Goal: Task Accomplishment & Management: Complete application form

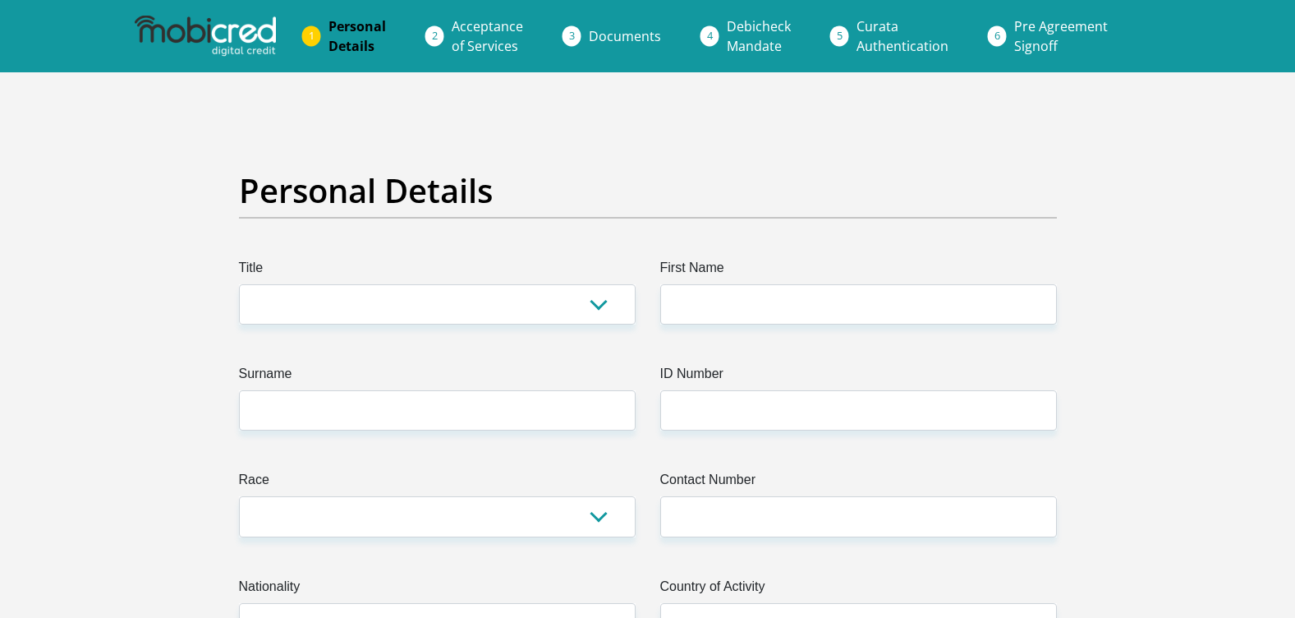
select select "Ms"
click at [239, 284] on select "Mr Ms Mrs Dr Other" at bounding box center [437, 304] width 397 height 40
click at [796, 283] on label "First Name" at bounding box center [858, 271] width 397 height 26
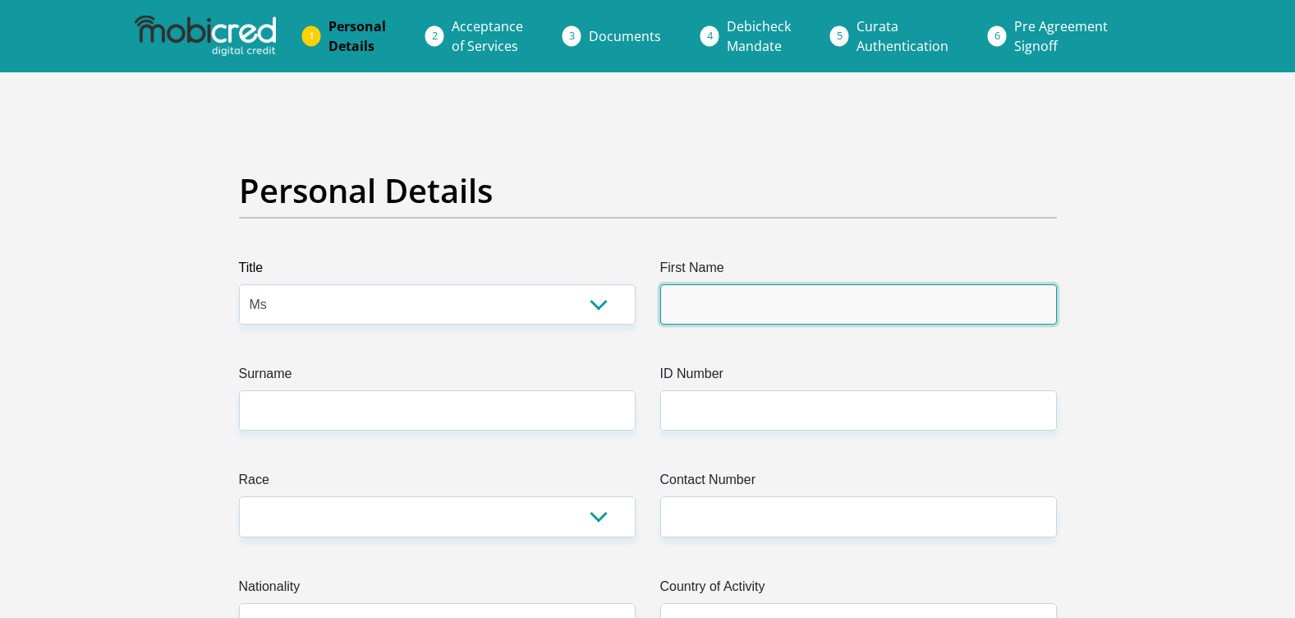
click at [796, 284] on input "First Name" at bounding box center [858, 304] width 397 height 40
type input "MILDREDLERATO"
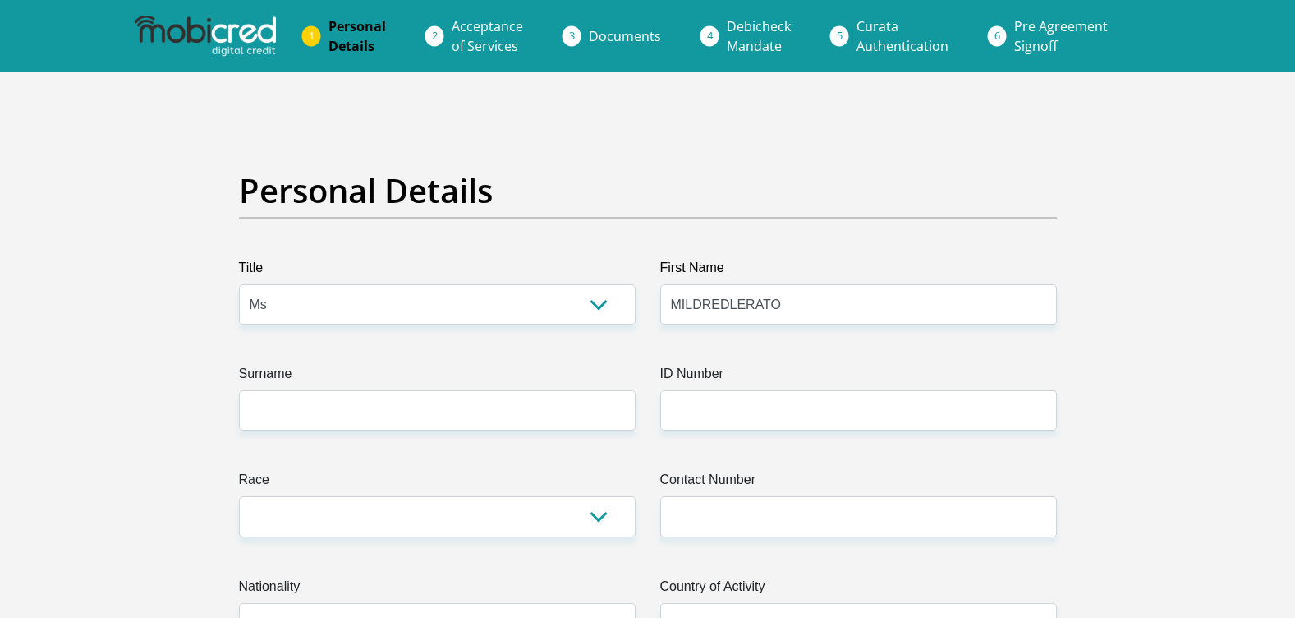
click at [803, 384] on label "ID Number" at bounding box center [858, 377] width 397 height 26
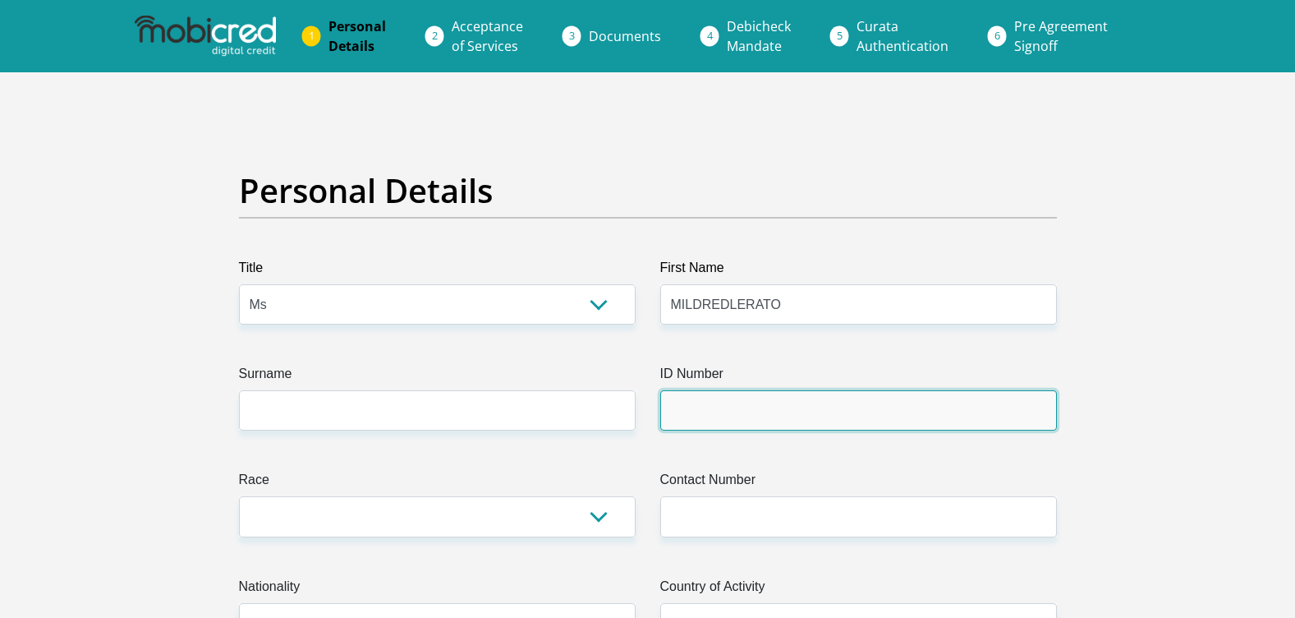
click at [803, 390] on input "ID Number" at bounding box center [858, 410] width 397 height 40
type input "8408090337087"
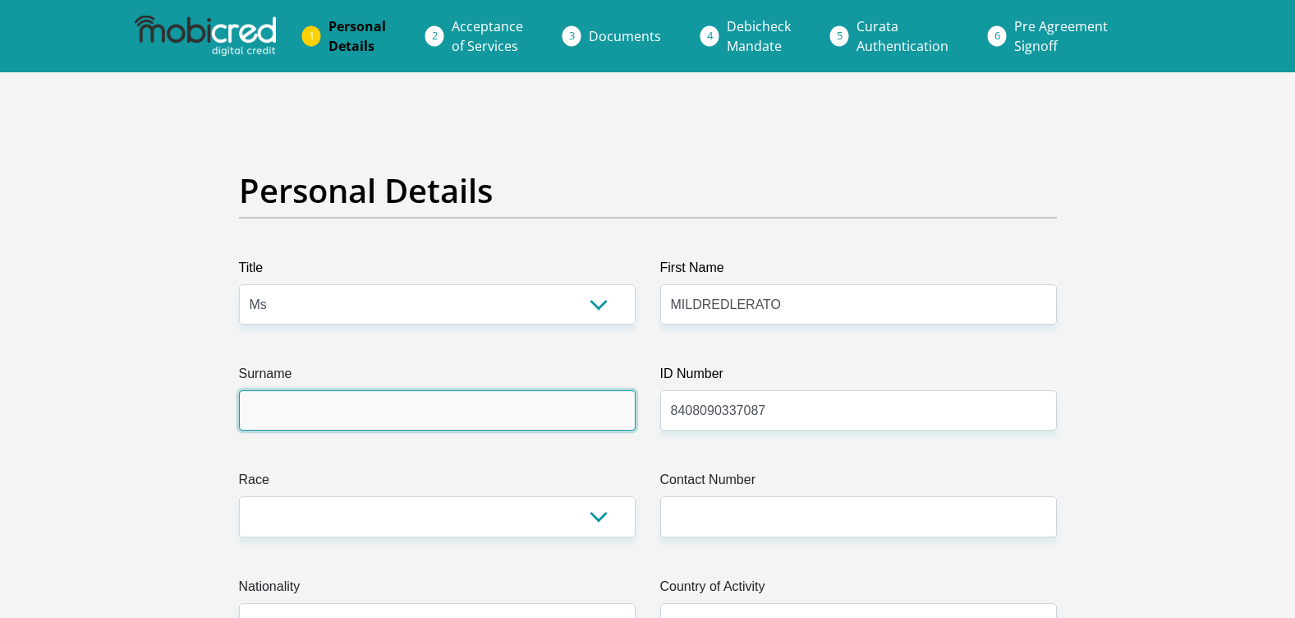
click at [436, 417] on input "Surname" at bounding box center [437, 410] width 397 height 40
type input "MONOKO"
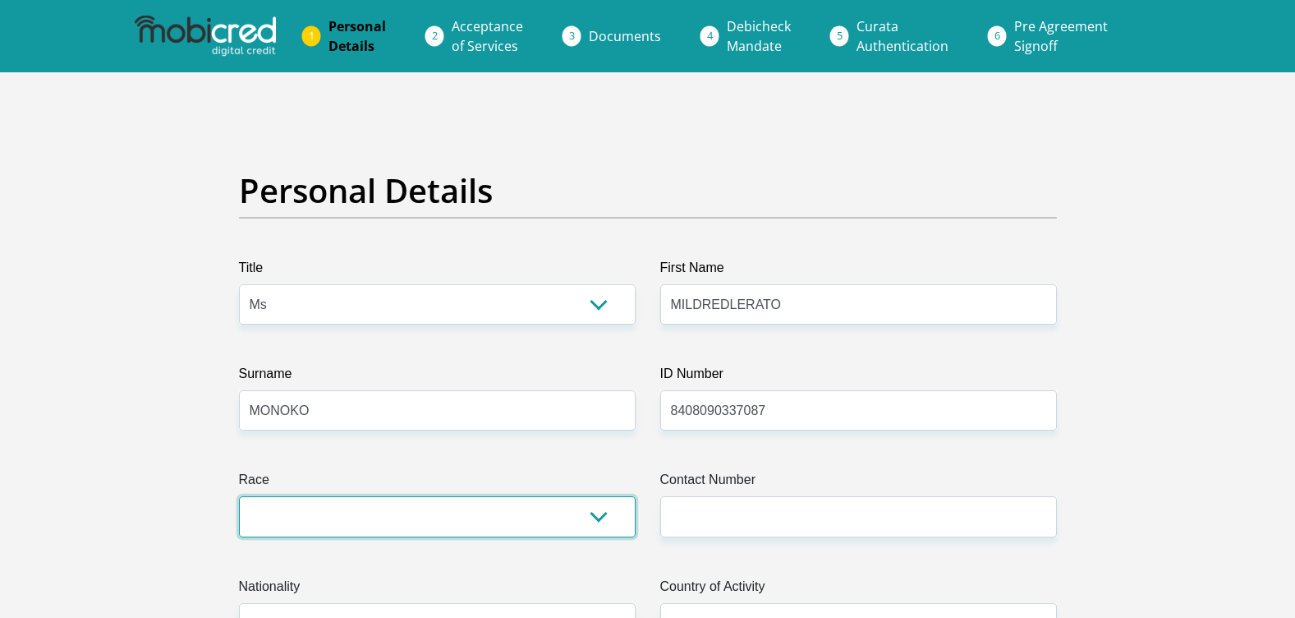
click at [350, 520] on select "Black Coloured Indian White Other" at bounding box center [437, 516] width 397 height 40
select select "1"
click at [239, 496] on select "Black Coloured Indian White Other" at bounding box center [437, 516] width 397 height 40
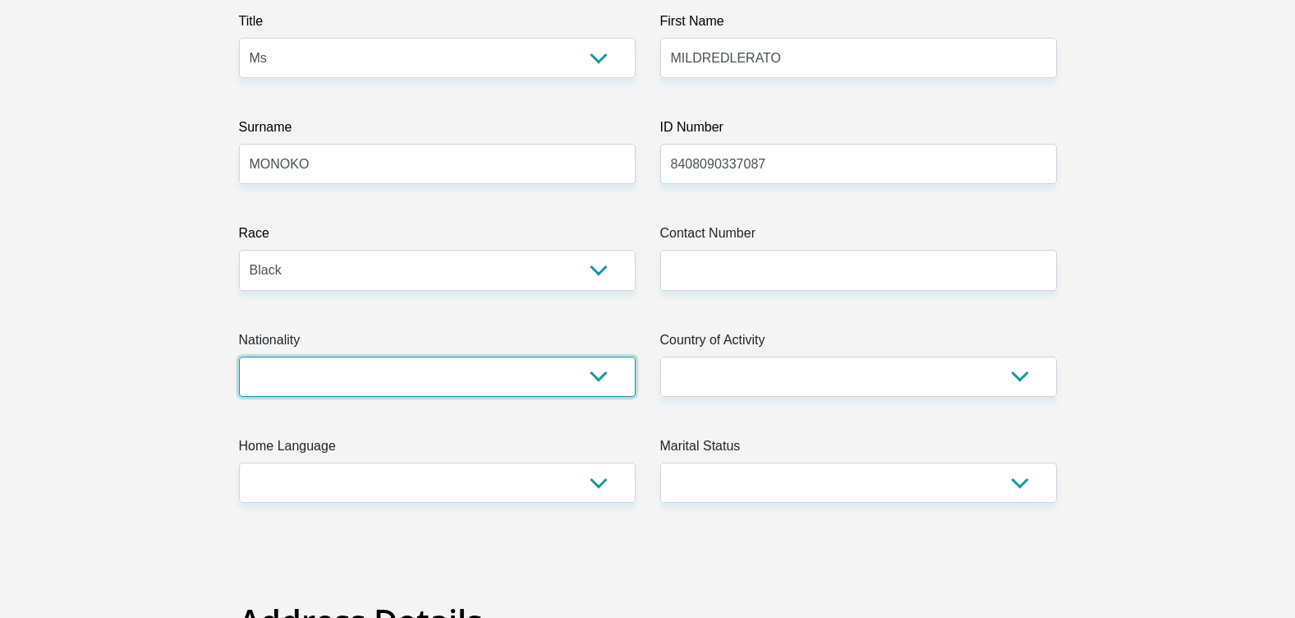
click at [306, 372] on select "South Africa Afghanistan Aland Islands Albania Algeria America Samoa American V…" at bounding box center [437, 376] width 397 height 40
select select "ZAF"
click at [239, 356] on select "South Africa Afghanistan Aland Islands Albania Algeria America Samoa American V…" at bounding box center [437, 376] width 397 height 40
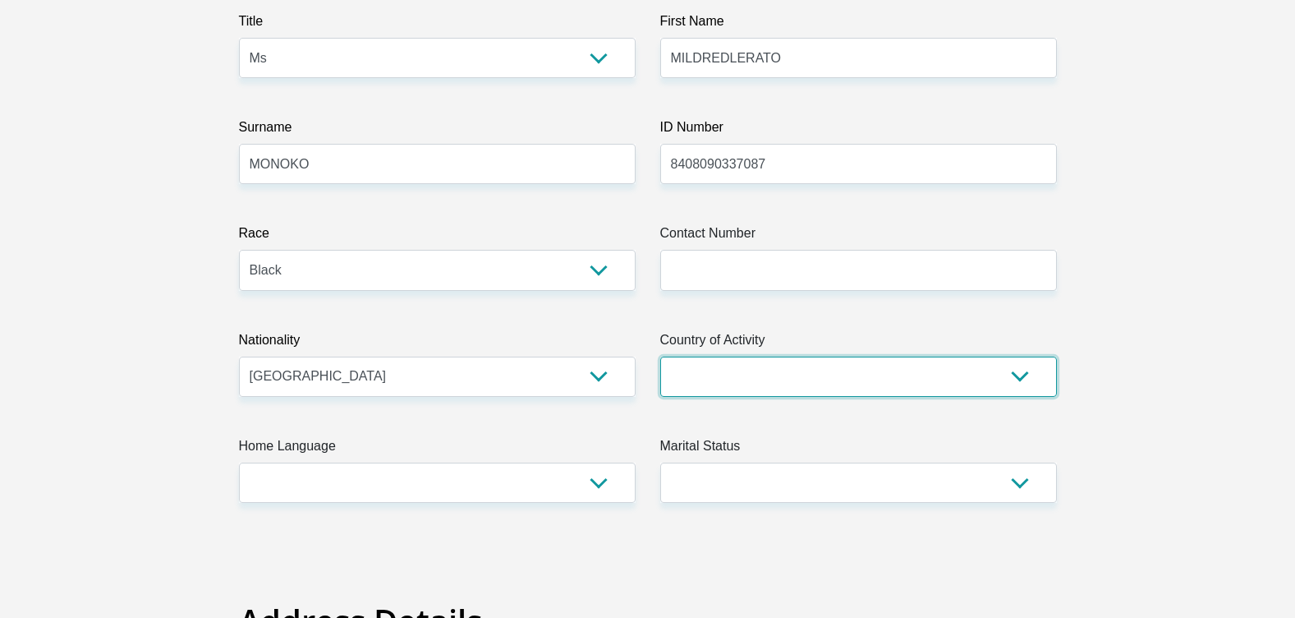
click at [814, 374] on select "South Africa Afghanistan Aland Islands Albania Algeria America Samoa American V…" at bounding box center [858, 376] width 397 height 40
select select "ZAF"
click at [660, 356] on select "South Africa Afghanistan Aland Islands Albania Algeria America Samoa American V…" at bounding box center [858, 376] width 397 height 40
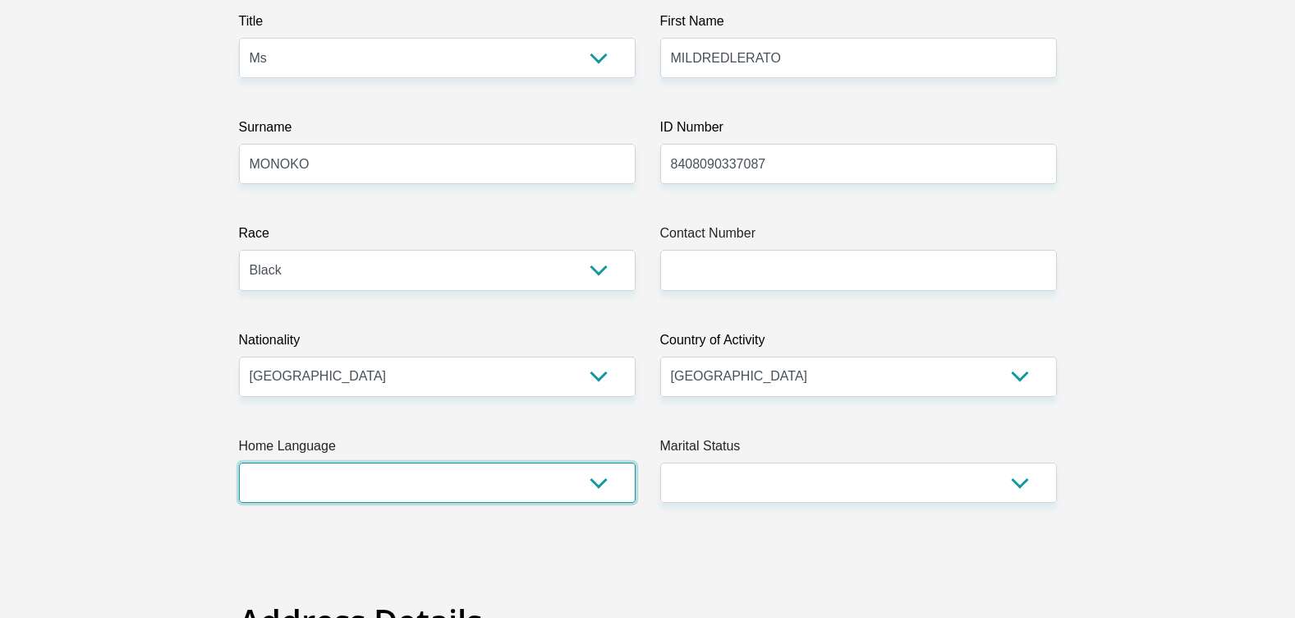
click at [442, 480] on select "Afrikaans English Sepedi South Ndebele Southern Sotho Swati Tsonga Tswana Venda…" at bounding box center [437, 482] width 397 height 40
select select "sot"
click at [239, 462] on select "Afrikaans English Sepedi South Ndebele Southern Sotho Swati Tsonga Tswana Venda…" at bounding box center [437, 482] width 397 height 40
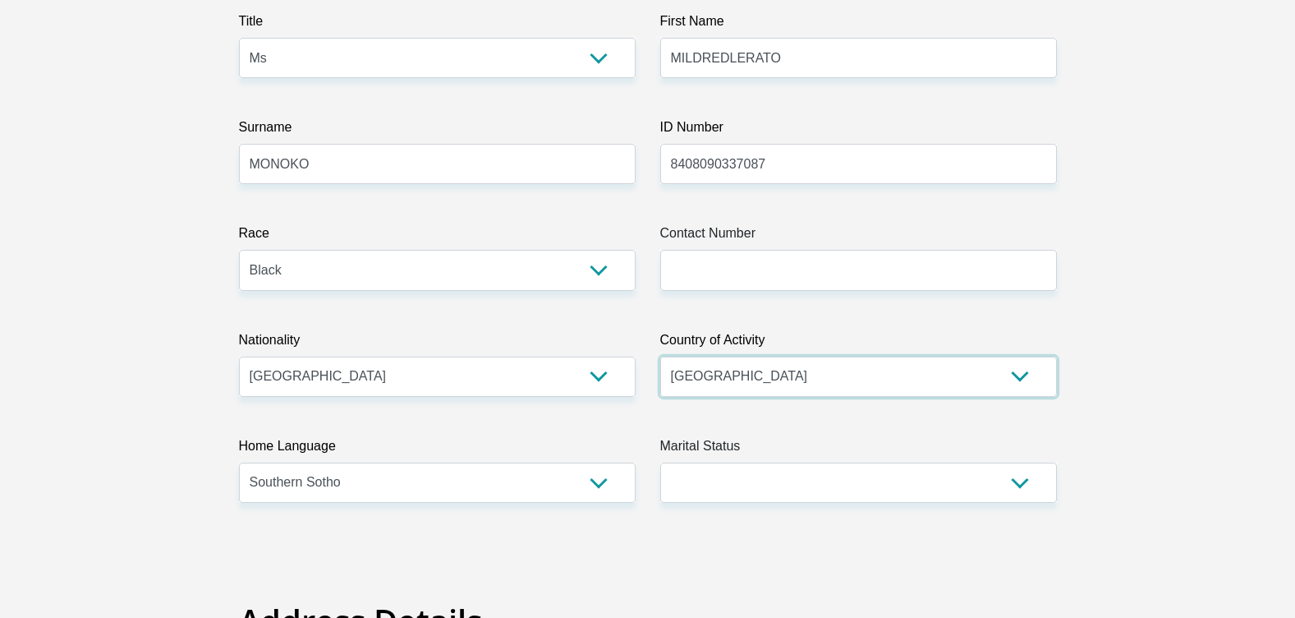
click at [1017, 369] on select "South Africa Afghanistan Aland Islands Albania Algeria America Samoa American V…" at bounding box center [858, 376] width 397 height 40
click at [660, 356] on select "South Africa Afghanistan Aland Islands Albania Algeria America Samoa American V…" at bounding box center [858, 376] width 397 height 40
click at [833, 455] on label "Marital Status" at bounding box center [858, 449] width 397 height 26
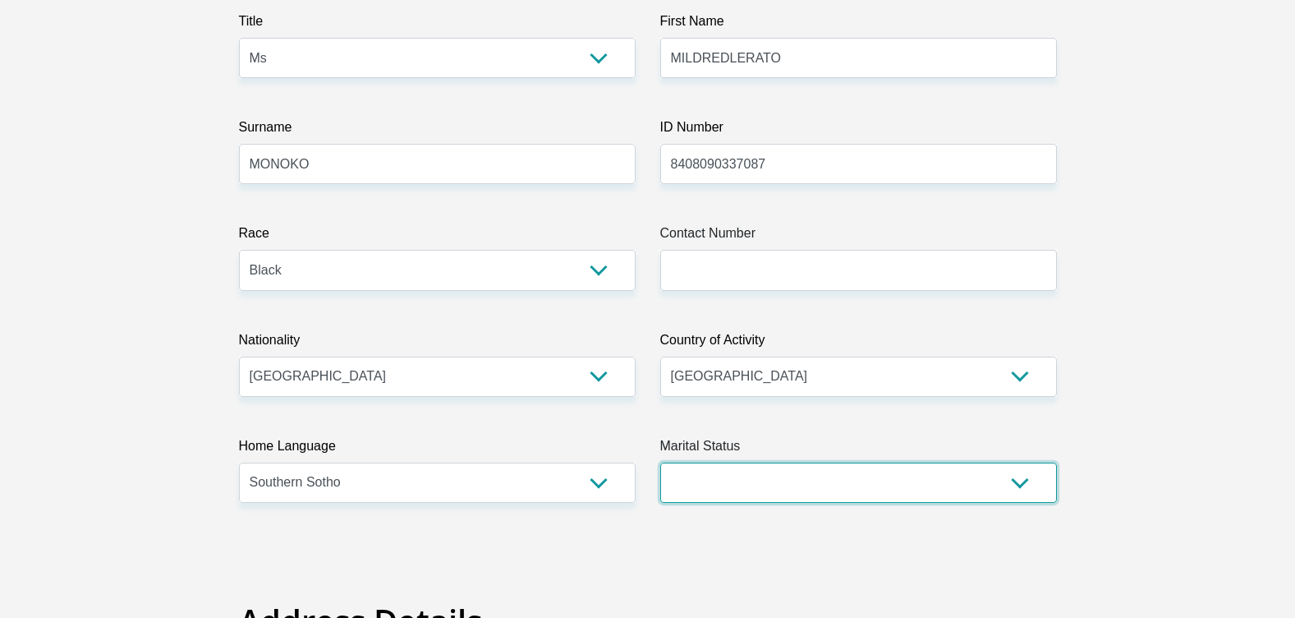
click at [833, 462] on select "Married ANC Single Divorced Widowed Married COP or Customary Law" at bounding box center [858, 482] width 397 height 40
click at [817, 489] on select "Married ANC Single Divorced Widowed Married COP or Customary Law" at bounding box center [858, 482] width 397 height 40
select select "2"
click at [660, 462] on select "Married ANC Single Divorced Widowed Married COP or Customary Law" at bounding box center [858, 482] width 397 height 40
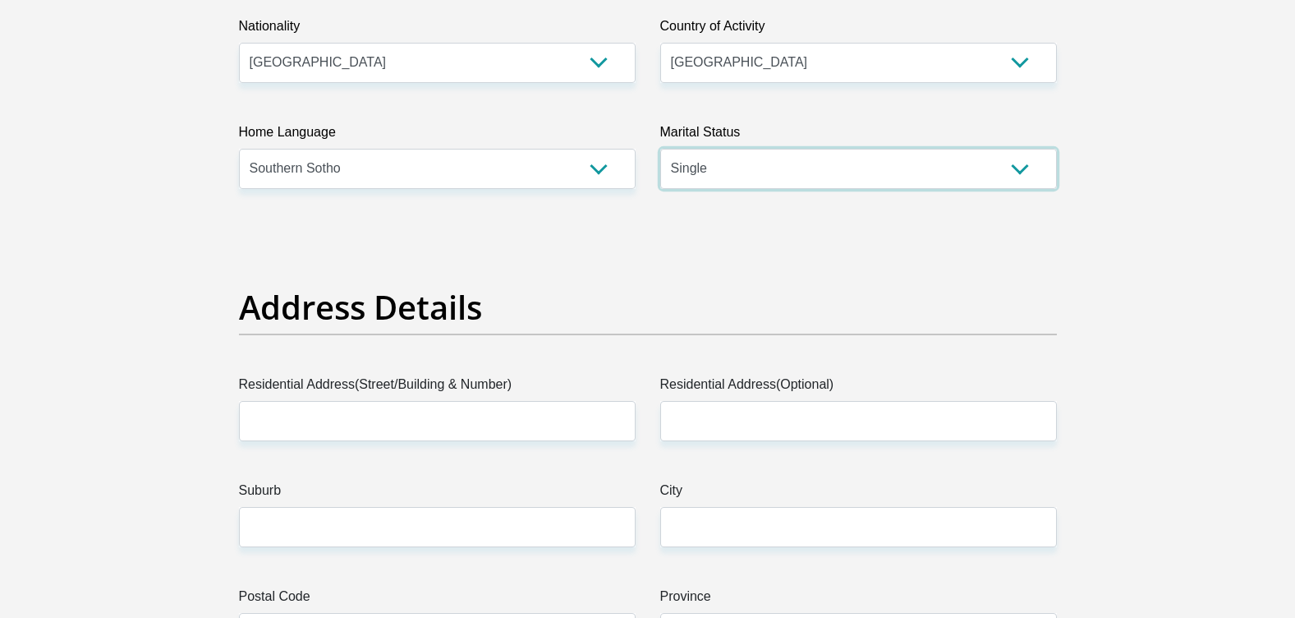
scroll to position [575, 0]
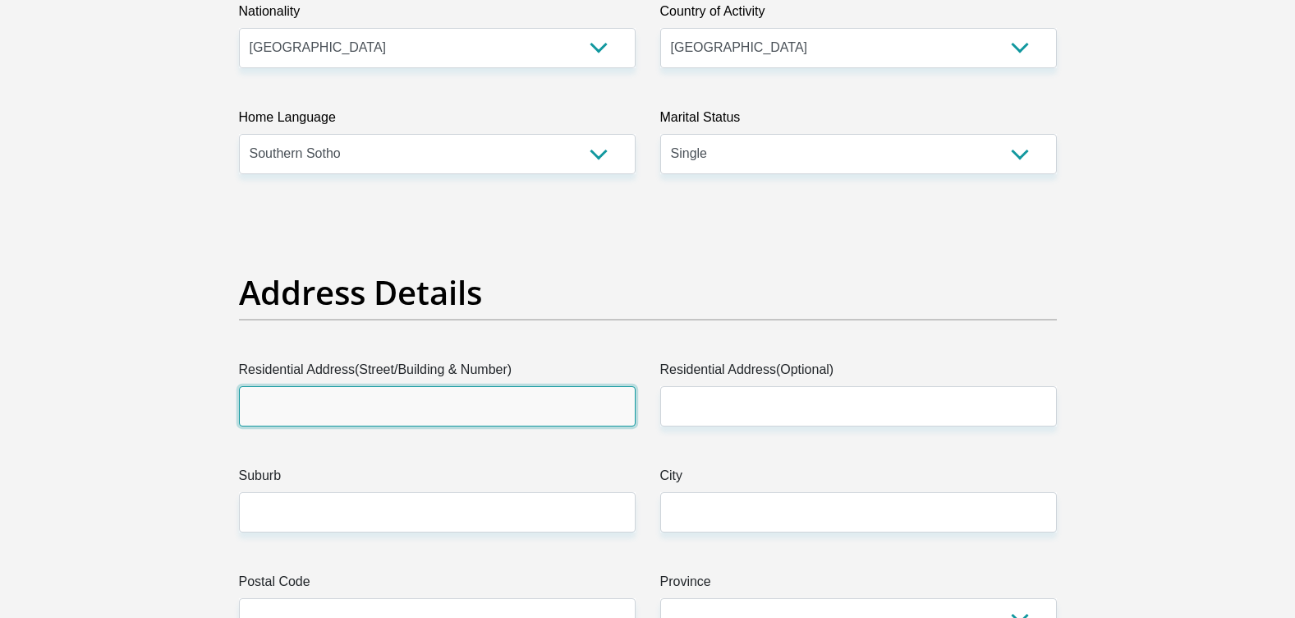
click at [517, 404] on input "Residential Address(Street/Building & Number)" at bounding box center [437, 406] width 397 height 40
type input "10532"
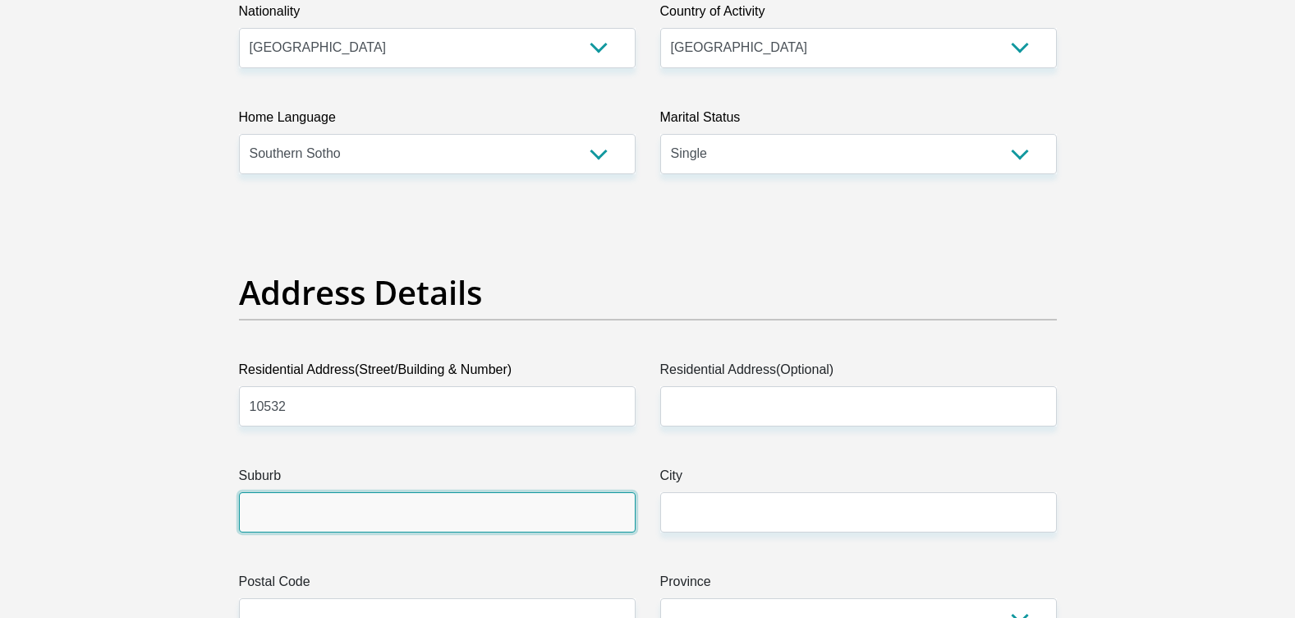
click at [369, 515] on input "Suburb" at bounding box center [437, 512] width 397 height 40
type input "GRASSLAND"
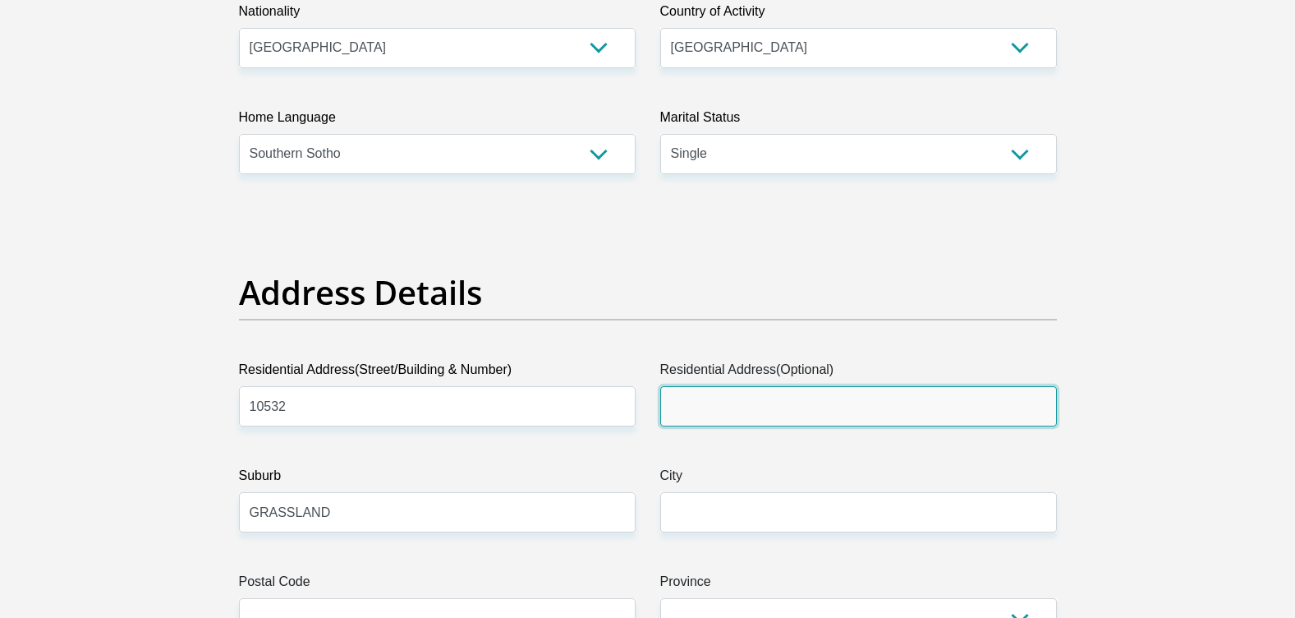
click at [780, 402] on input "Residential Address(Optional)" at bounding box center [858, 406] width 397 height 40
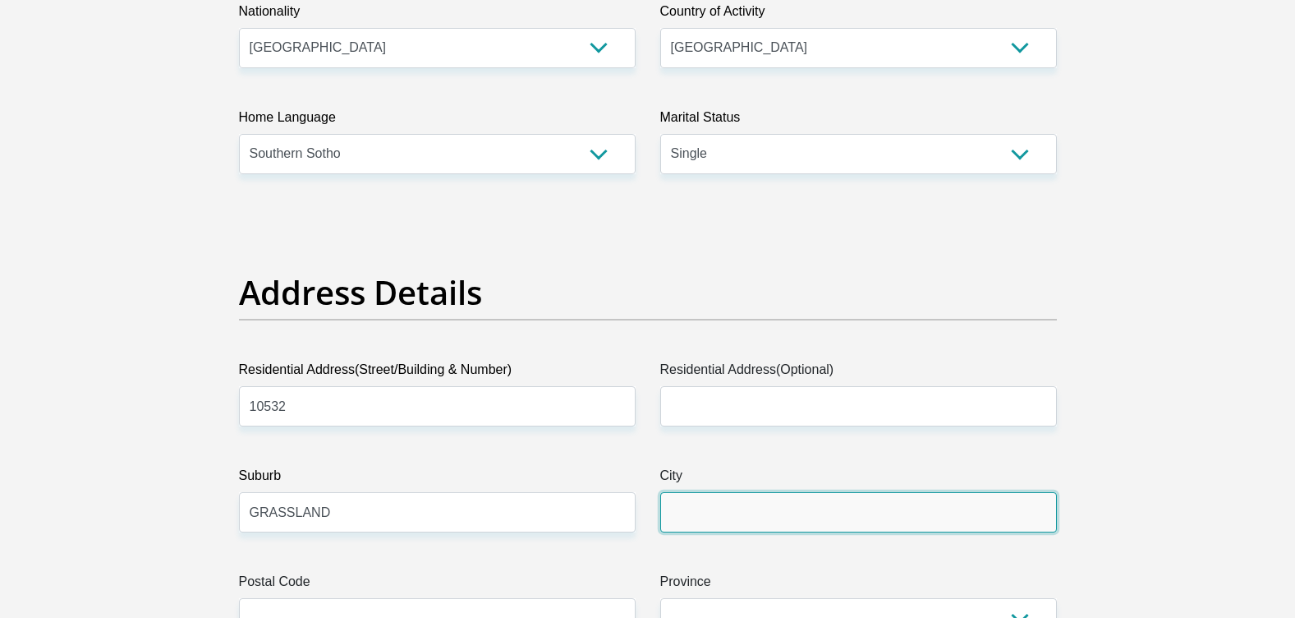
click at [763, 503] on input "City" at bounding box center [858, 512] width 397 height 40
type input "bloemfontein"
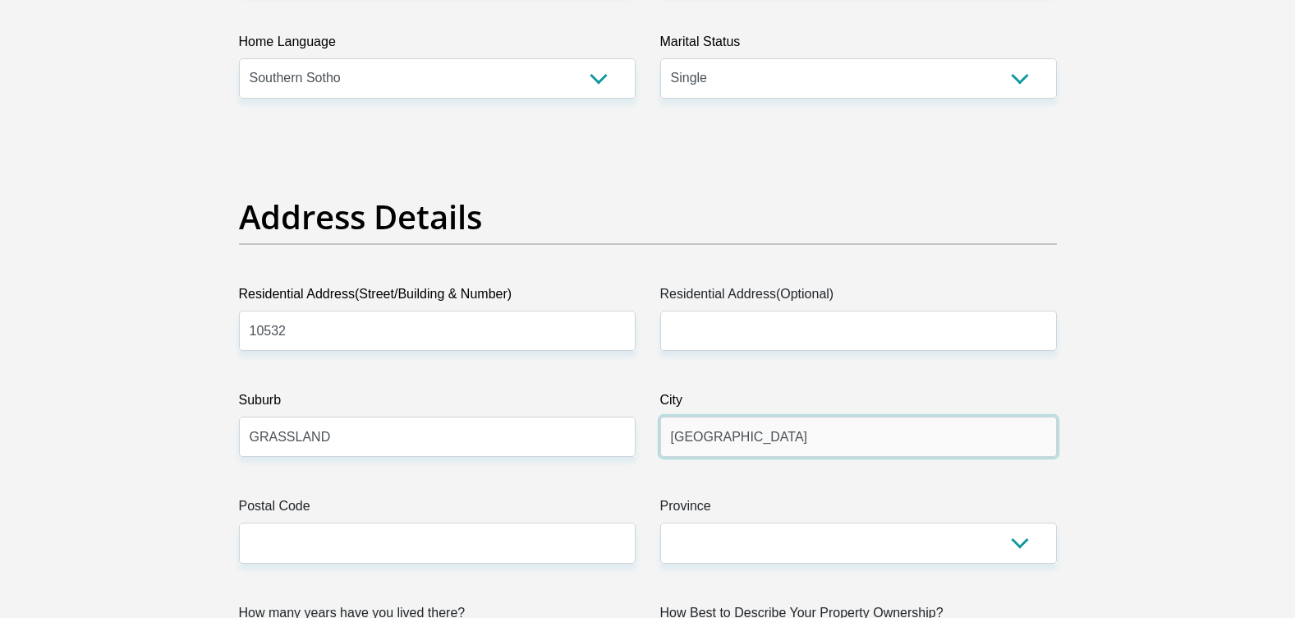
scroll to position [739, 0]
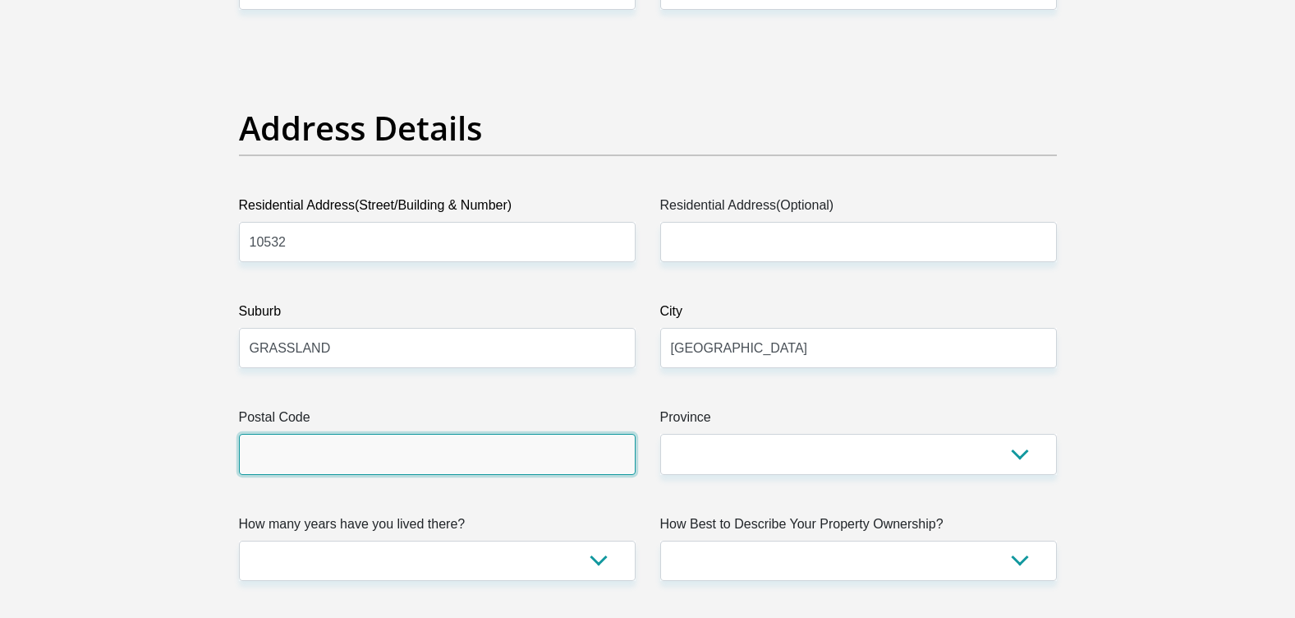
click at [341, 448] on input "Postal Code" at bounding box center [437, 454] width 397 height 40
type input "9301"
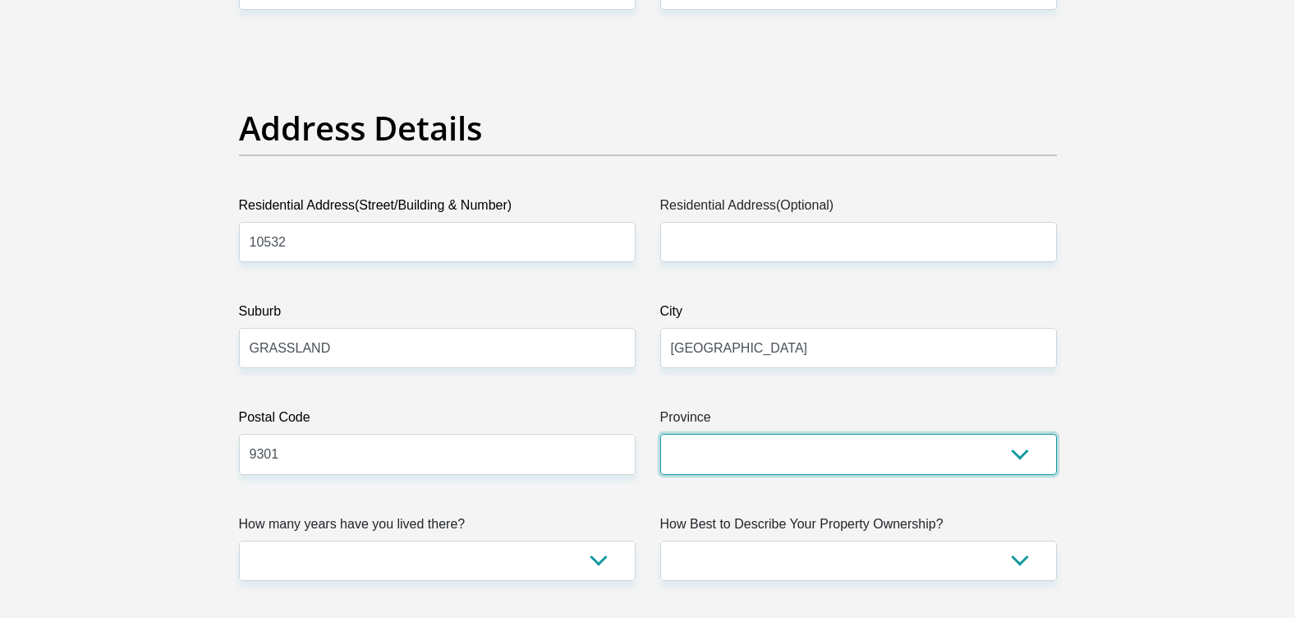
click at [780, 449] on select "Eastern Cape Free State Gauteng KwaZulu-Natal Limpopo Mpumalanga Northern Cape …" at bounding box center [858, 454] width 397 height 40
select select "Free State"
click at [660, 434] on select "Eastern Cape Free State Gauteng KwaZulu-Natal Limpopo Mpumalanga Northern Cape …" at bounding box center [858, 454] width 397 height 40
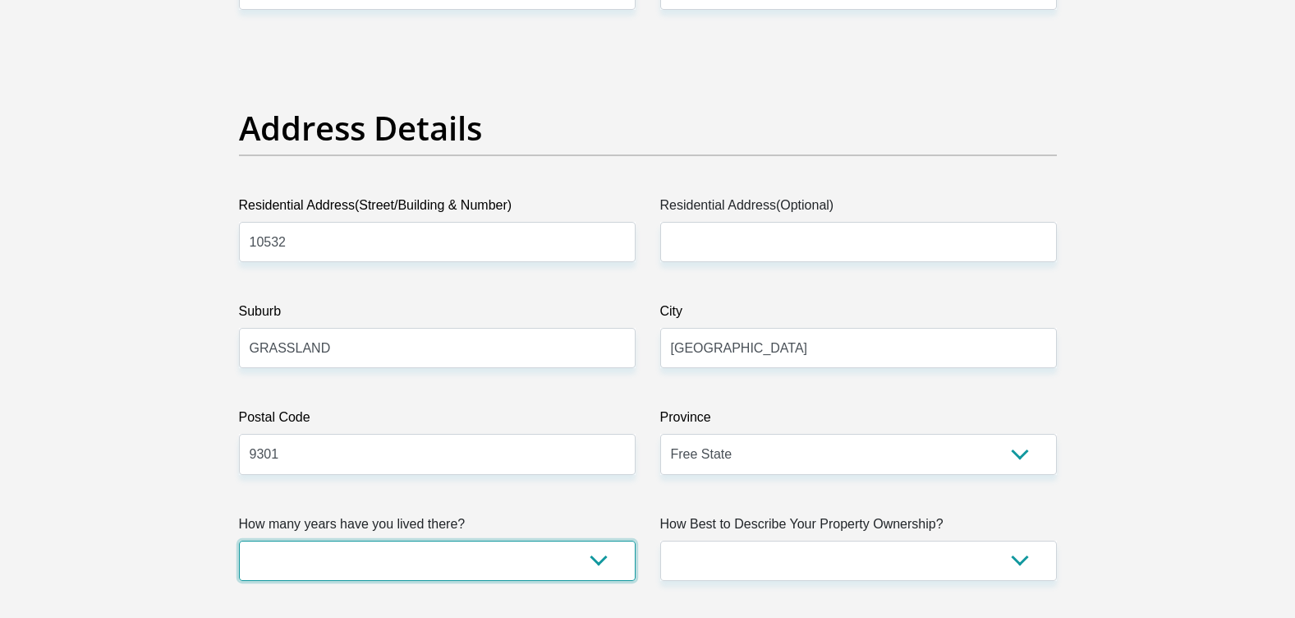
click at [351, 553] on select "less than 1 year 1-3 years 3-5 years 5+ years" at bounding box center [437, 560] width 397 height 40
select select "5"
click at [239, 540] on select "less than 1 year 1-3 years 3-5 years 5+ years" at bounding box center [437, 560] width 397 height 40
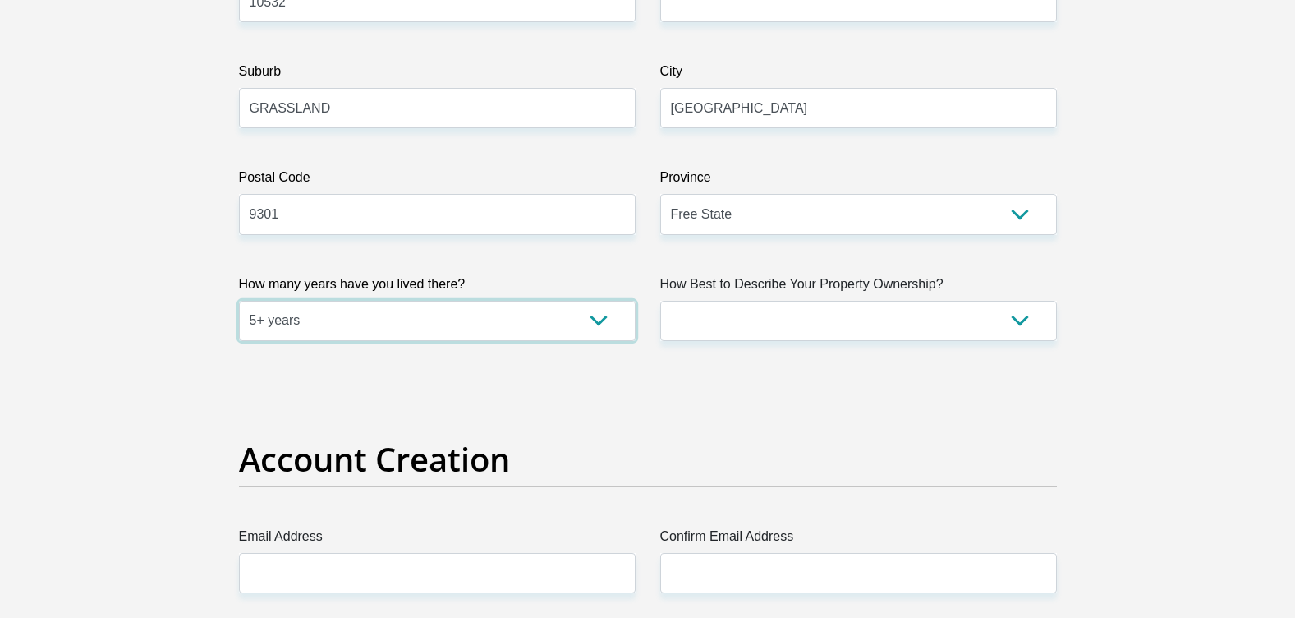
scroll to position [985, 0]
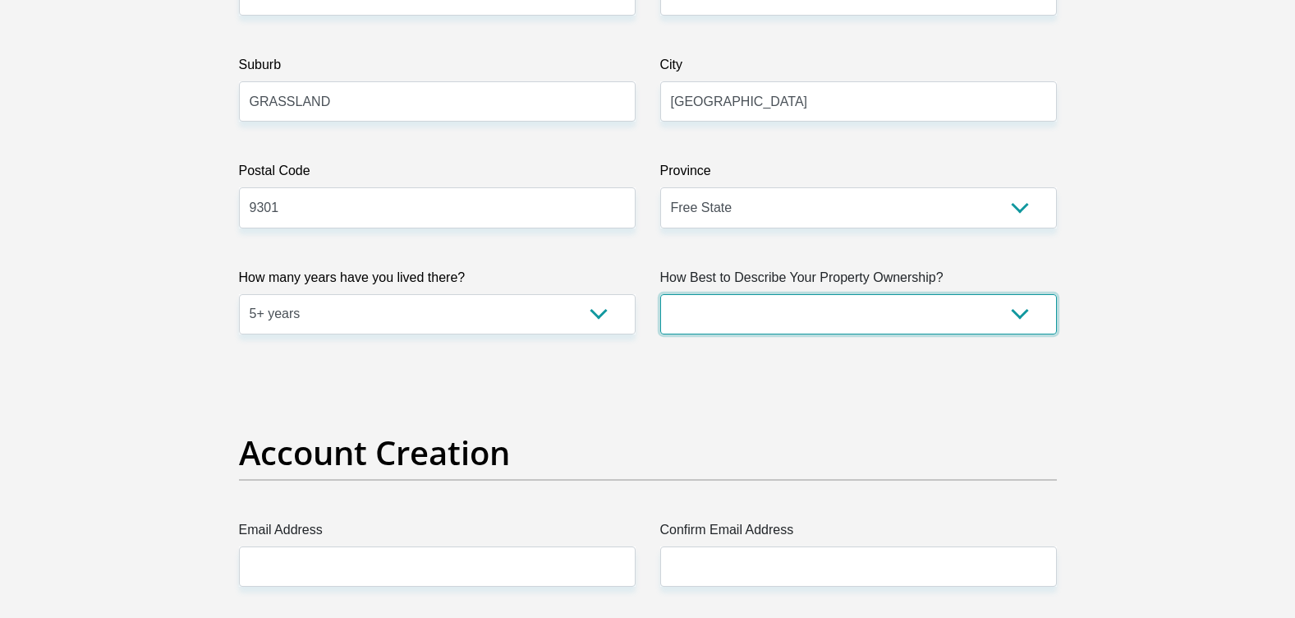
click at [716, 306] on select "Owned Rented Family Owned Company Dwelling" at bounding box center [858, 314] width 397 height 40
select select "Owned"
click at [660, 294] on select "Owned Rented Family Owned Company Dwelling" at bounding box center [858, 314] width 397 height 40
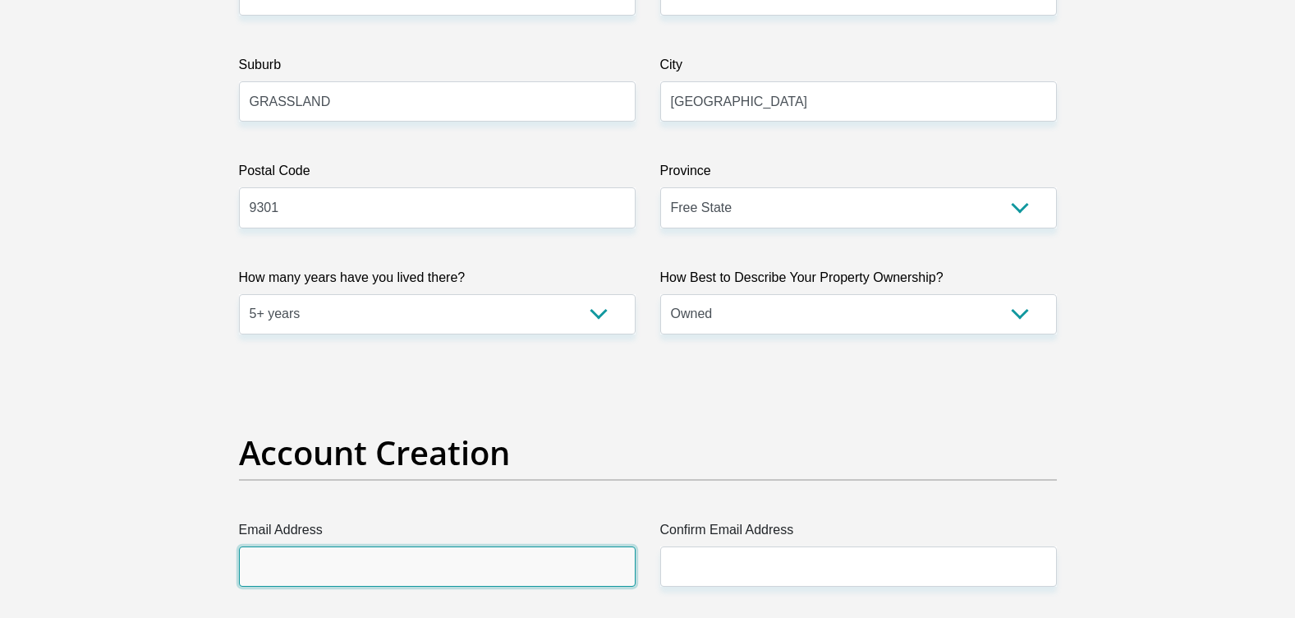
click at [353, 565] on input "Email Address" at bounding box center [437, 566] width 397 height 40
type input "leratomonoko14@gmail.com"
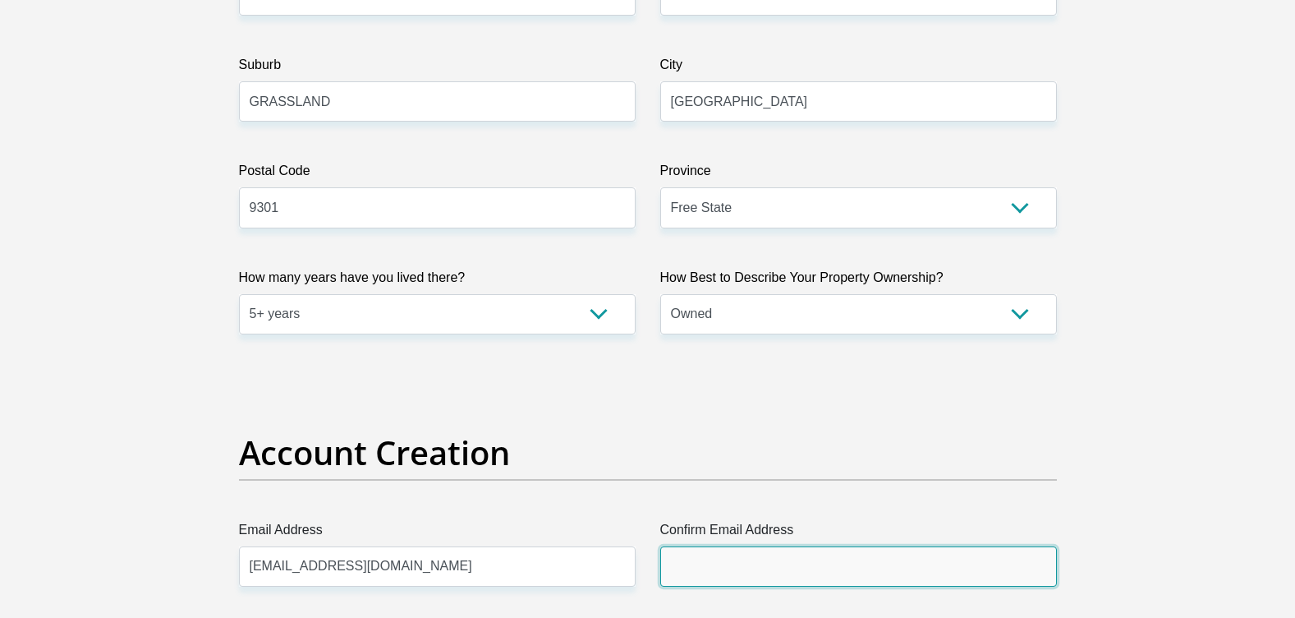
type input "leratomonoko14@gmail.com"
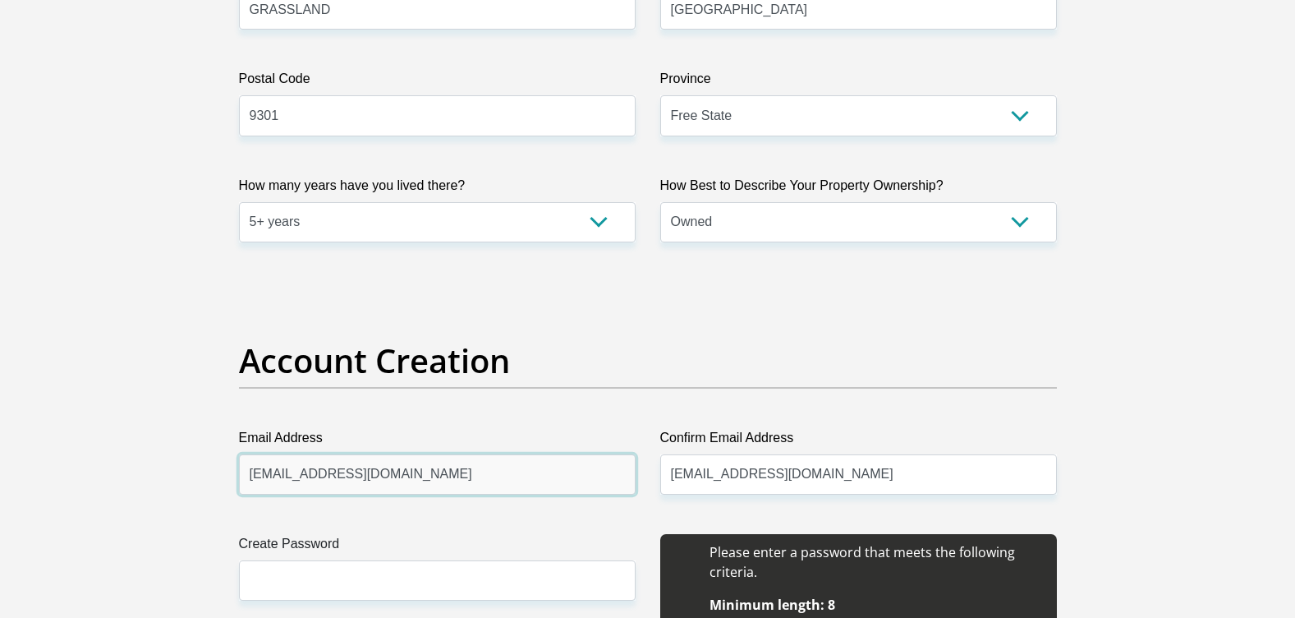
scroll to position [1232, 0]
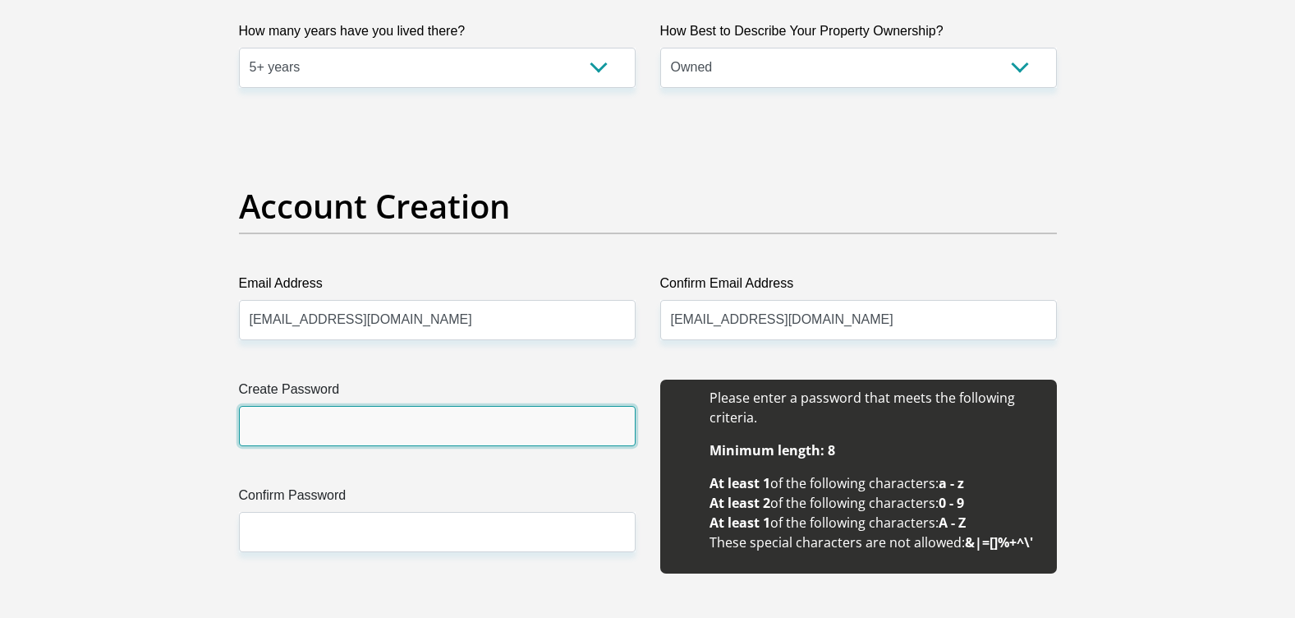
click at [296, 421] on input "Create Password" at bounding box center [437, 426] width 397 height 40
click at [342, 429] on input "Create Password" at bounding box center [437, 426] width 397 height 40
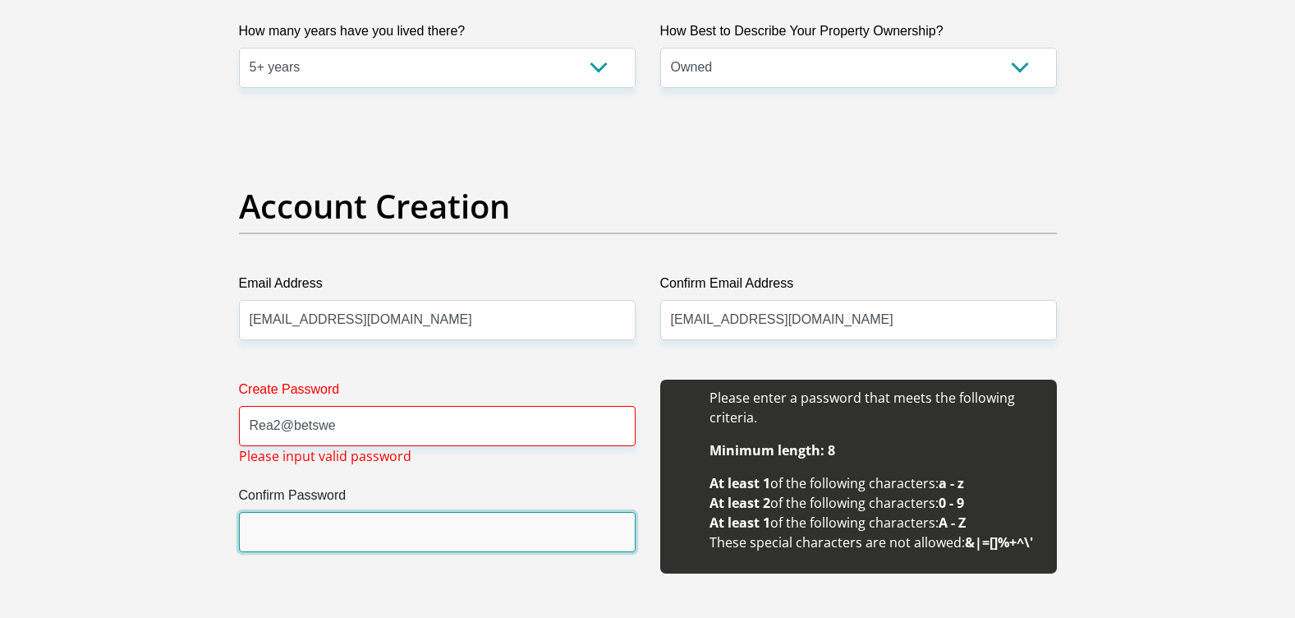
click at [340, 529] on input "Confirm Password" at bounding box center [437, 532] width 397 height 40
drag, startPoint x: 340, startPoint y: 529, endPoint x: 338, endPoint y: 539, distance: 10.2
click at [338, 539] on input "Confirm Password" at bounding box center [437, 532] width 397 height 40
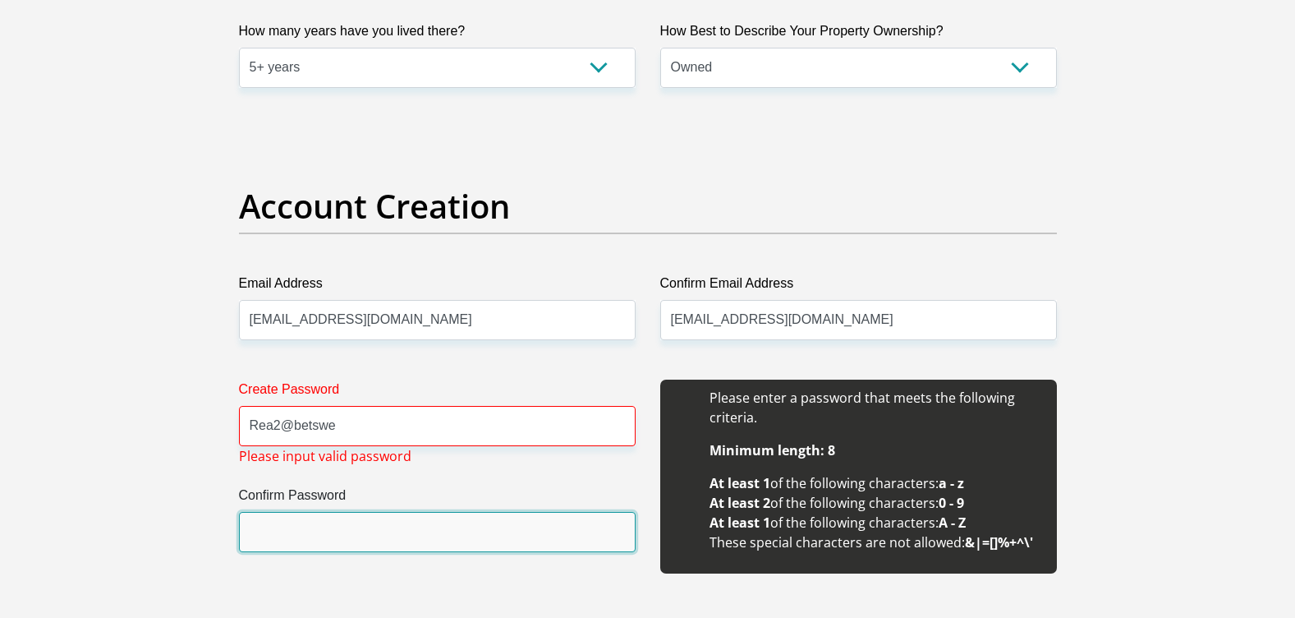
drag, startPoint x: 337, startPoint y: 528, endPoint x: 341, endPoint y: 518, distance: 10.7
click at [339, 520] on input "Confirm Password" at bounding box center [437, 532] width 397 height 40
drag, startPoint x: 341, startPoint y: 518, endPoint x: 406, endPoint y: 426, distance: 112.6
click at [341, 517] on input "Confirm Password" at bounding box center [437, 532] width 397 height 40
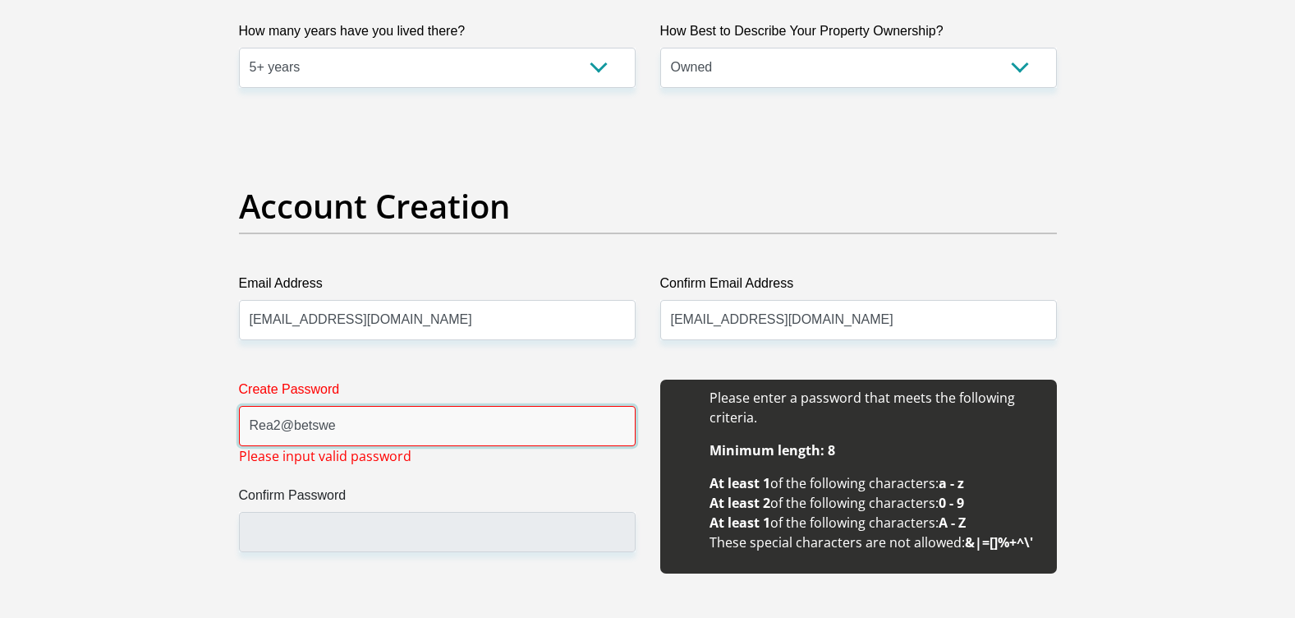
click at [423, 425] on input "Rea2@betswe" at bounding box center [437, 426] width 397 height 40
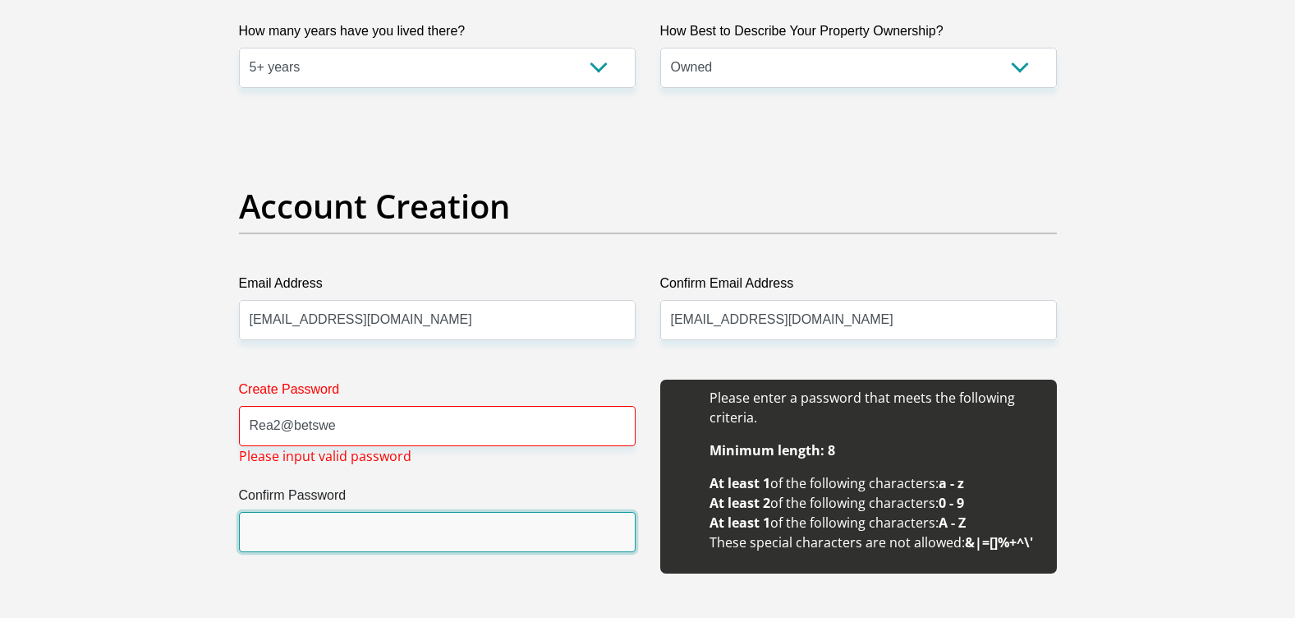
click at [328, 530] on input "Confirm Password" at bounding box center [437, 532] width 397 height 40
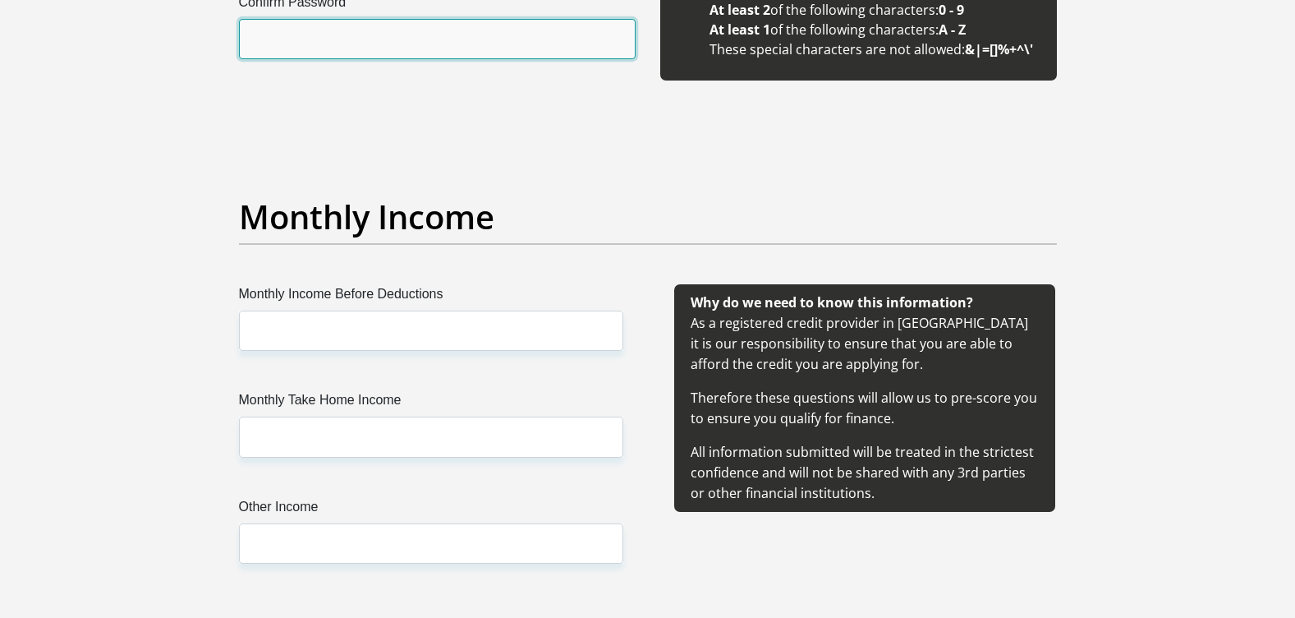
scroll to position [1560, 0]
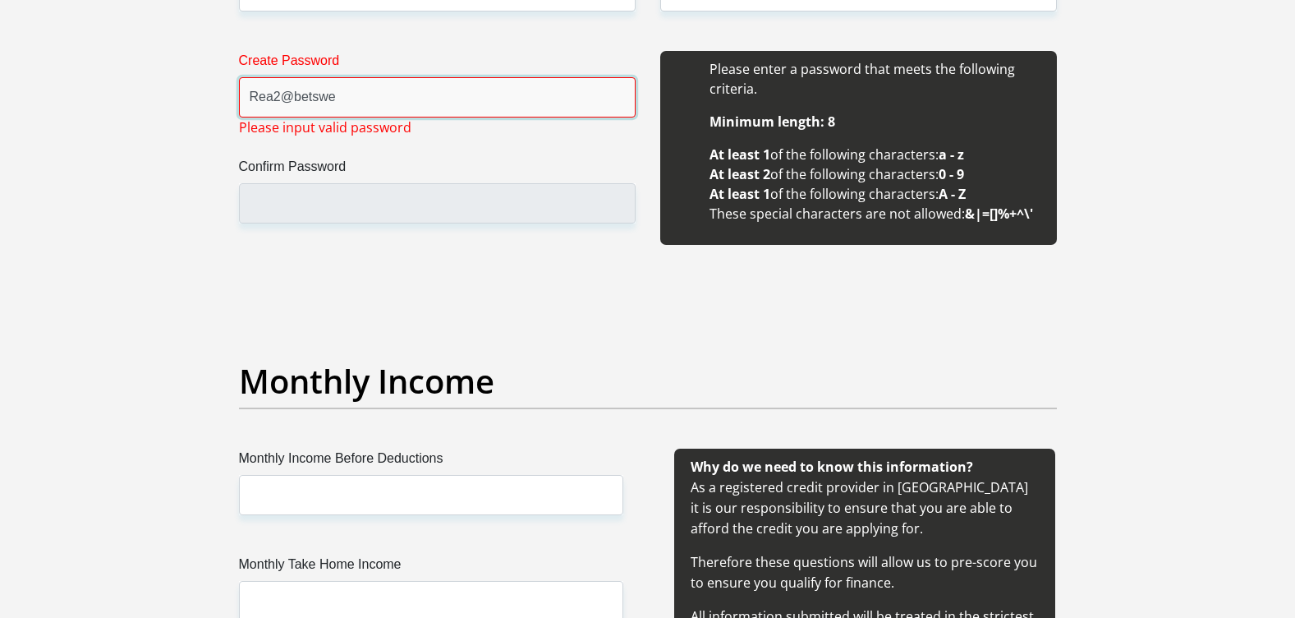
click at [397, 93] on input "Rea2@betswe" at bounding box center [437, 97] width 397 height 40
click at [287, 99] on input "Rea2@betswe" at bounding box center [437, 97] width 397 height 40
click at [361, 89] on input "Rea2betswe" at bounding box center [437, 97] width 397 height 40
type input "R"
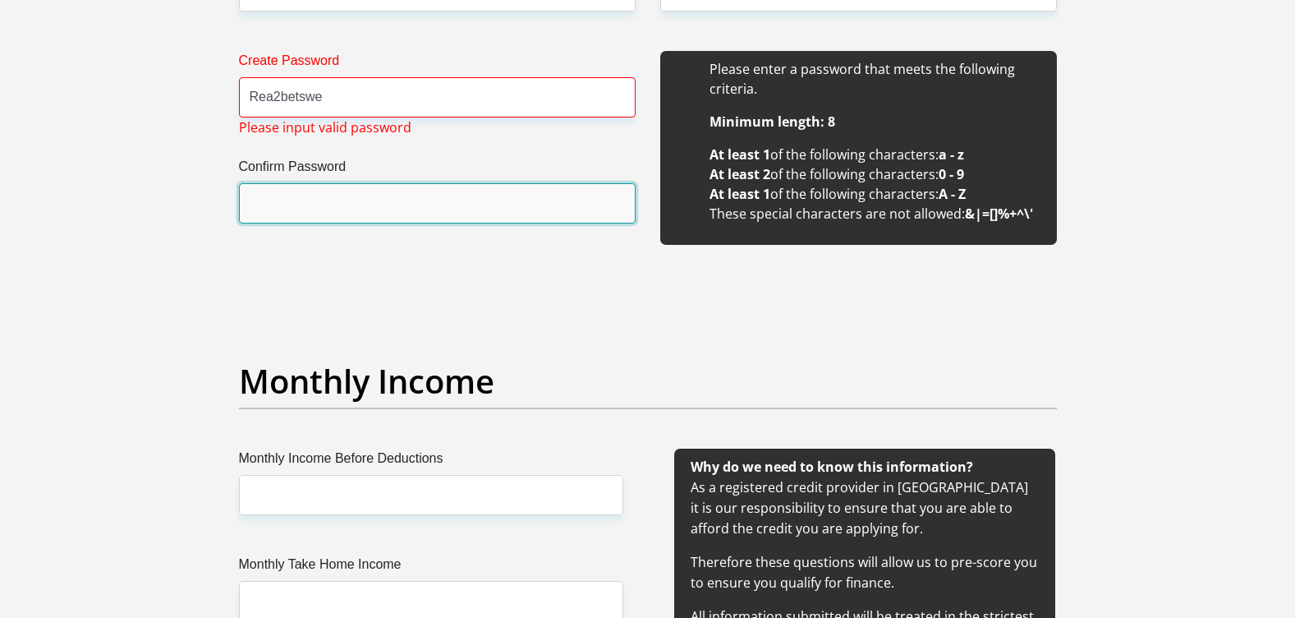
click at [424, 188] on input "Confirm Password" at bounding box center [437, 203] width 397 height 40
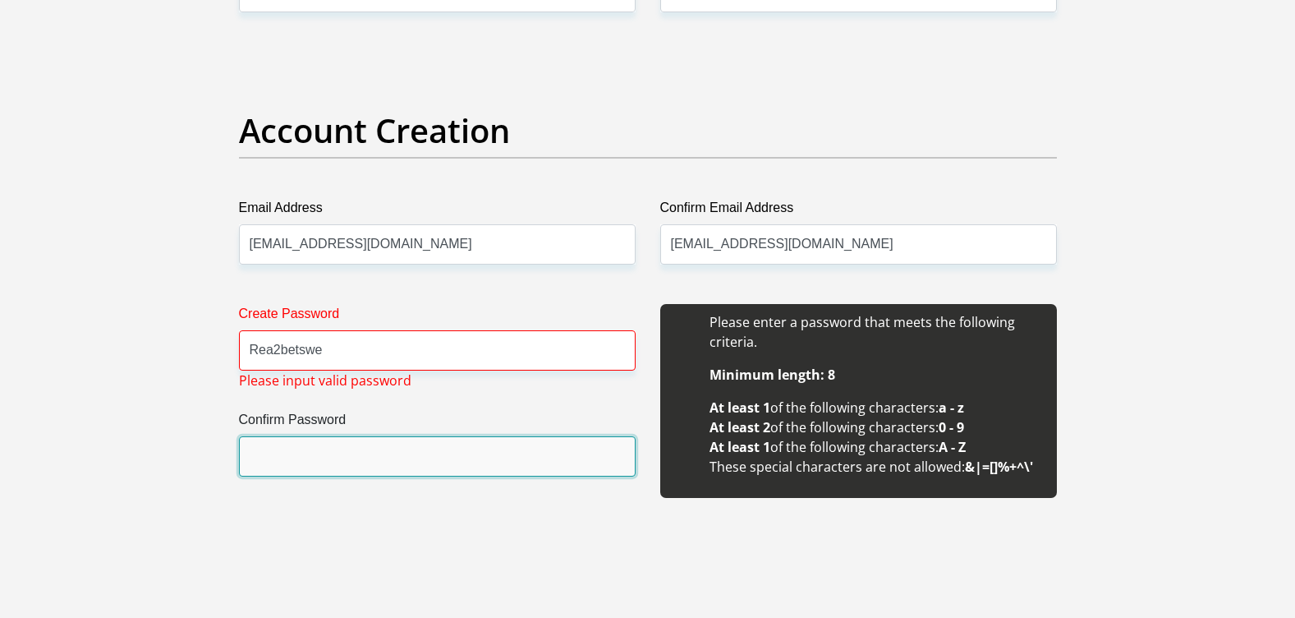
scroll to position [1396, 0]
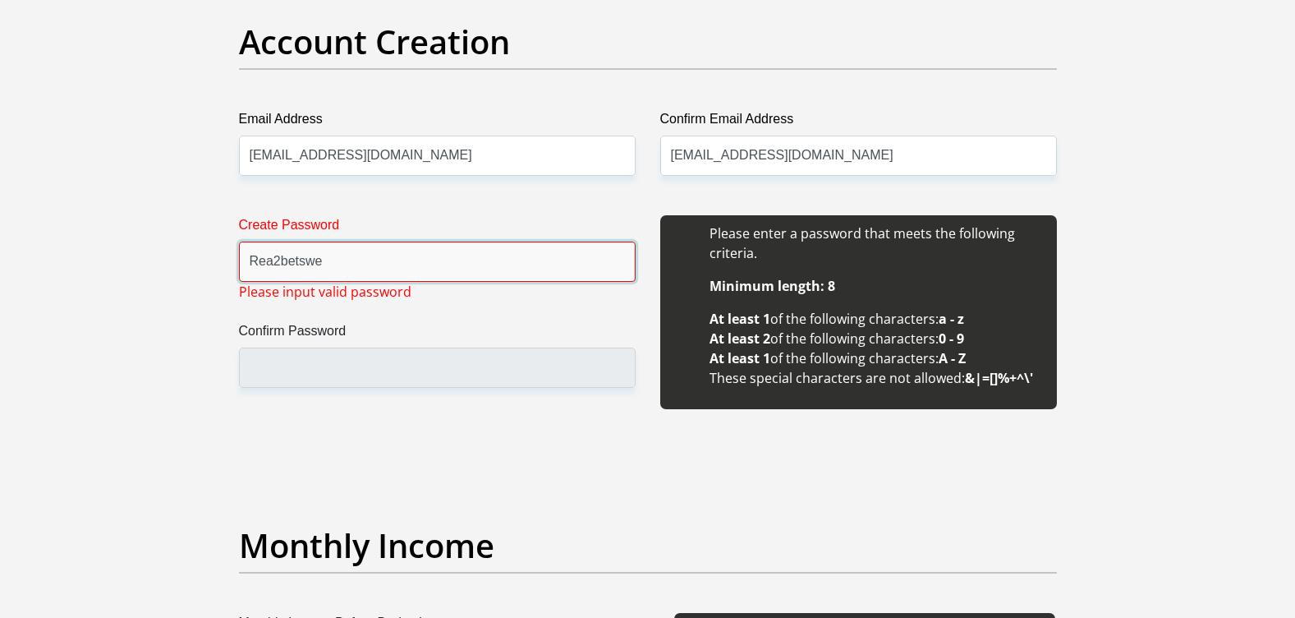
click at [278, 258] on input "Rea2betswe" at bounding box center [437, 261] width 397 height 40
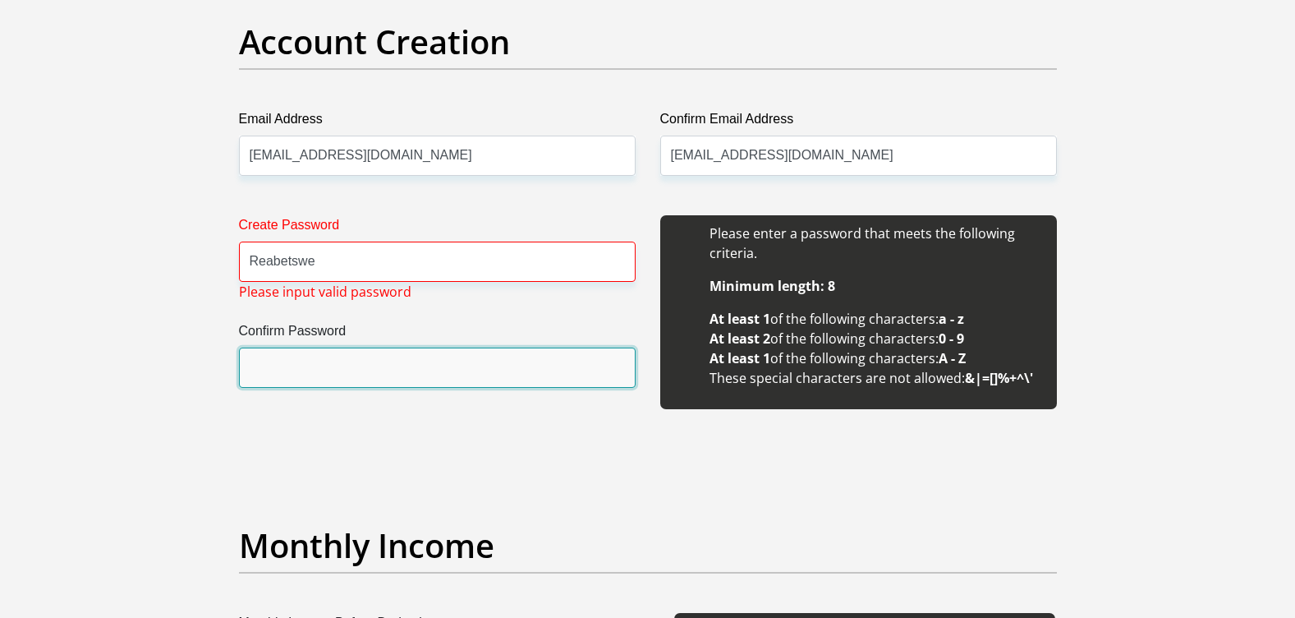
click at [297, 355] on input "Confirm Password" at bounding box center [437, 367] width 397 height 40
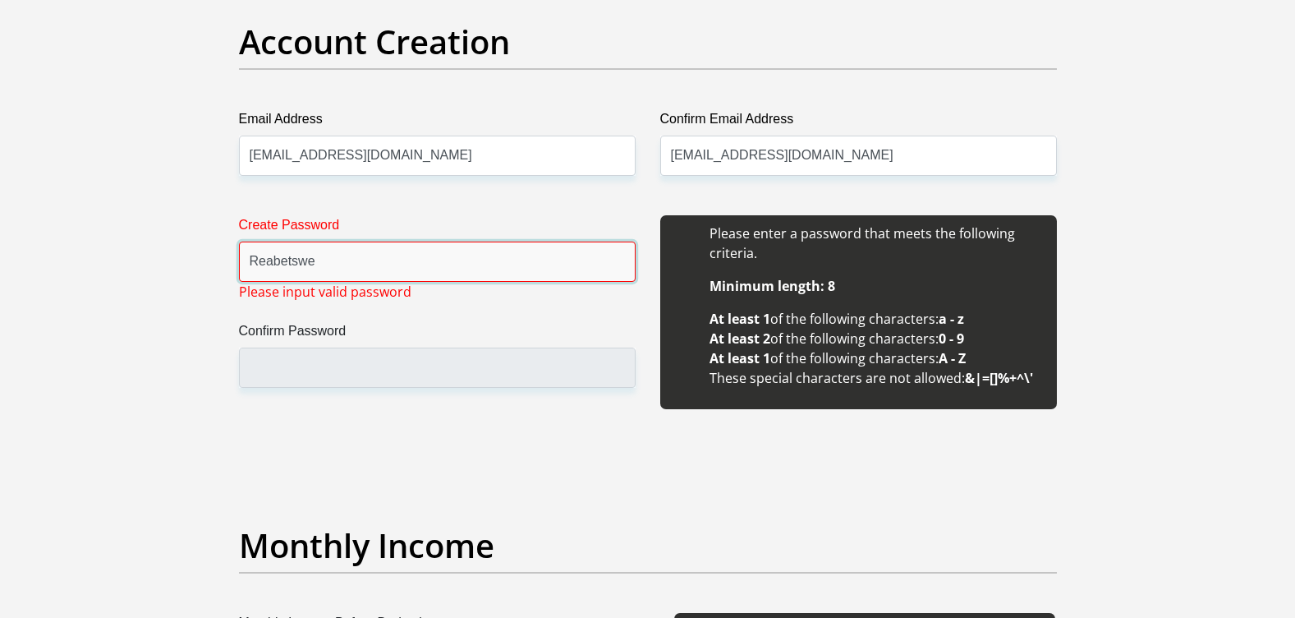
click at [381, 258] on input "Reabetswe" at bounding box center [437, 261] width 397 height 40
type input "R"
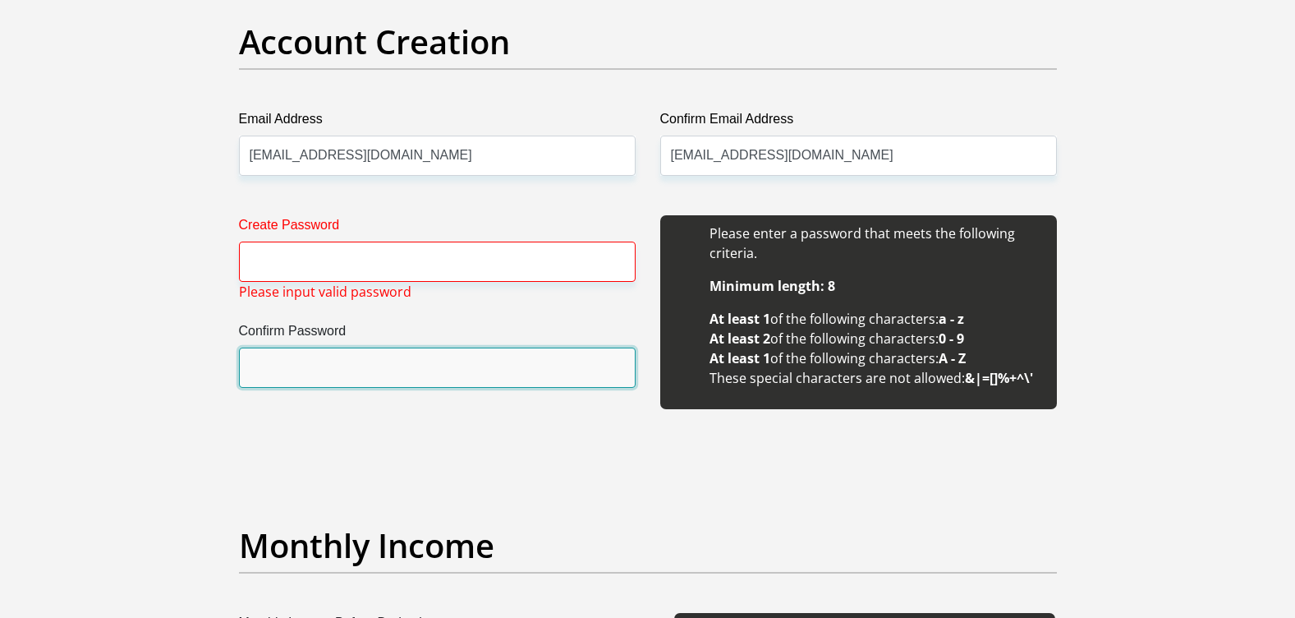
click at [389, 382] on input "Confirm Password" at bounding box center [437, 367] width 397 height 40
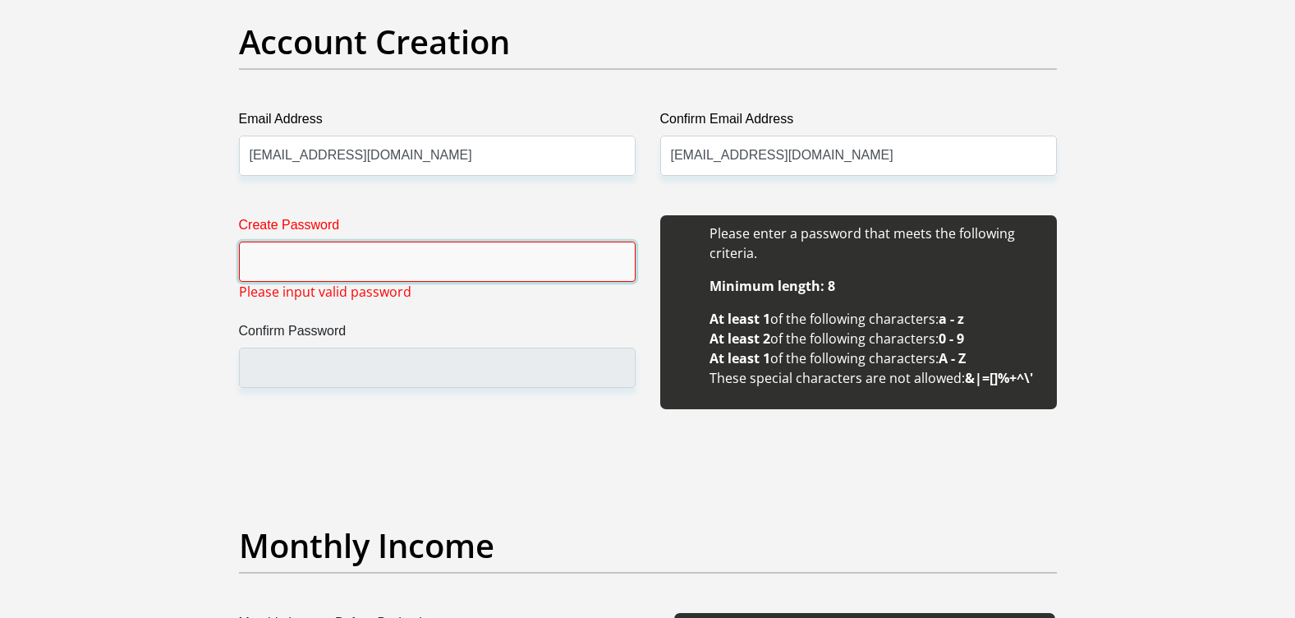
click at [347, 263] on input "Create Password" at bounding box center [437, 261] width 397 height 40
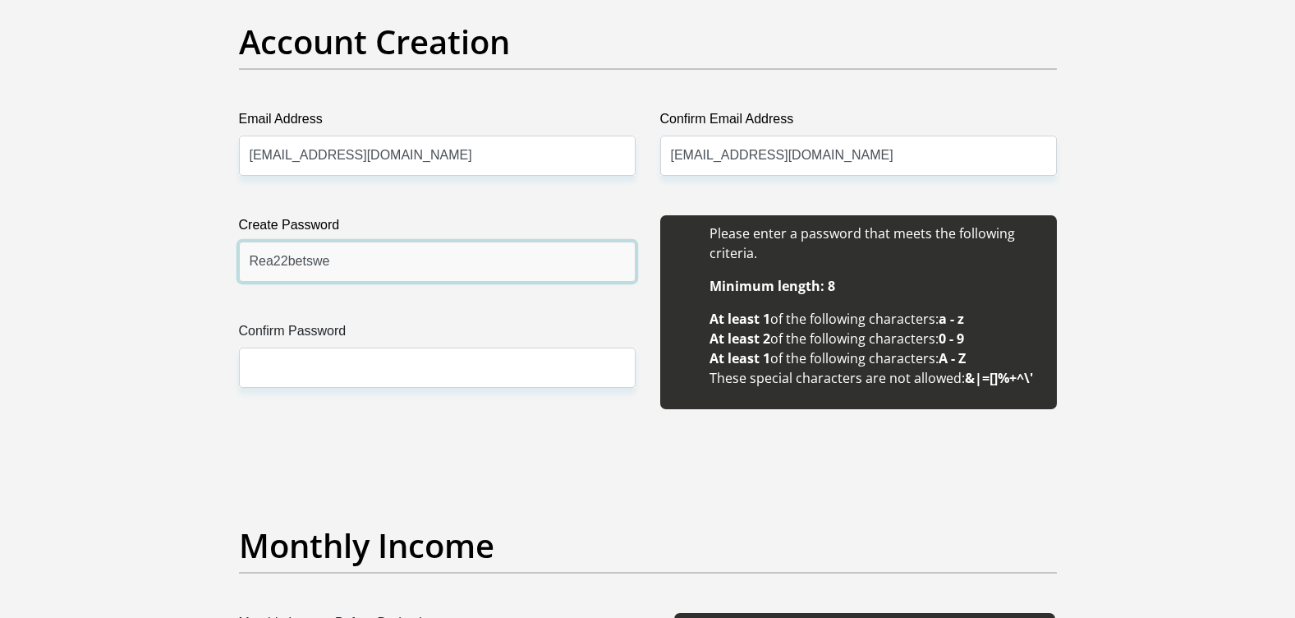
type input "Rea22betswe"
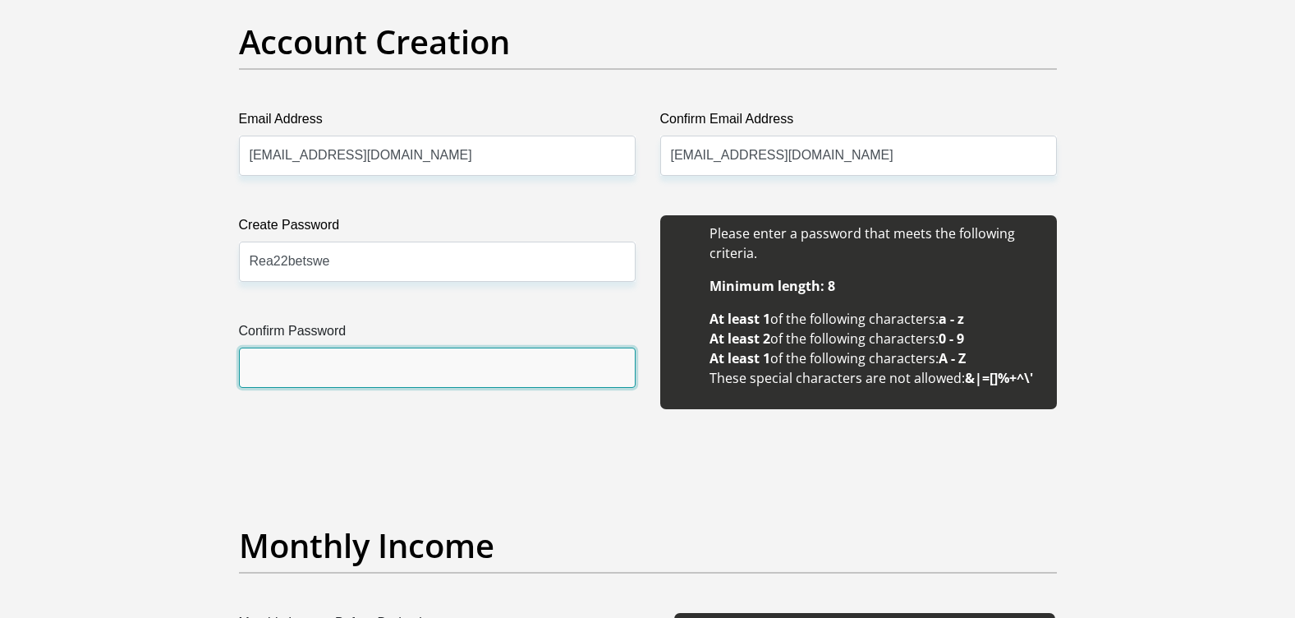
click at [320, 372] on input "Confirm Password" at bounding box center [437, 367] width 397 height 40
type input "Rea22betswe"
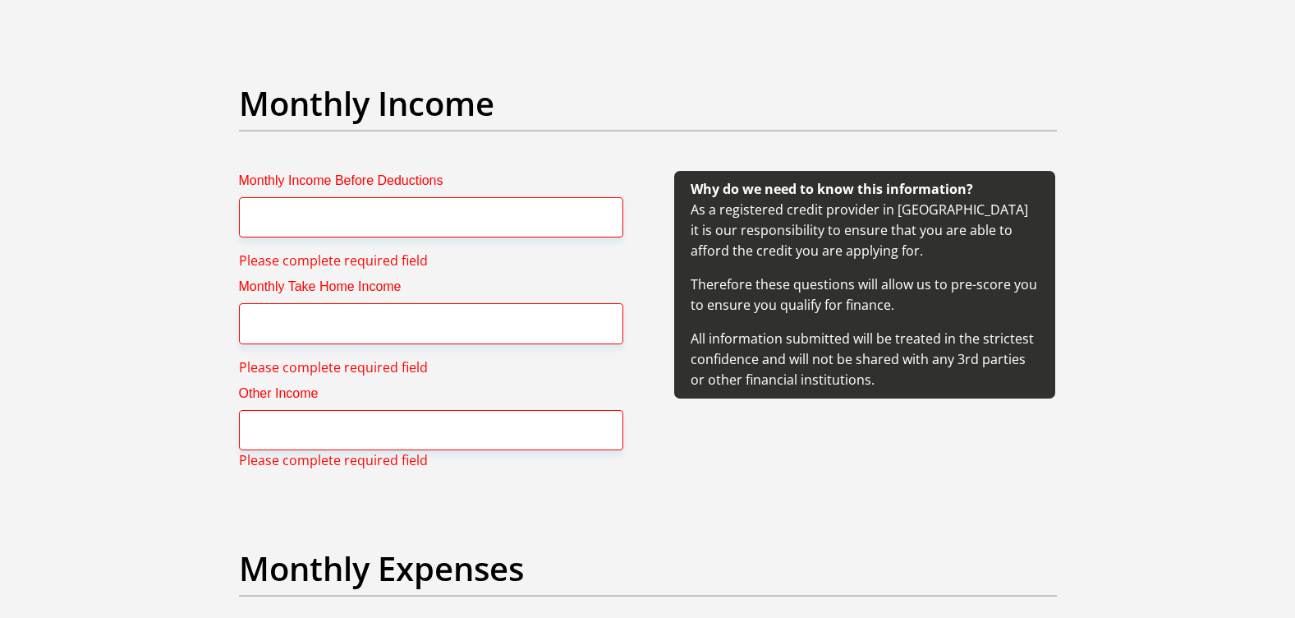
scroll to position [1862, 0]
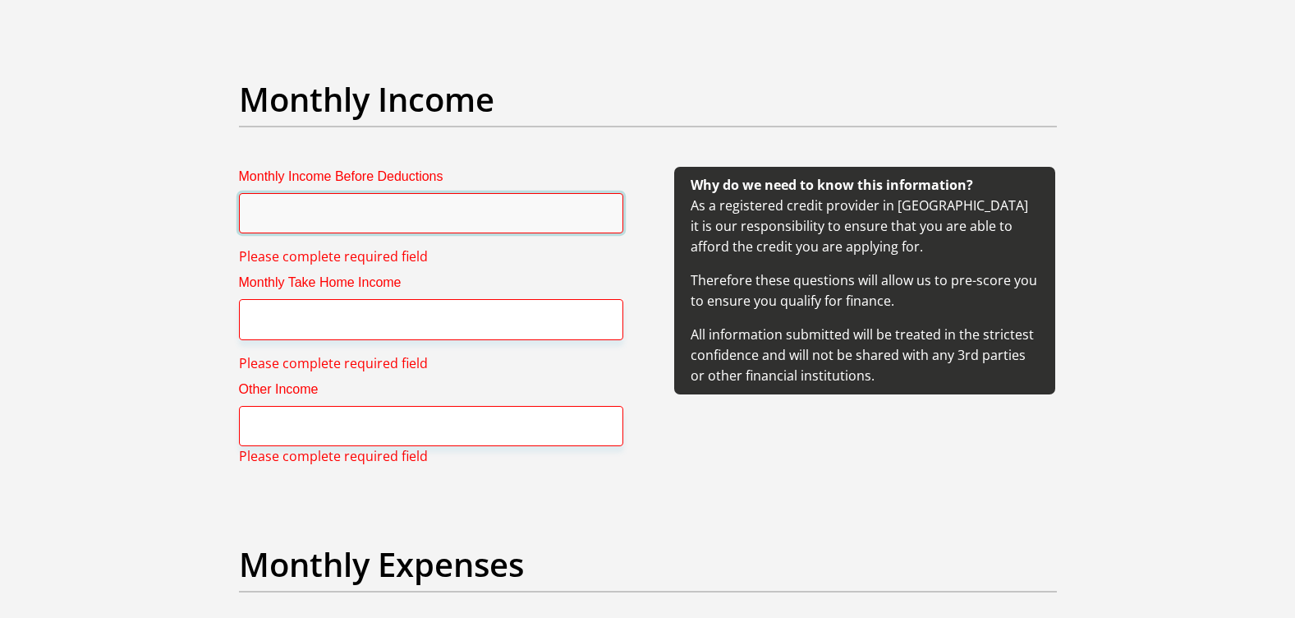
click at [379, 218] on input "Monthly Income Before Deductions" at bounding box center [431, 213] width 384 height 40
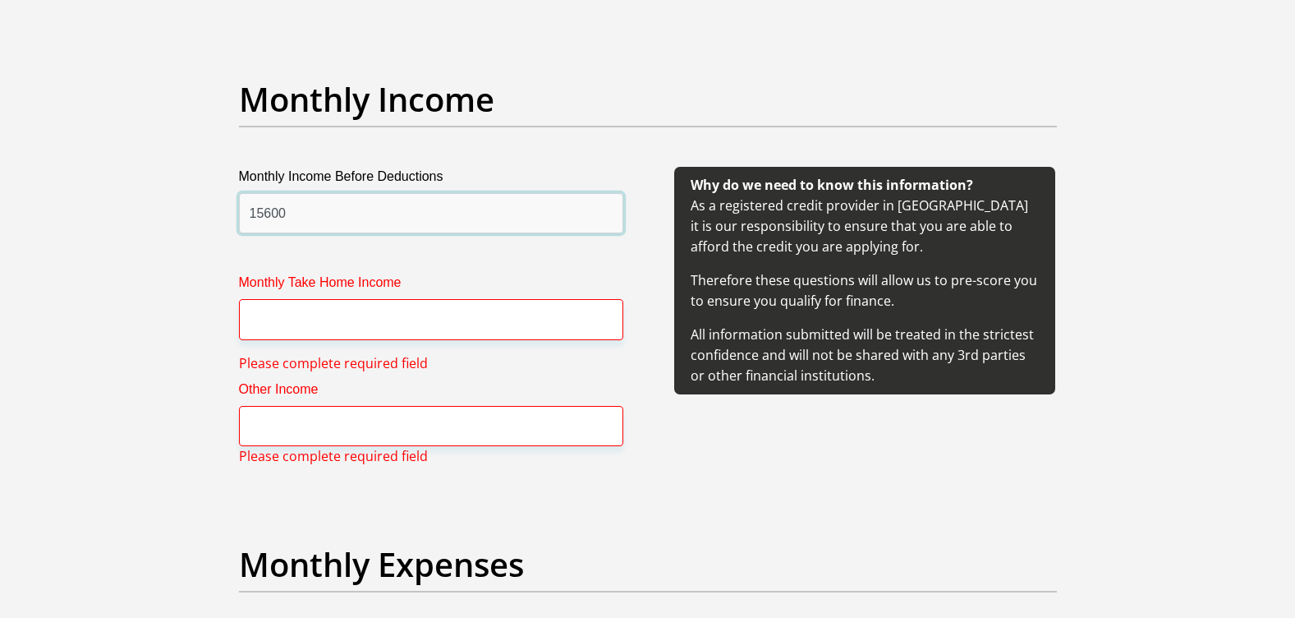
type input "15600"
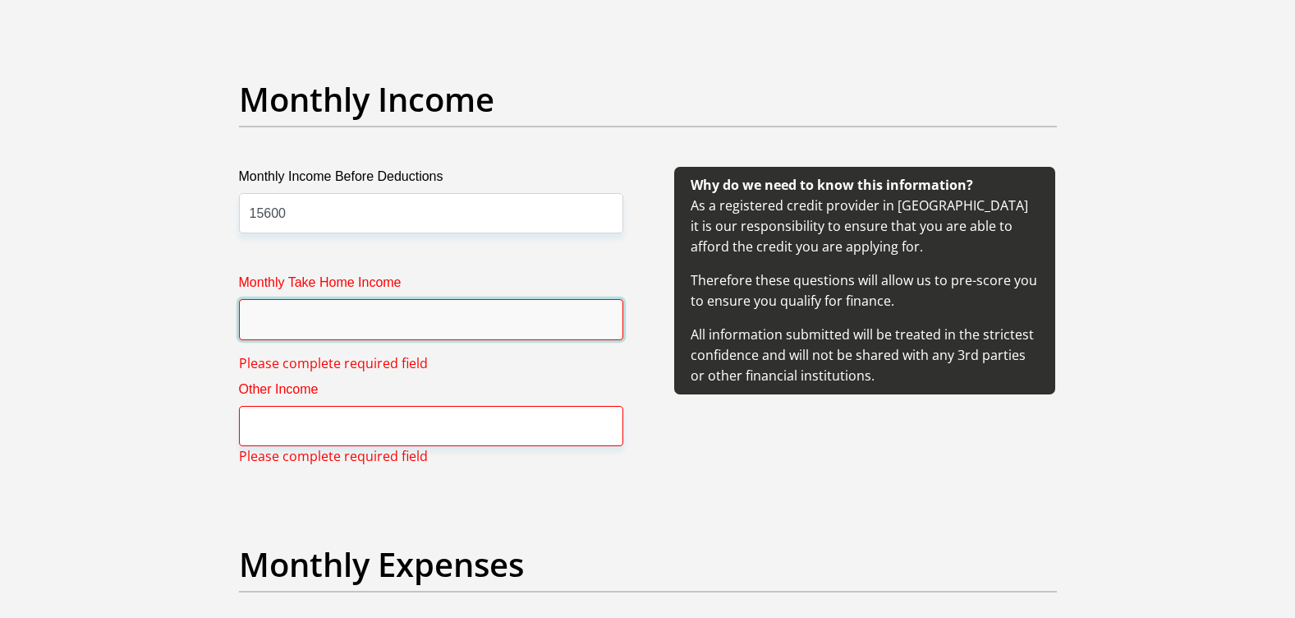
click at [365, 320] on input "Monthly Take Home Income" at bounding box center [431, 319] width 384 height 40
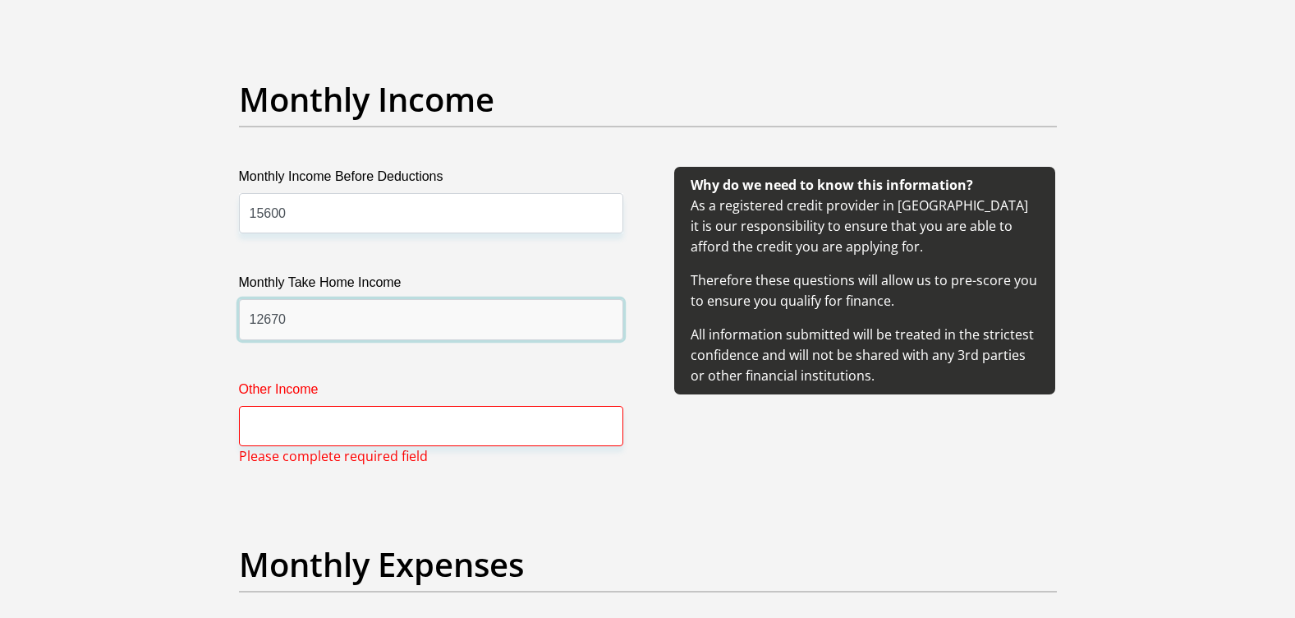
type input "12670"
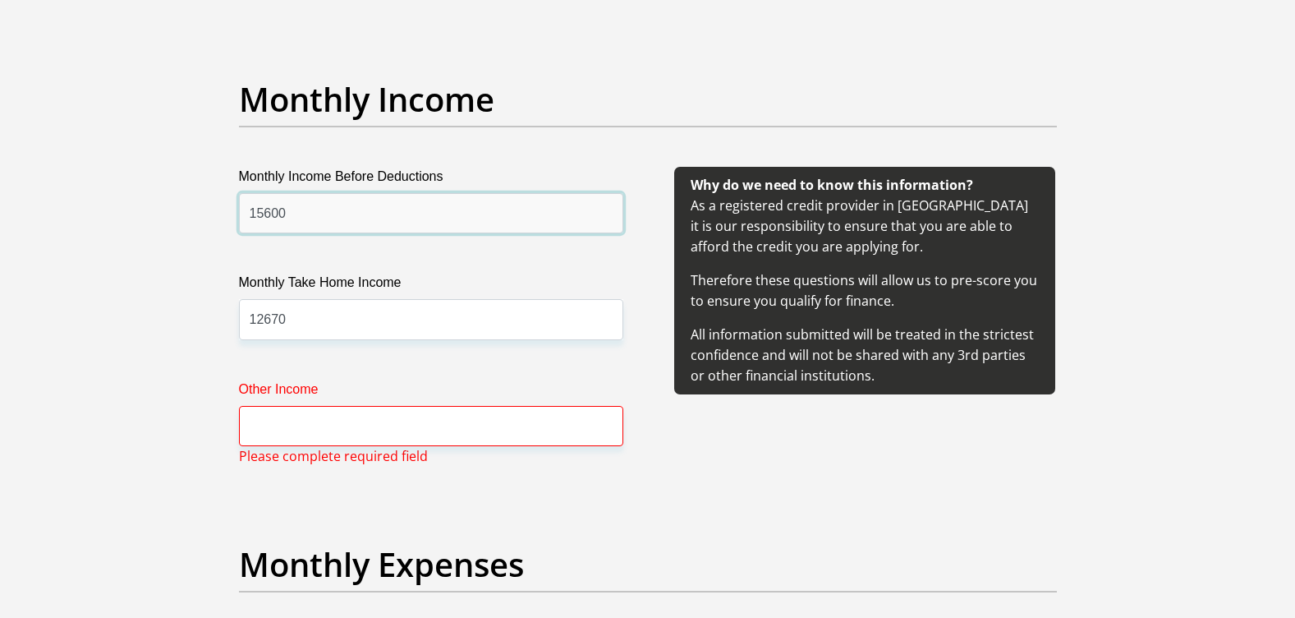
click at [276, 207] on input "15600" at bounding box center [431, 213] width 384 height 40
type input "15660"
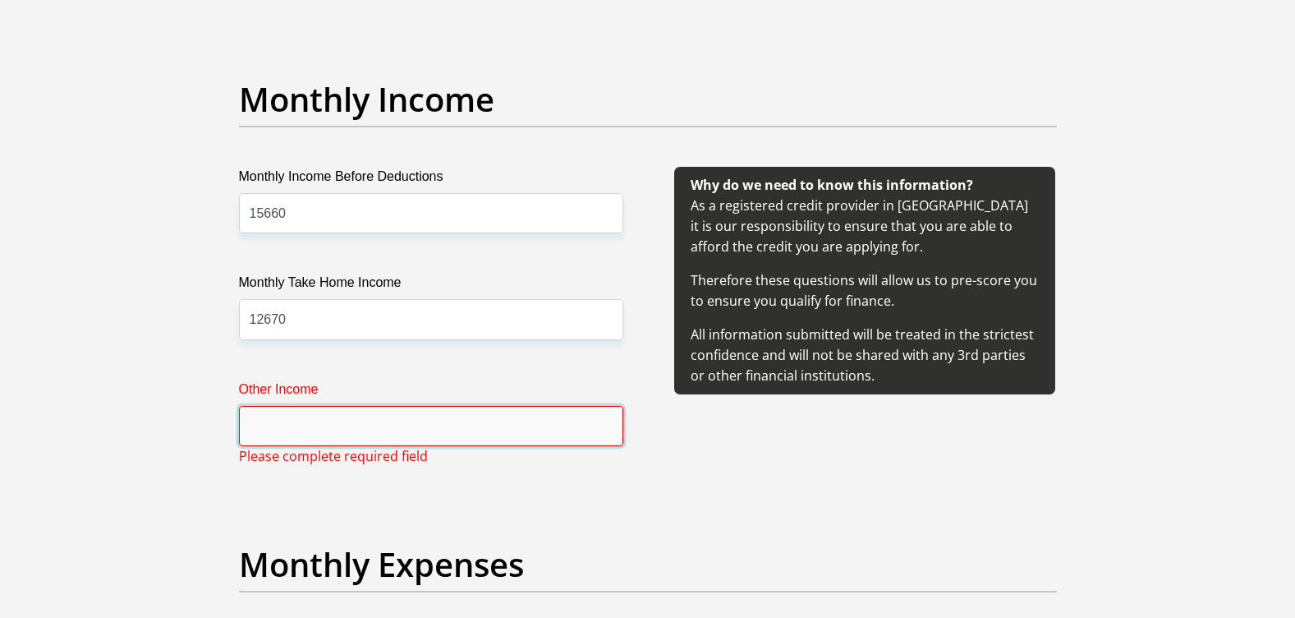
click at [299, 436] on input "Other Income" at bounding box center [431, 426] width 384 height 40
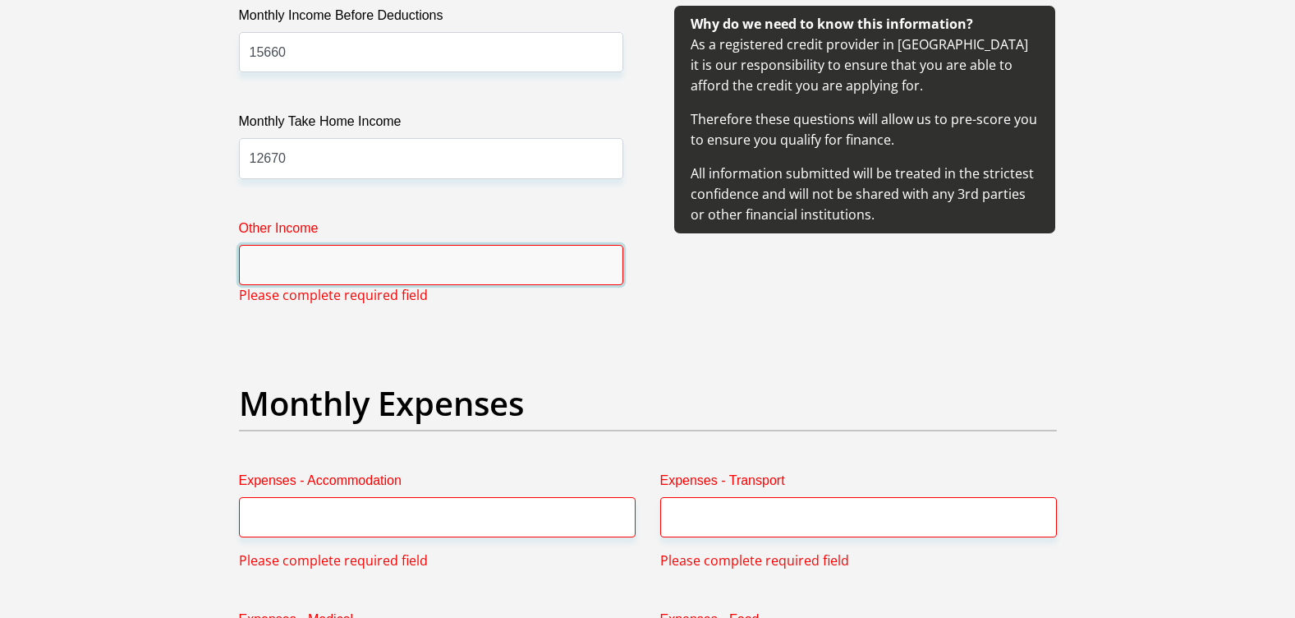
scroll to position [2026, 0]
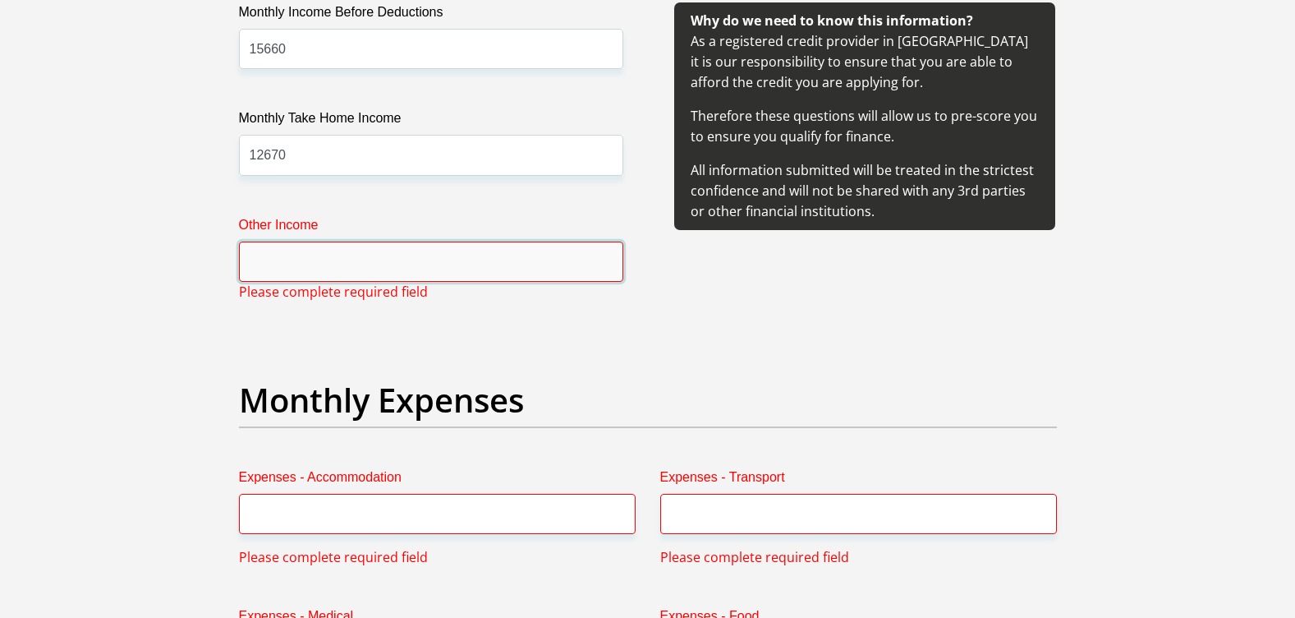
click at [288, 245] on input "Other Income" at bounding box center [431, 261] width 384 height 40
type input "1000"
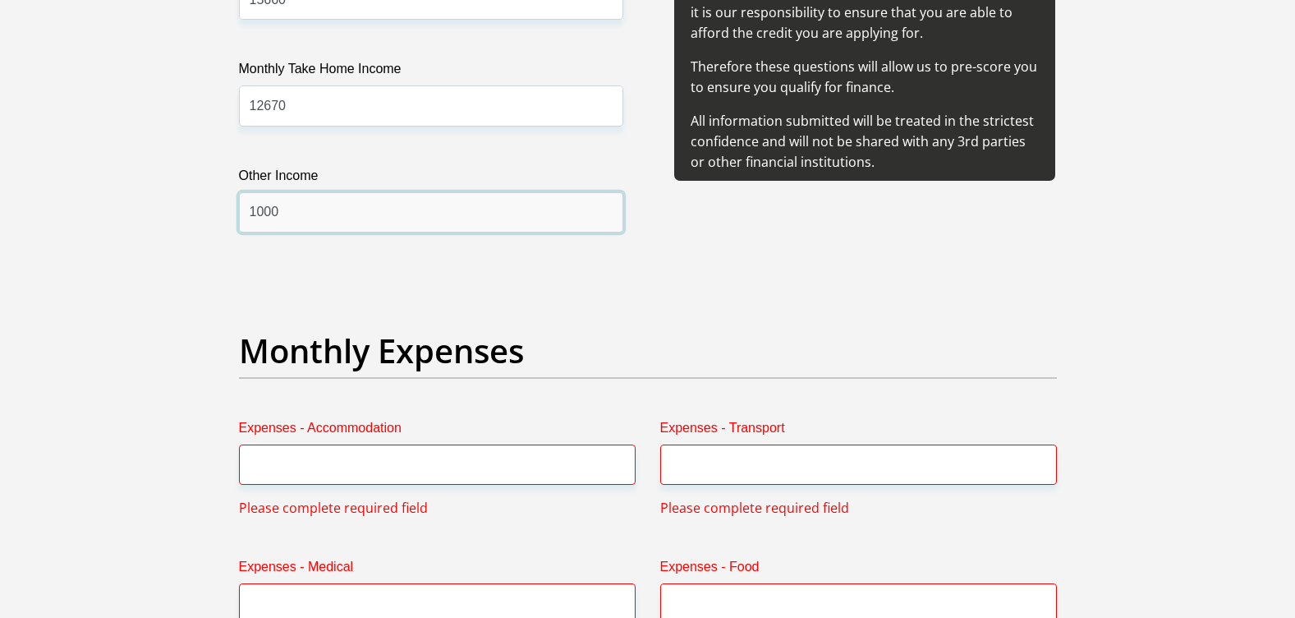
scroll to position [2108, 0]
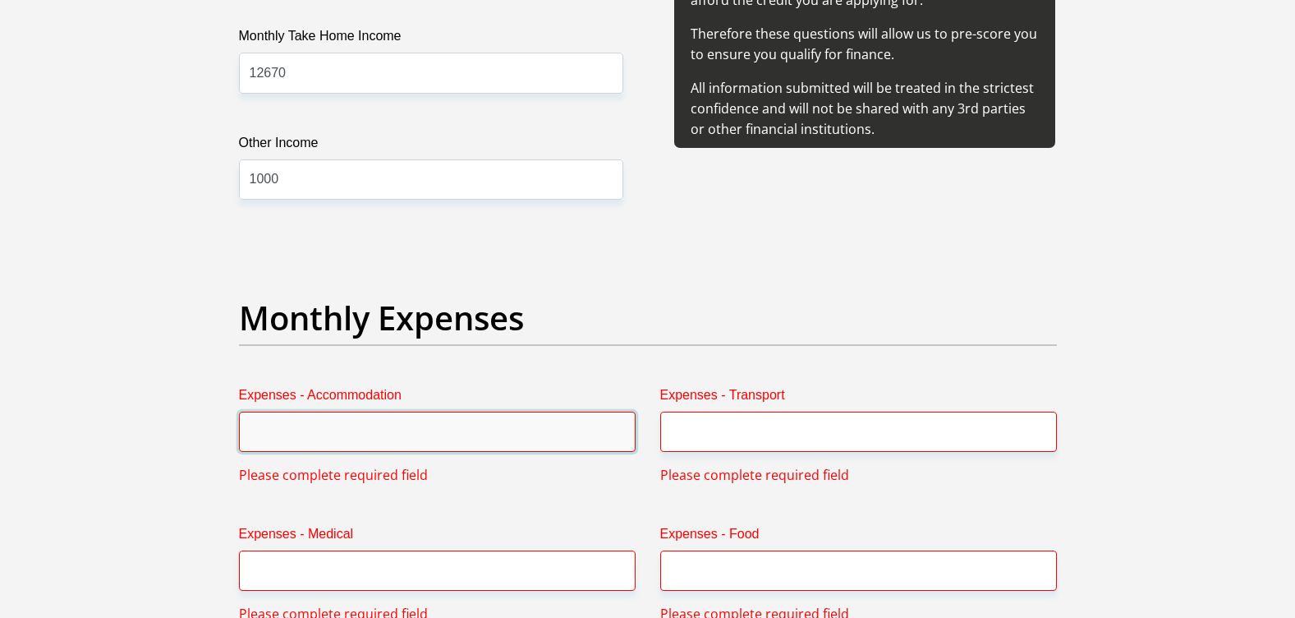
click at [333, 437] on input "Expenses - Accommodation" at bounding box center [437, 431] width 397 height 40
type input "0"
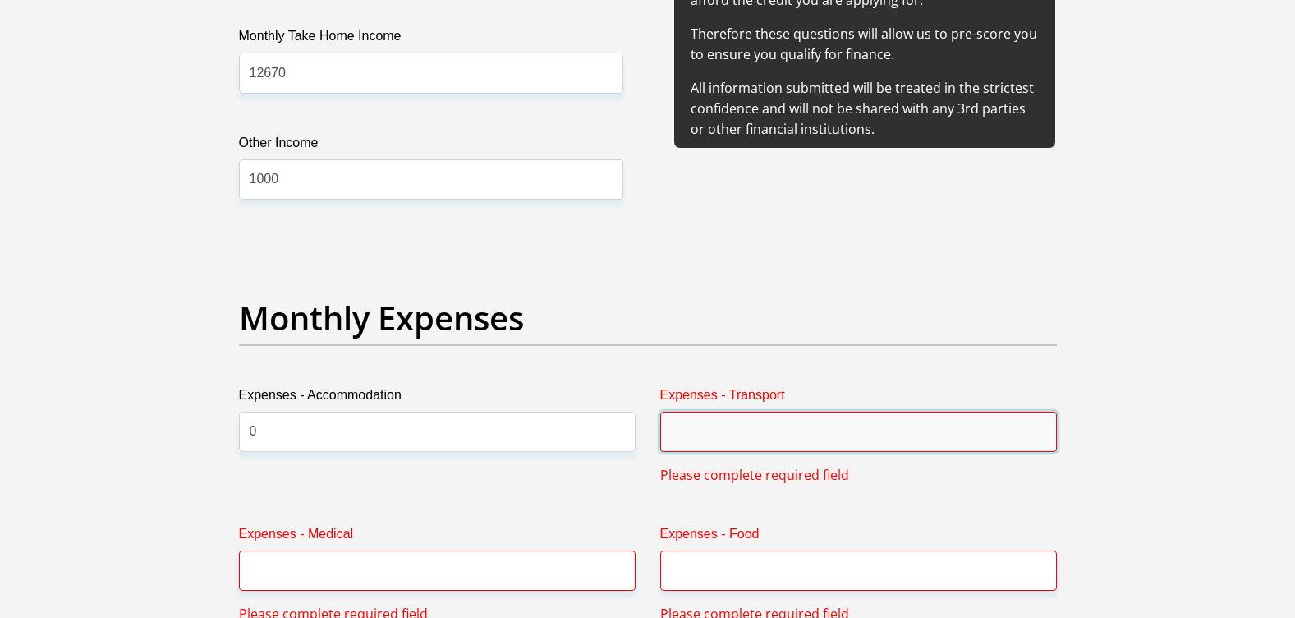
click at [820, 420] on input "Expenses - Transport" at bounding box center [858, 431] width 397 height 40
type input "300"
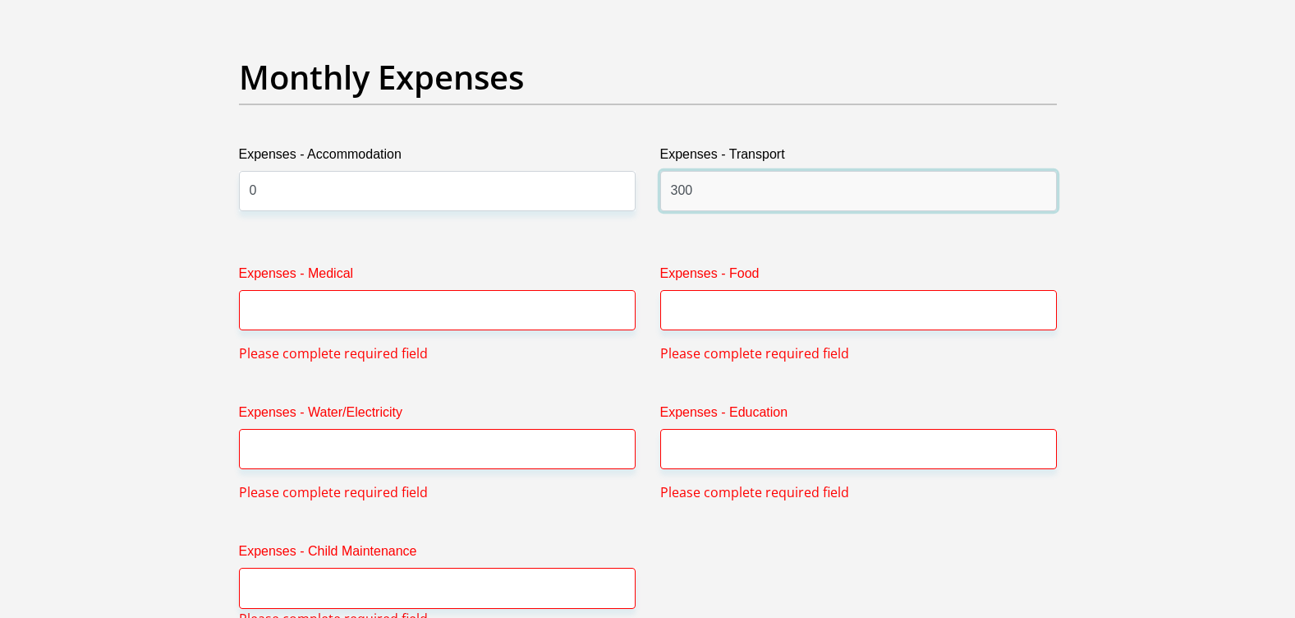
scroll to position [2354, 0]
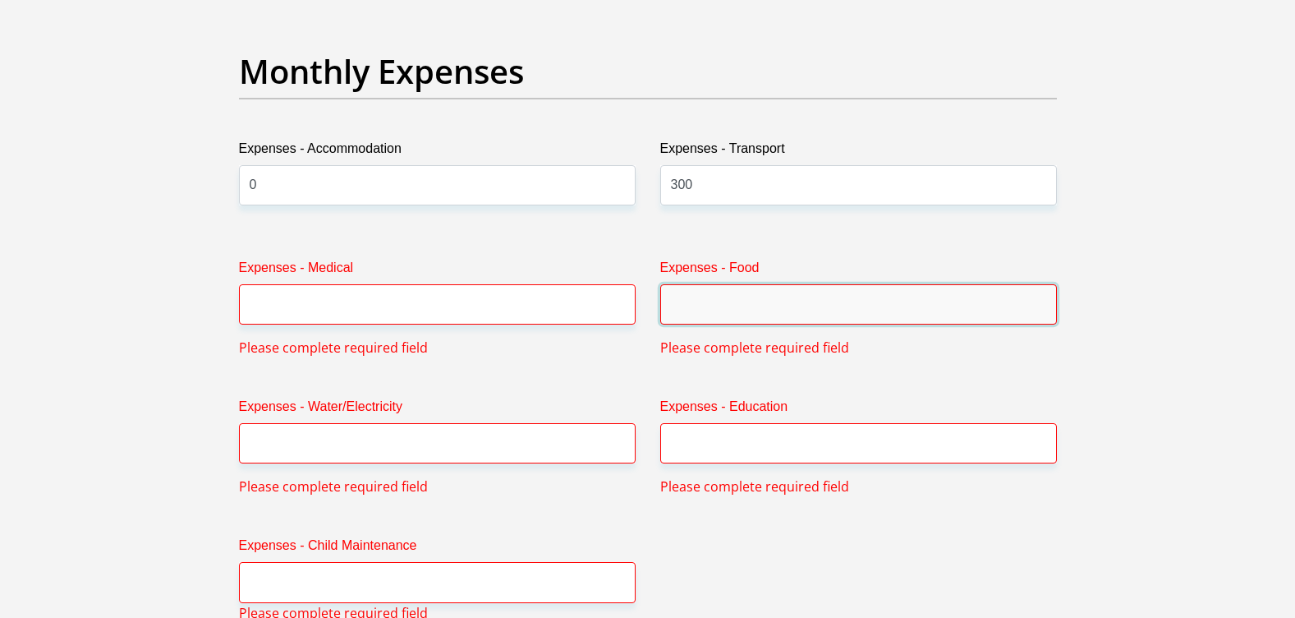
click at [725, 310] on input "Expenses - Food" at bounding box center [858, 304] width 397 height 40
type input "1600"
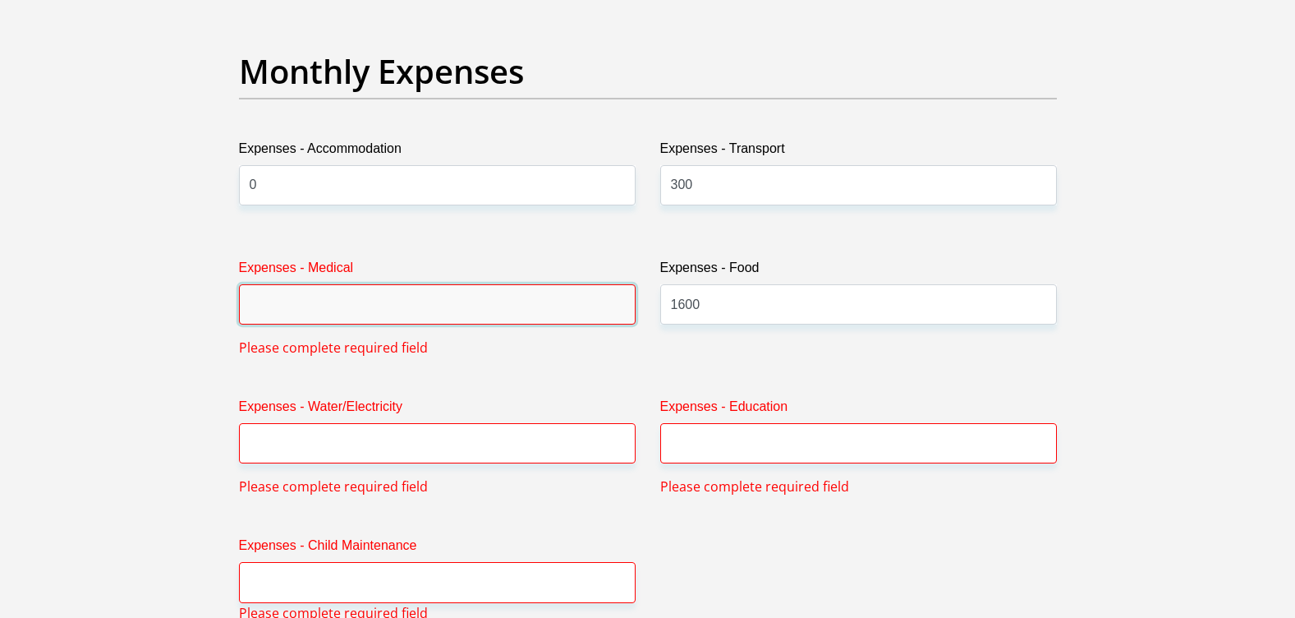
click at [340, 299] on input "Expenses - Medical" at bounding box center [437, 304] width 397 height 40
type input "0"
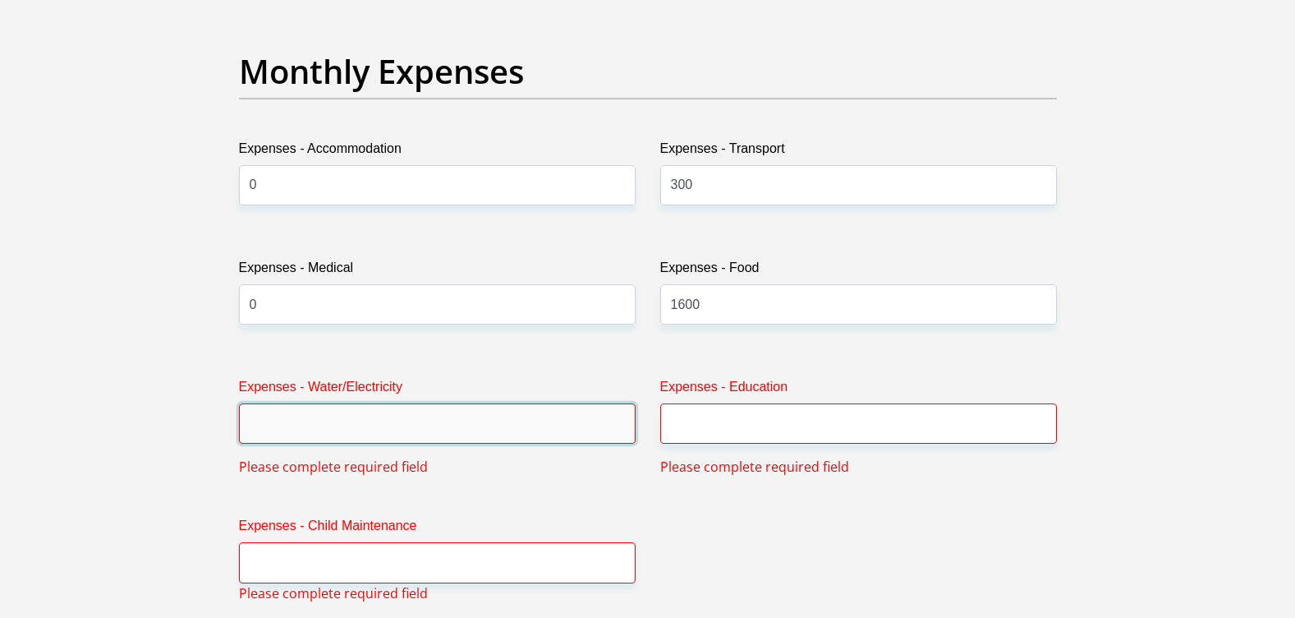
click at [323, 434] on input "Expenses - Water/Electricity" at bounding box center [437, 423] width 397 height 40
type input "500"
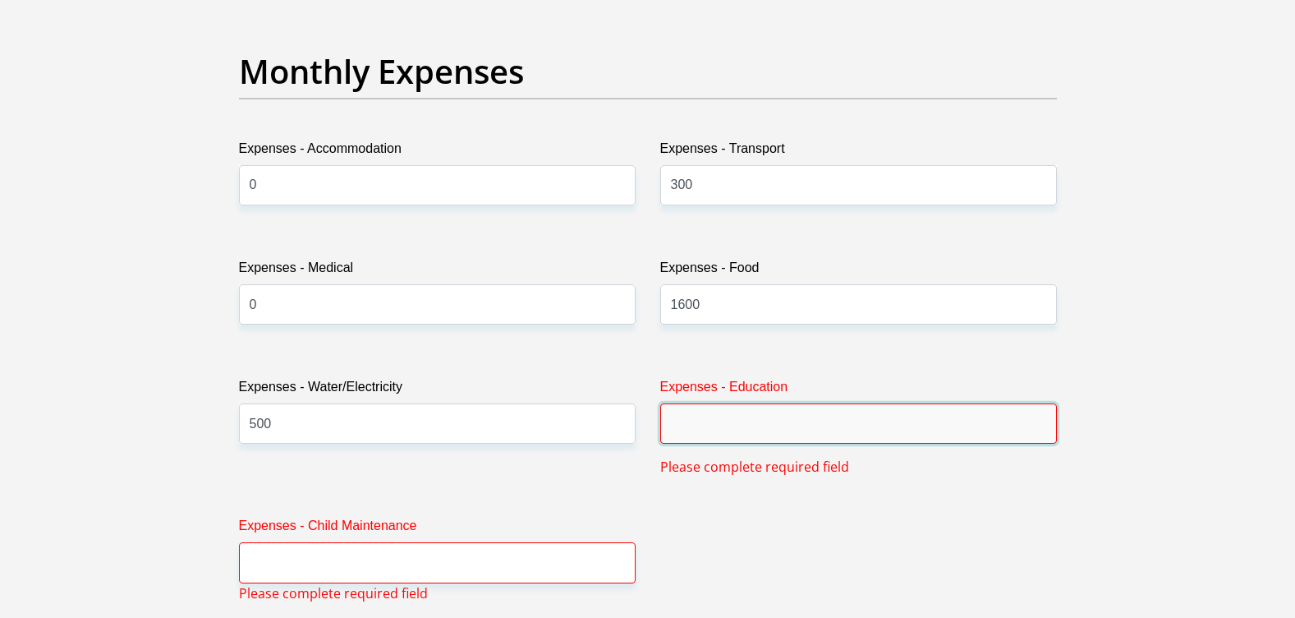
click at [770, 443] on input "Expenses - Education" at bounding box center [858, 423] width 397 height 40
type input "0"
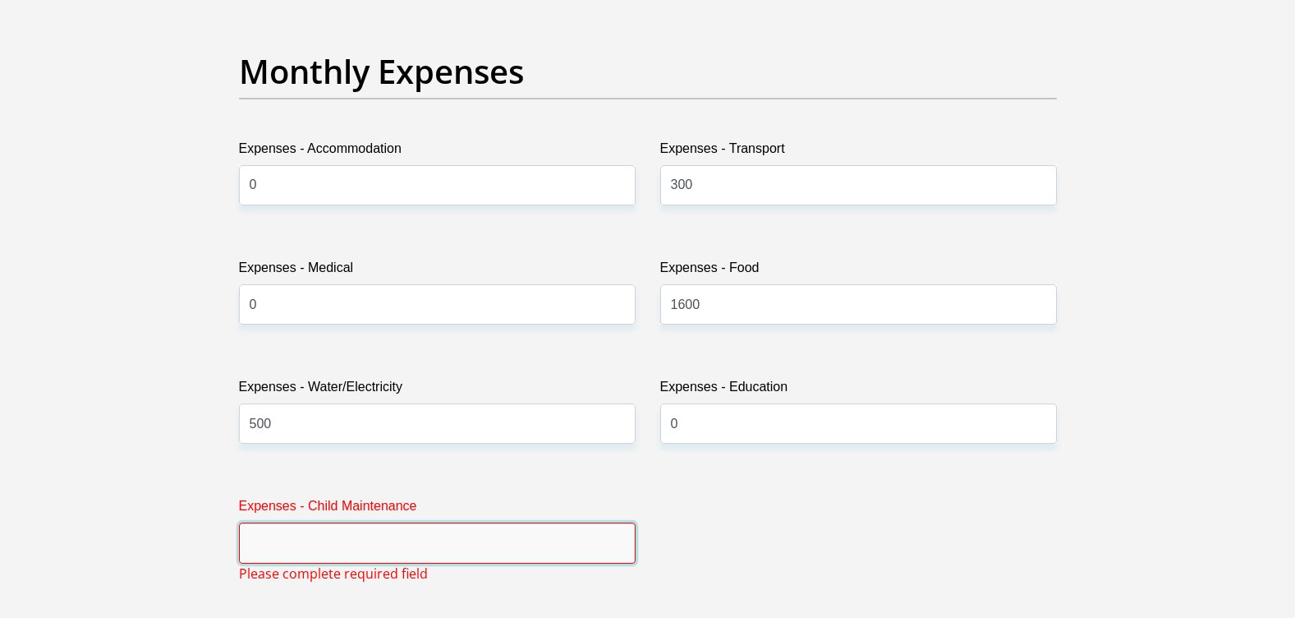
click at [479, 554] on input "Expenses - Child Maintenance" at bounding box center [437, 542] width 397 height 40
type input "0"
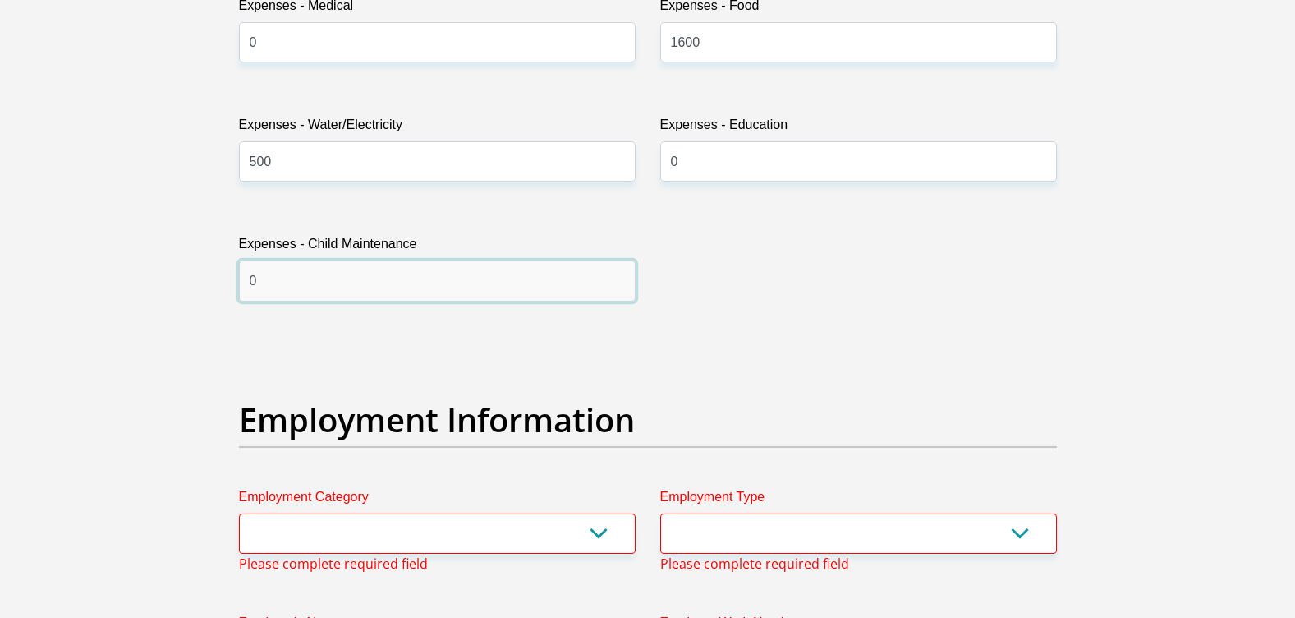
scroll to position [2847, 0]
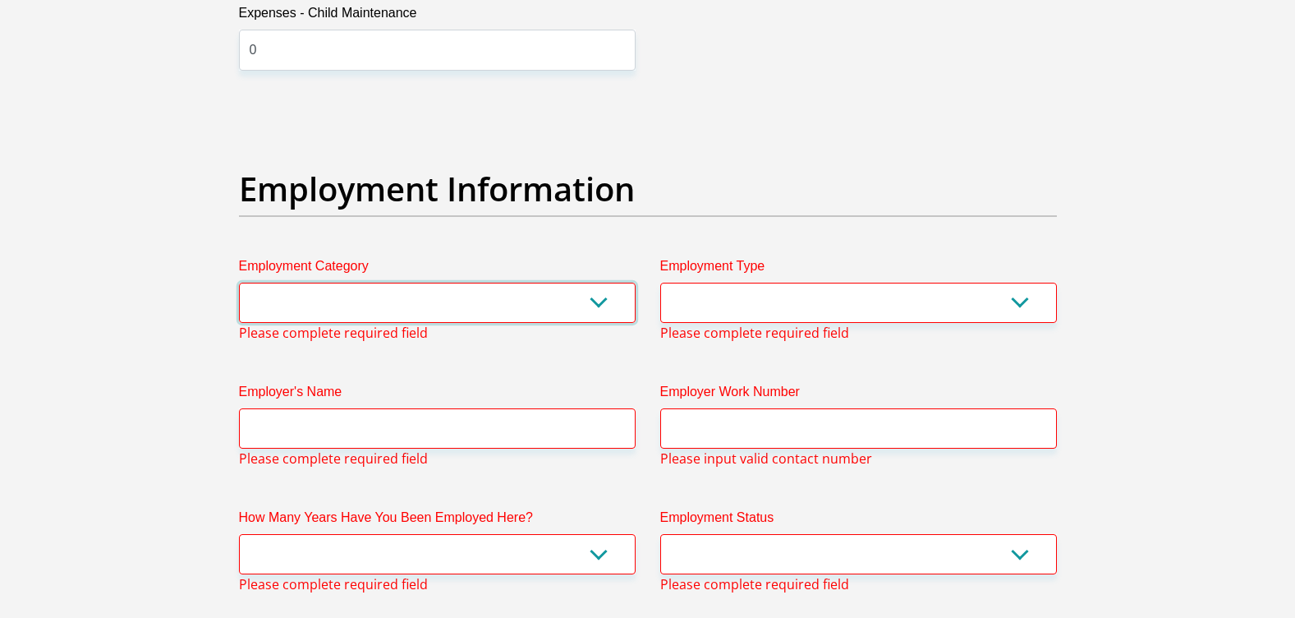
click at [384, 304] on select "AGRICULTURE ALCOHOL & TOBACCO CONSTRUCTION MATERIALS METALLURGY EQUIPMENT FOR R…" at bounding box center [437, 302] width 397 height 40
click at [1023, 311] on select "College/Lecturer Craft Seller Creative Driver Executive Farmer Forces - Non Com…" at bounding box center [858, 302] width 397 height 40
click at [1279, 321] on section "Personal Details Title Mr Ms Mrs Dr Other First Name MILDREDLERATO Surname MONO…" at bounding box center [647, 186] width 1295 height 5922
click at [1019, 299] on select "College/Lecturer Craft Seller Creative Driver Executive Farmer Forces - Non Com…" at bounding box center [858, 302] width 397 height 40
select select "Office Staff/Clerk"
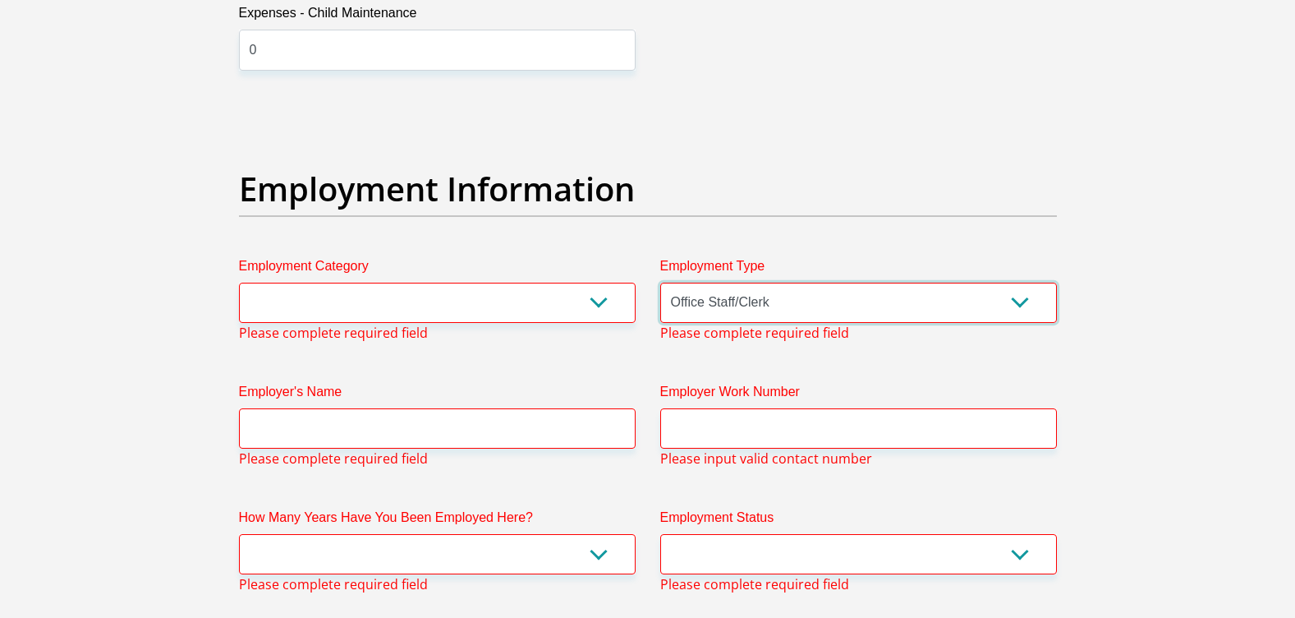
click at [660, 282] on select "College/Lecturer Craft Seller Creative Driver Executive Farmer Forces - Non Com…" at bounding box center [858, 302] width 397 height 40
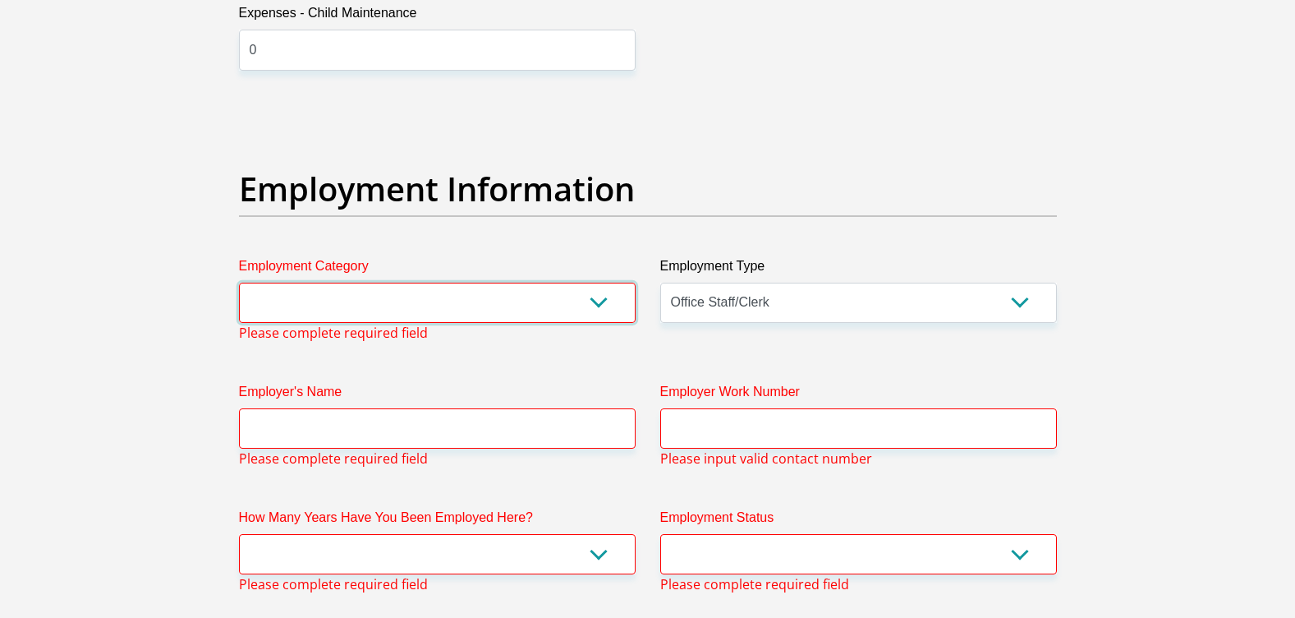
click at [433, 304] on select "AGRICULTURE ALCOHOL & TOBACCO CONSTRUCTION MATERIALS METALLURGY EQUIPMENT FOR R…" at bounding box center [437, 302] width 397 height 40
select select "28"
click at [239, 282] on select "AGRICULTURE ALCOHOL & TOBACCO CONSTRUCTION MATERIALS METALLURGY EQUIPMENT FOR R…" at bounding box center [437, 302] width 397 height 40
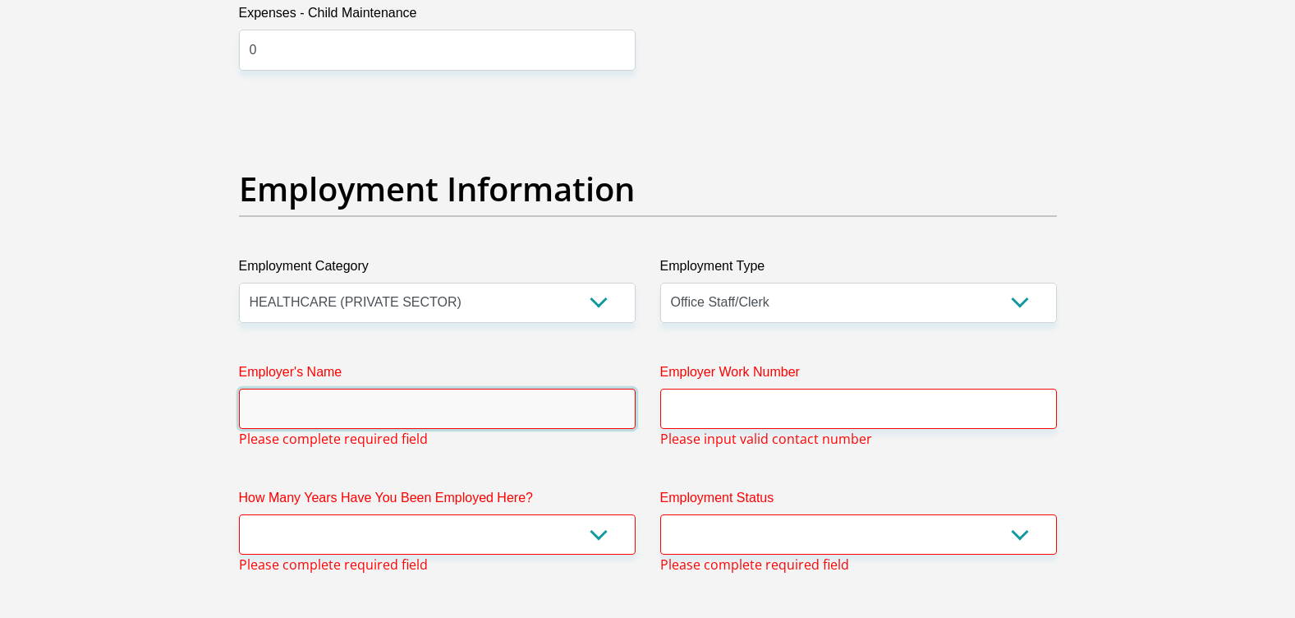
click at [299, 398] on input "Employer's Name" at bounding box center [437, 408] width 397 height 40
type input "Netcare"
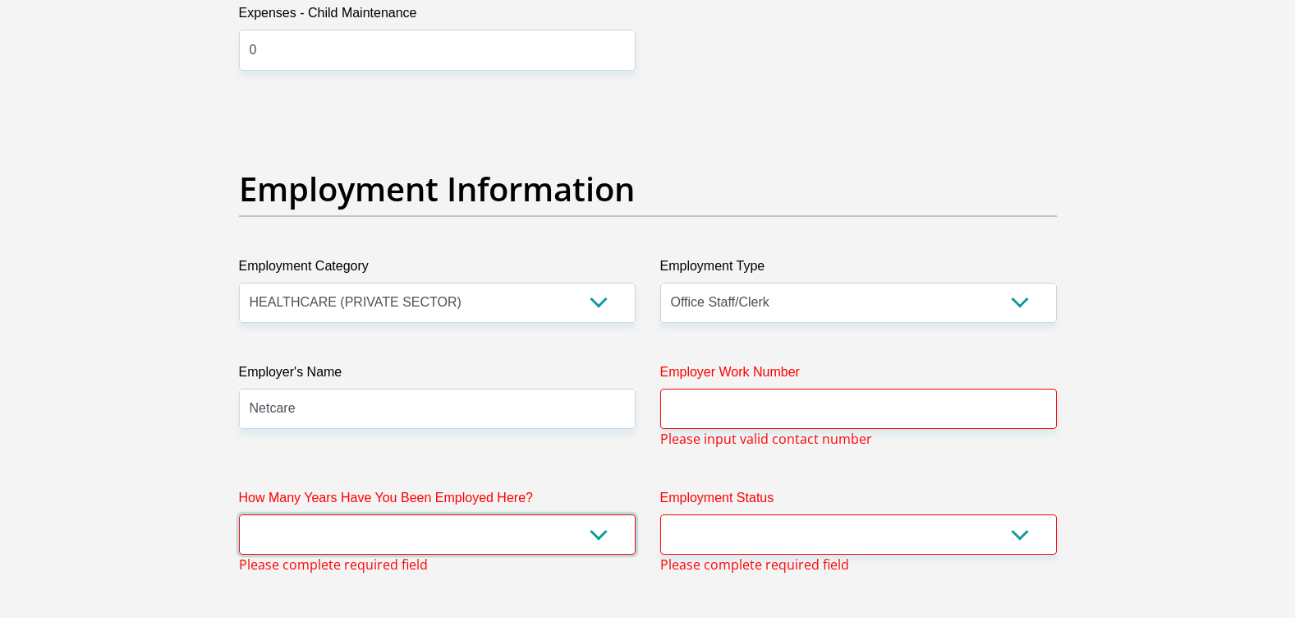
click at [294, 528] on select "less than 1 year 1-3 years 3-5 years 5+ years" at bounding box center [437, 534] width 397 height 40
select select "60"
click at [239, 514] on select "less than 1 year 1-3 years 3-5 years 5+ years" at bounding box center [437, 534] width 397 height 40
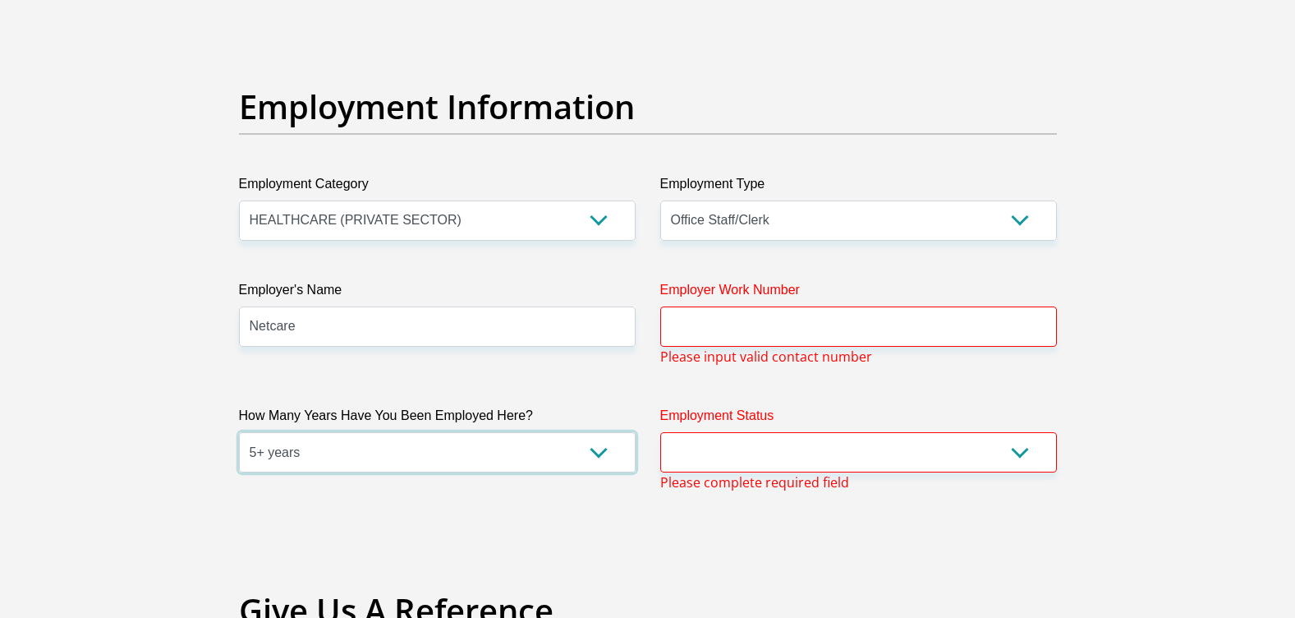
scroll to position [3011, 0]
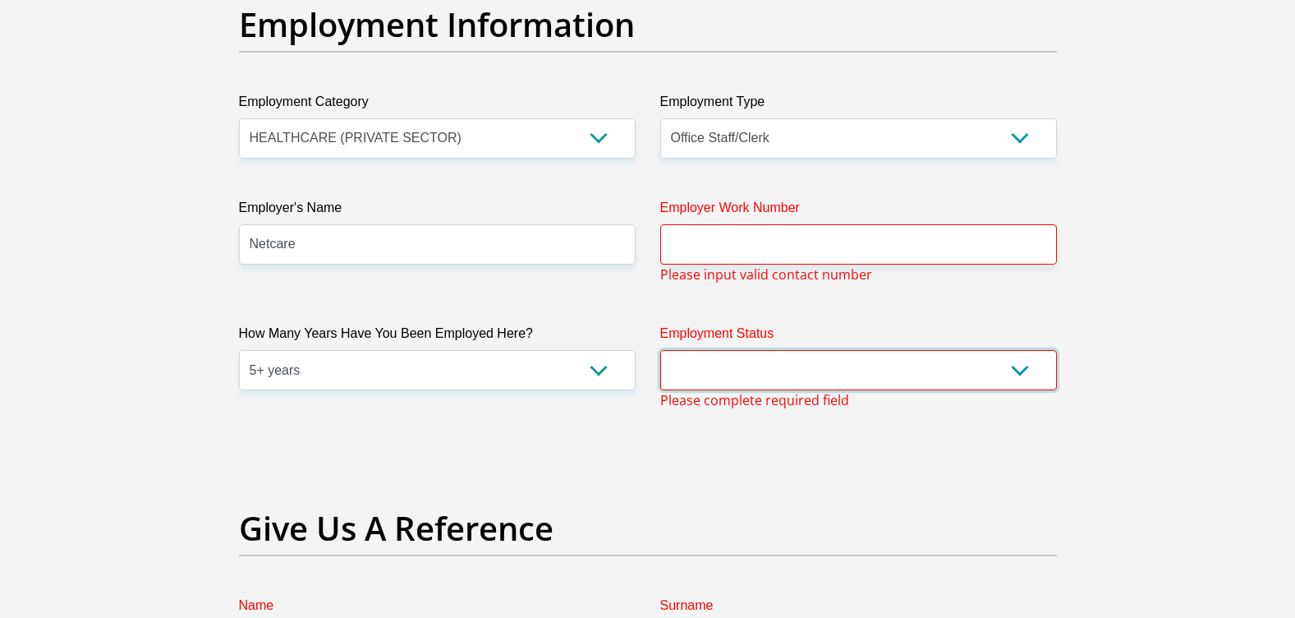
click at [744, 382] on select "Permanent/Full-time Part-time/Casual Contract Worker Self-Employed Housewife Re…" at bounding box center [858, 370] width 397 height 40
select select "1"
click at [660, 350] on select "Permanent/Full-time Part-time/Casual Contract Worker Self-Employed Housewife Re…" at bounding box center [858, 370] width 397 height 40
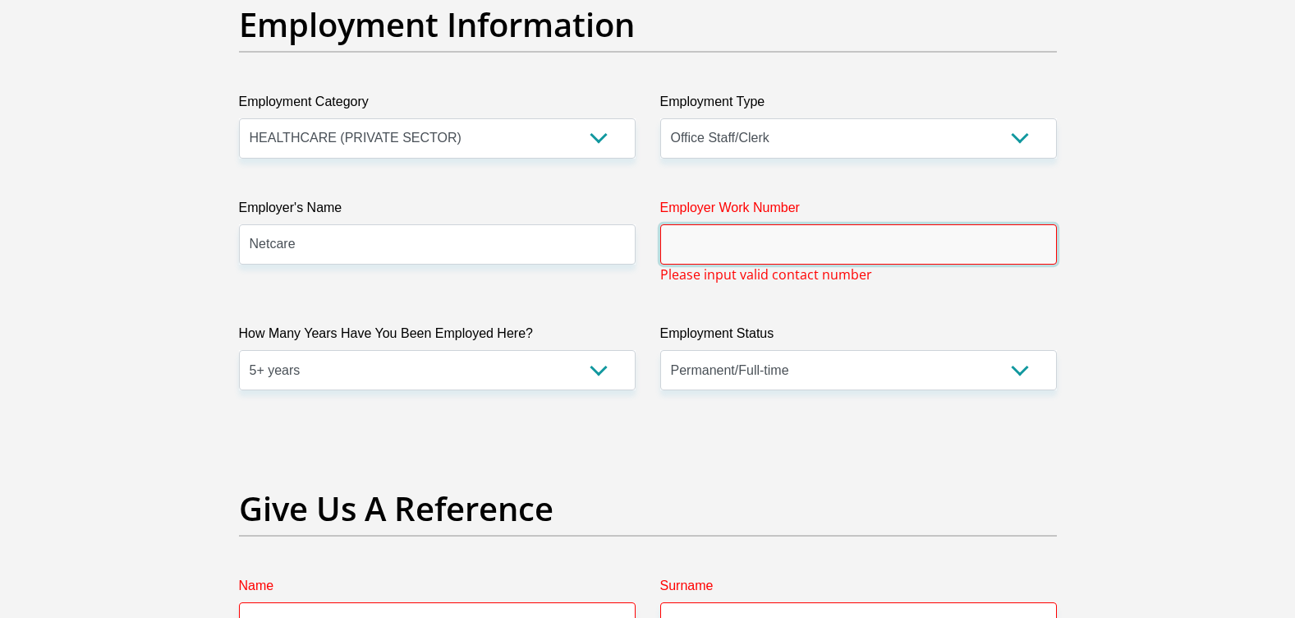
click at [731, 237] on input "Employer Work Number" at bounding box center [858, 244] width 397 height 40
type input "0514071500"
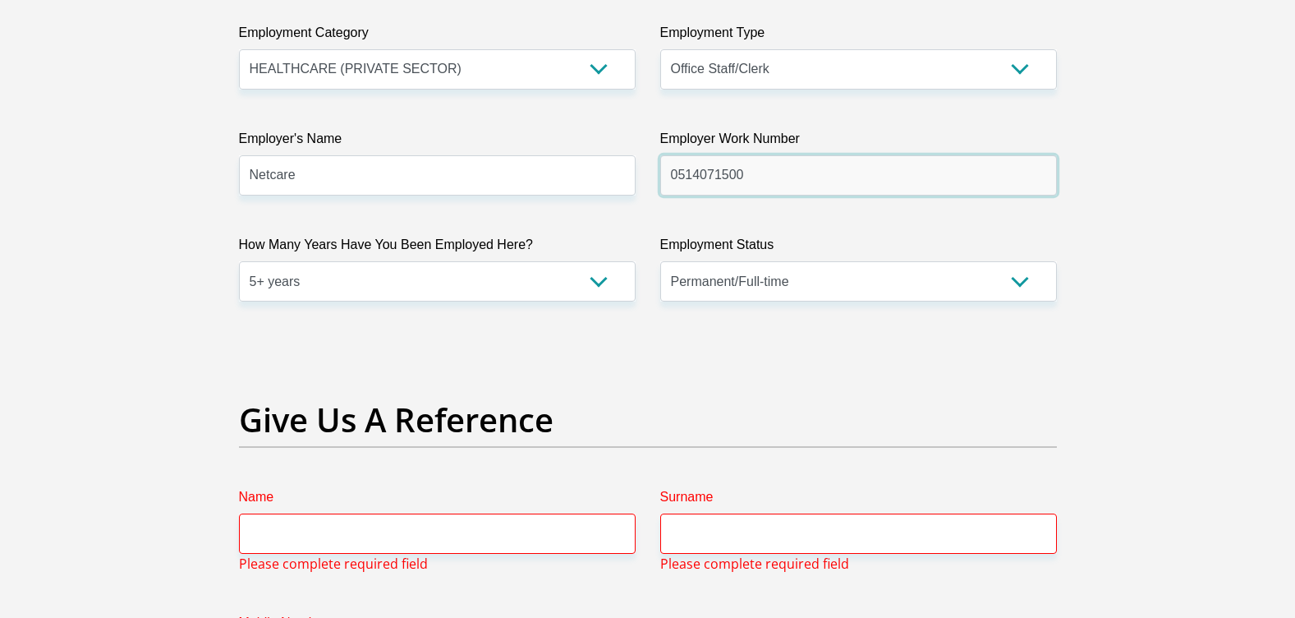
scroll to position [3176, 0]
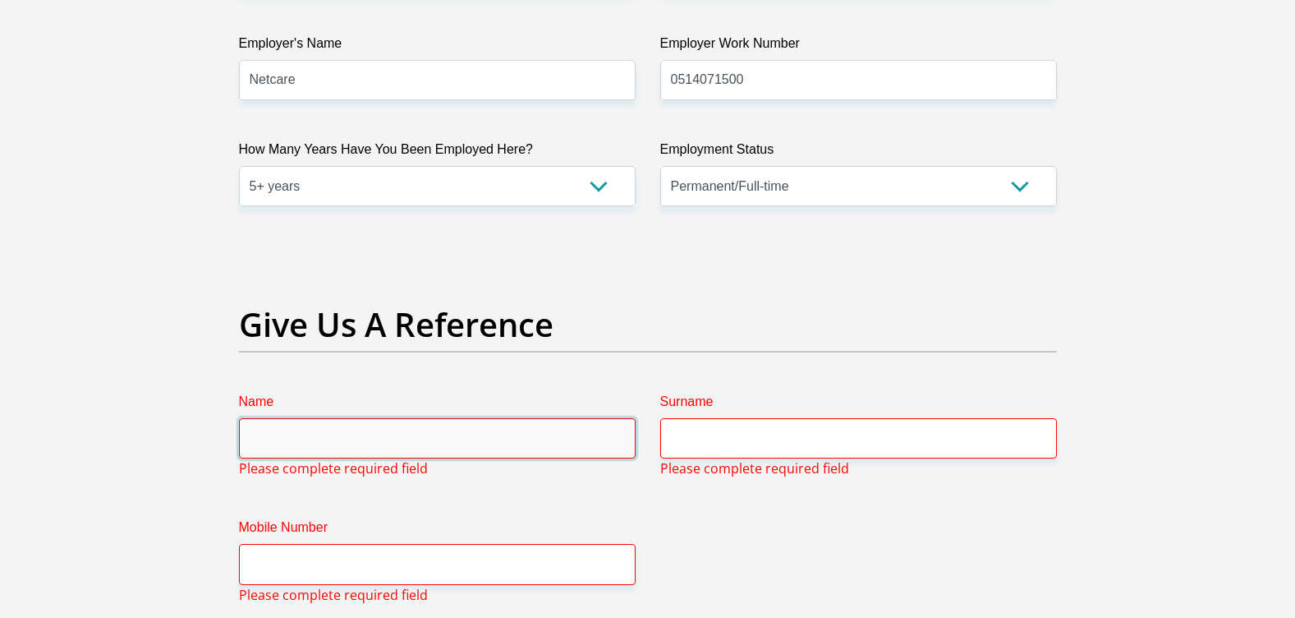
click at [498, 432] on input "Name" at bounding box center [437, 438] width 397 height 40
type input "Setshego"
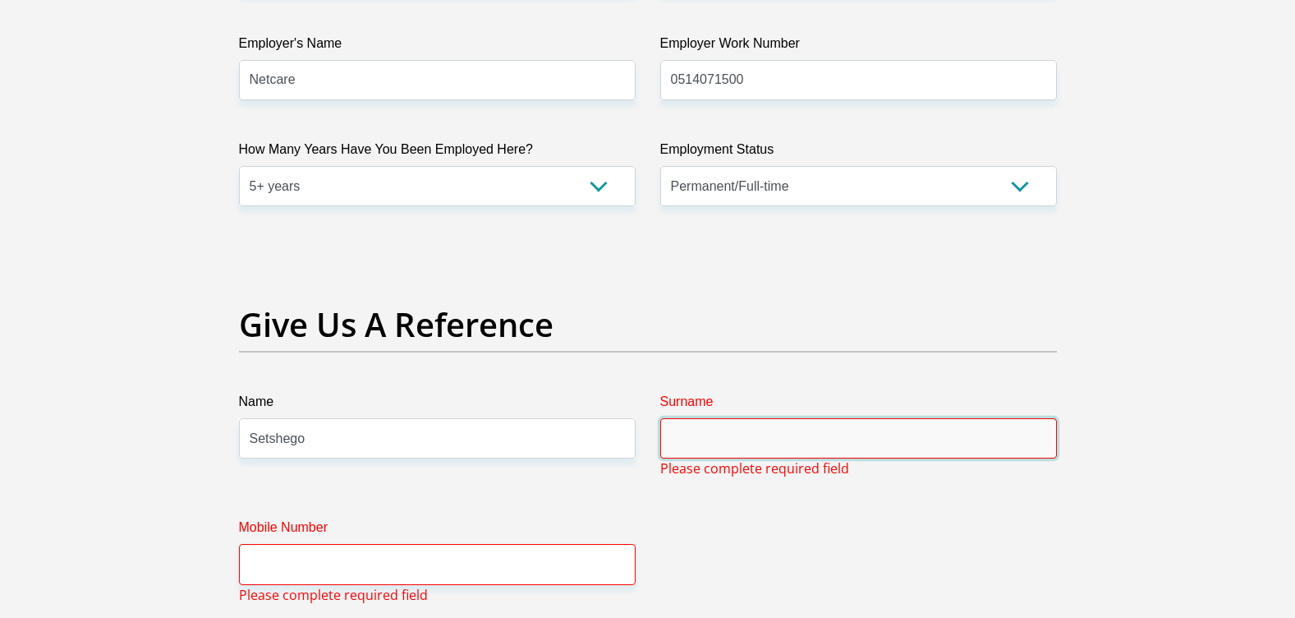
click at [829, 428] on input "Surname" at bounding box center [858, 438] width 397 height 40
type input "Sefako"
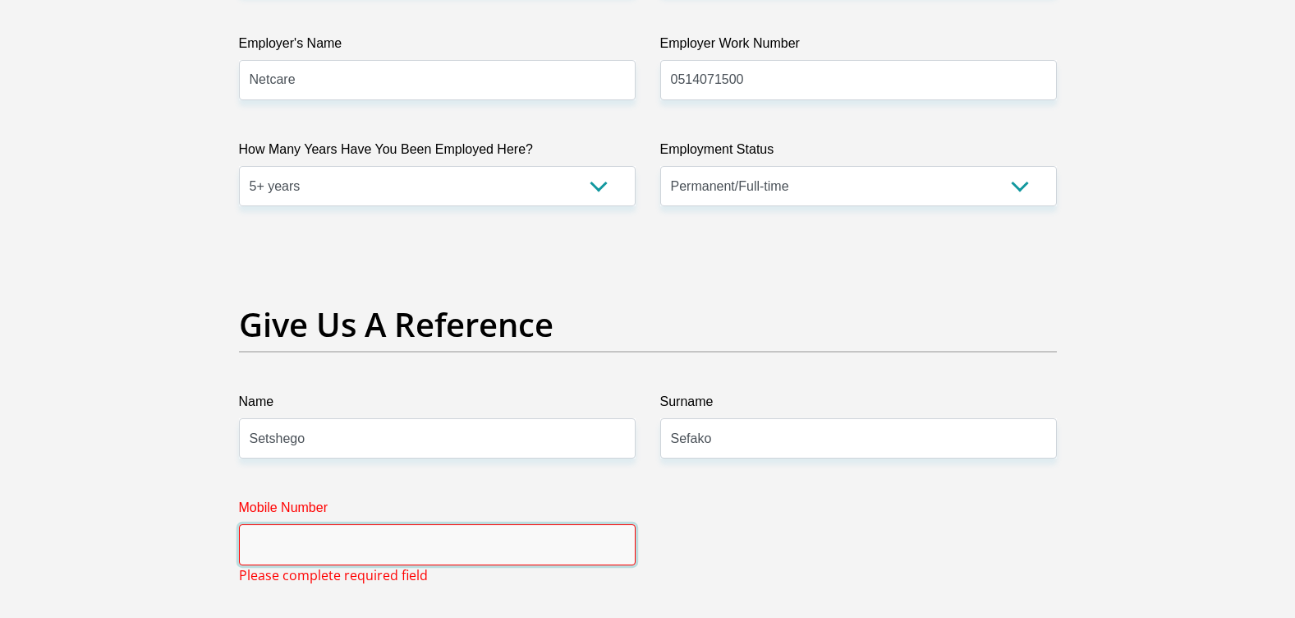
click at [349, 545] on input "Mobile Number" at bounding box center [437, 544] width 397 height 40
type input "0682184119"
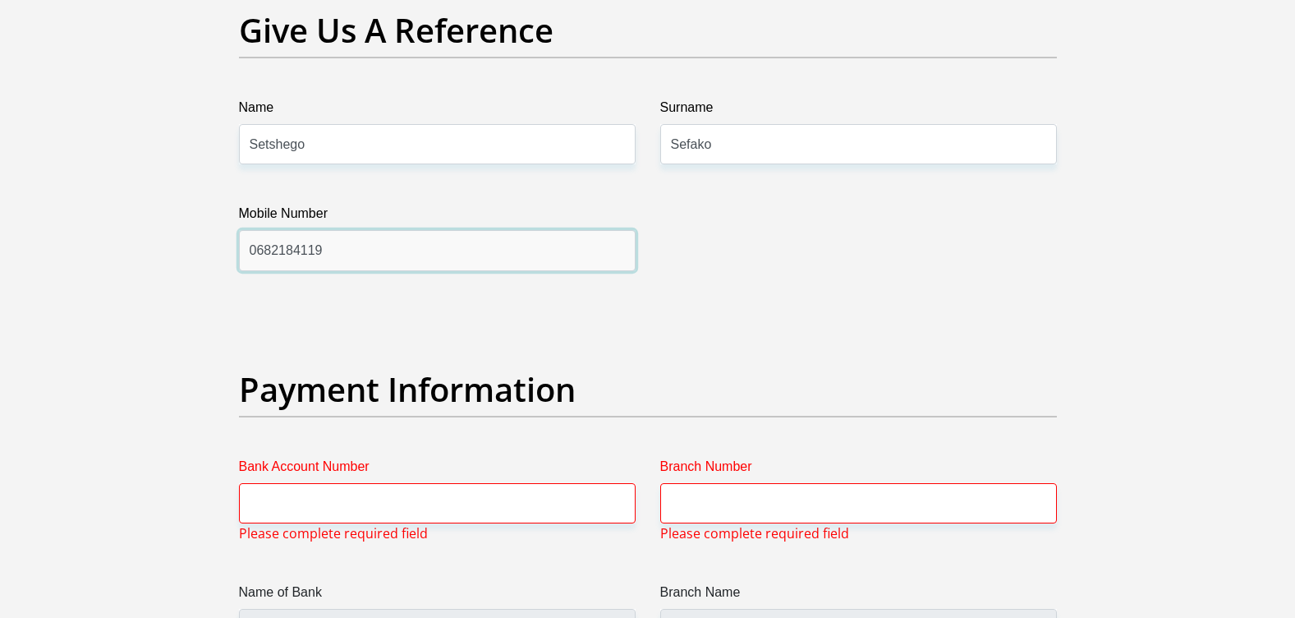
scroll to position [3504, 0]
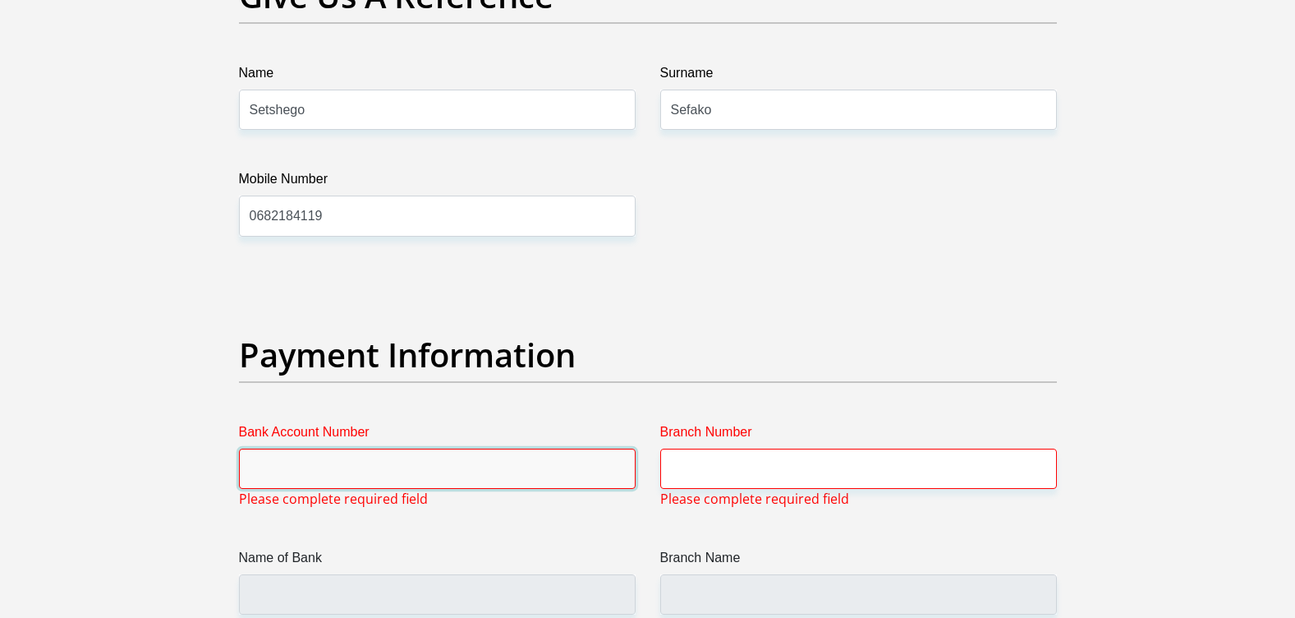
click at [362, 479] on input "Bank Account Number" at bounding box center [437, 468] width 397 height 40
type input "1215717561"
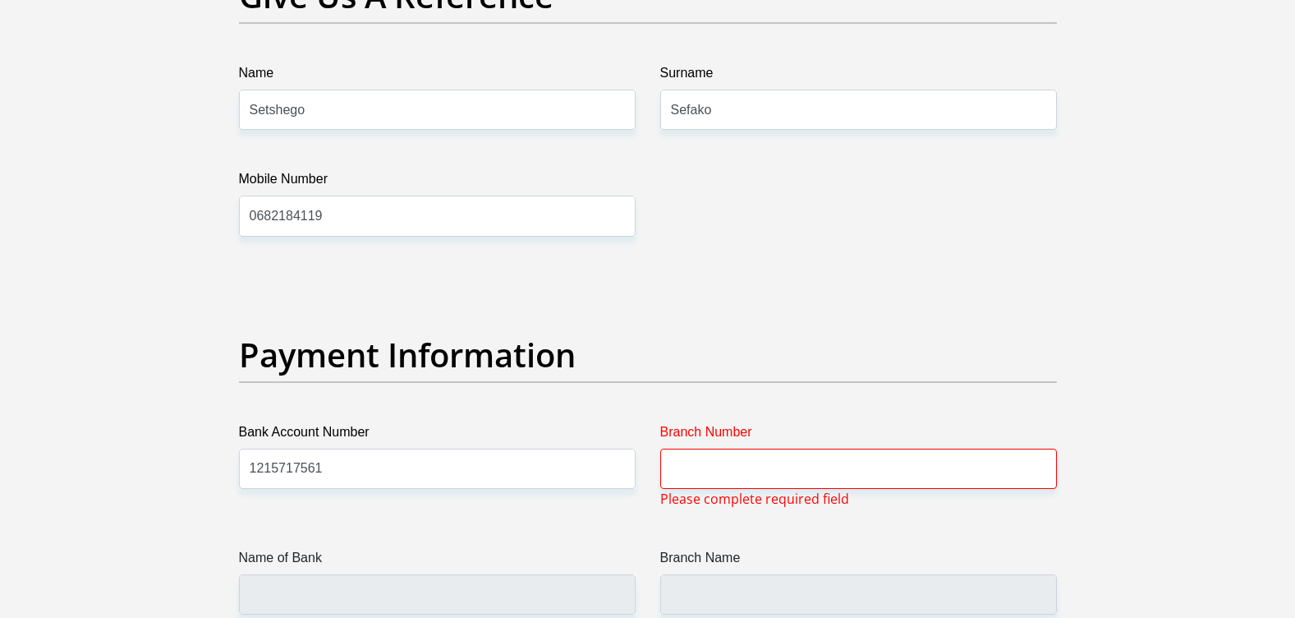
click at [711, 498] on span "Please complete required field" at bounding box center [754, 499] width 189 height 20
click at [711, 482] on input "Branch Number" at bounding box center [858, 468] width 397 height 40
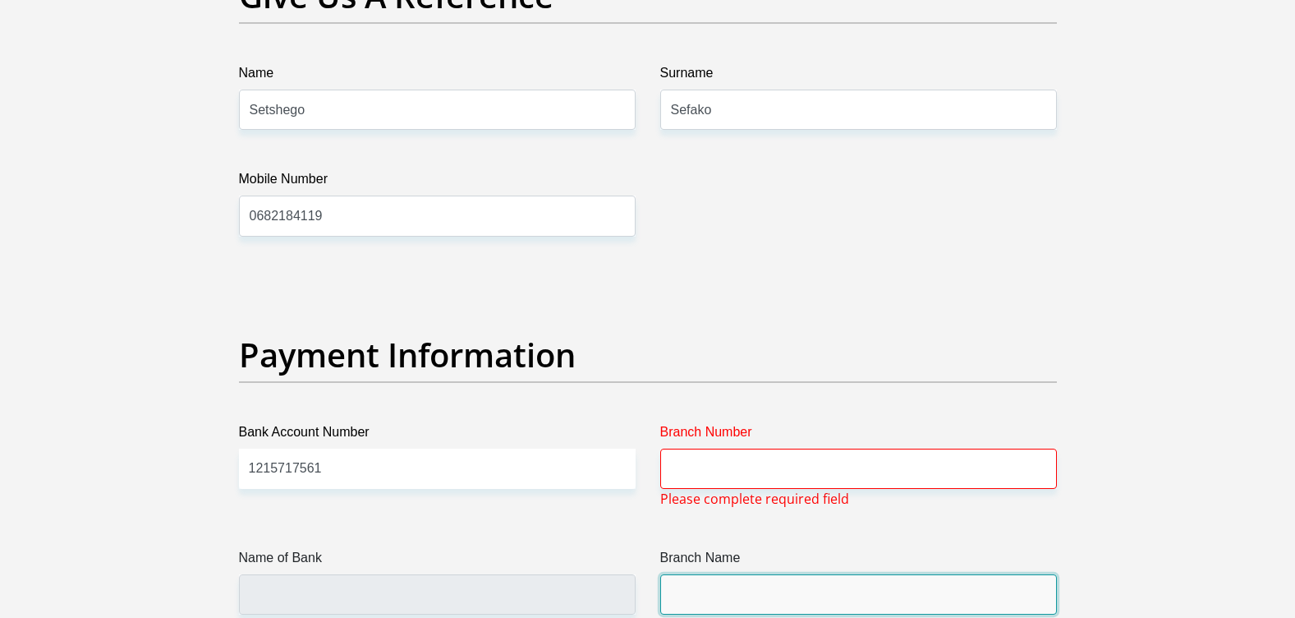
click at [714, 577] on input "Branch Name" at bounding box center [858, 594] width 397 height 40
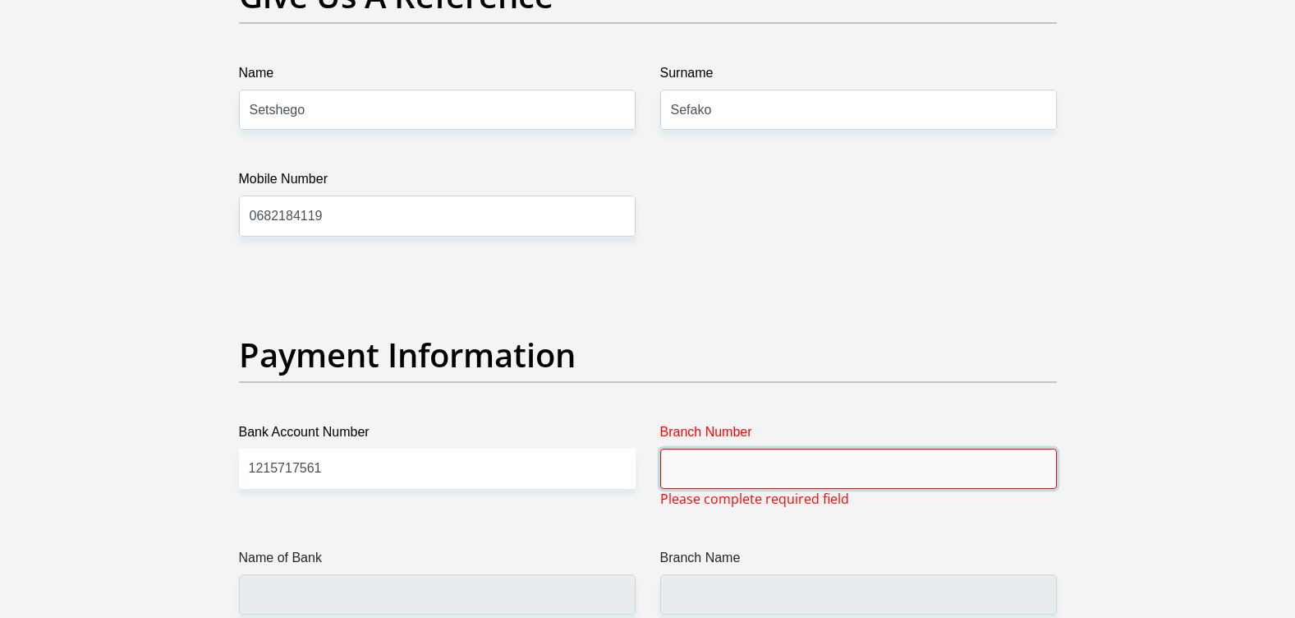
click at [719, 472] on input "Branch Number" at bounding box center [858, 468] width 397 height 40
type input "470010"
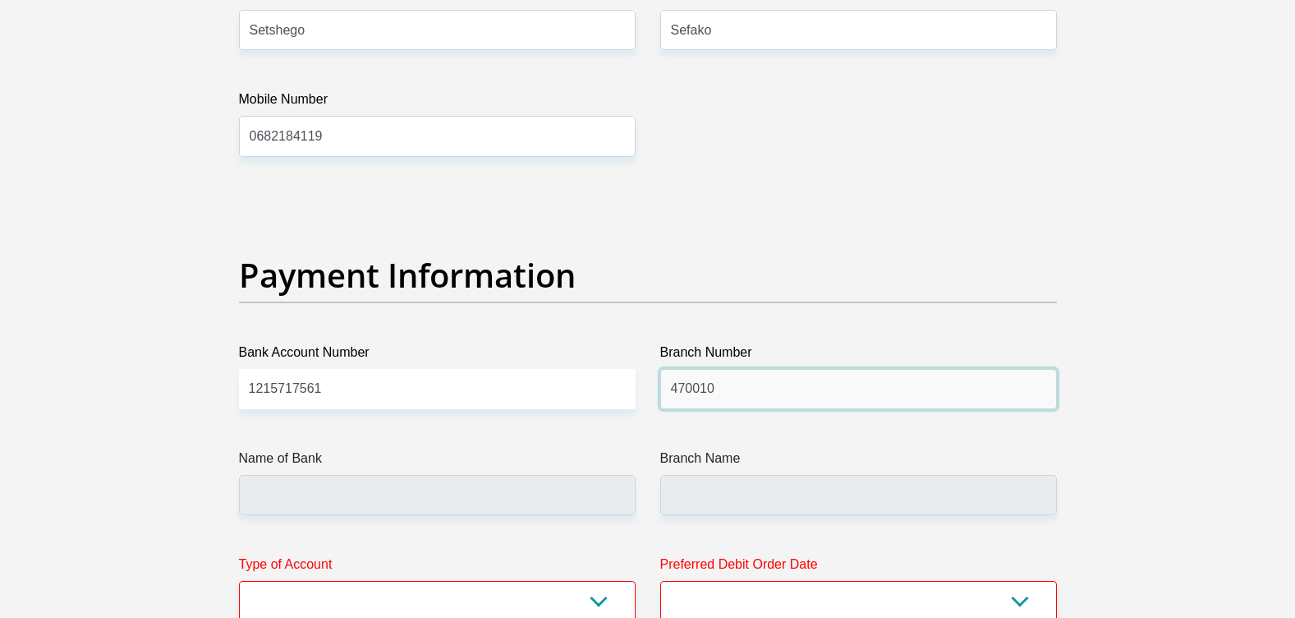
scroll to position [3668, 0]
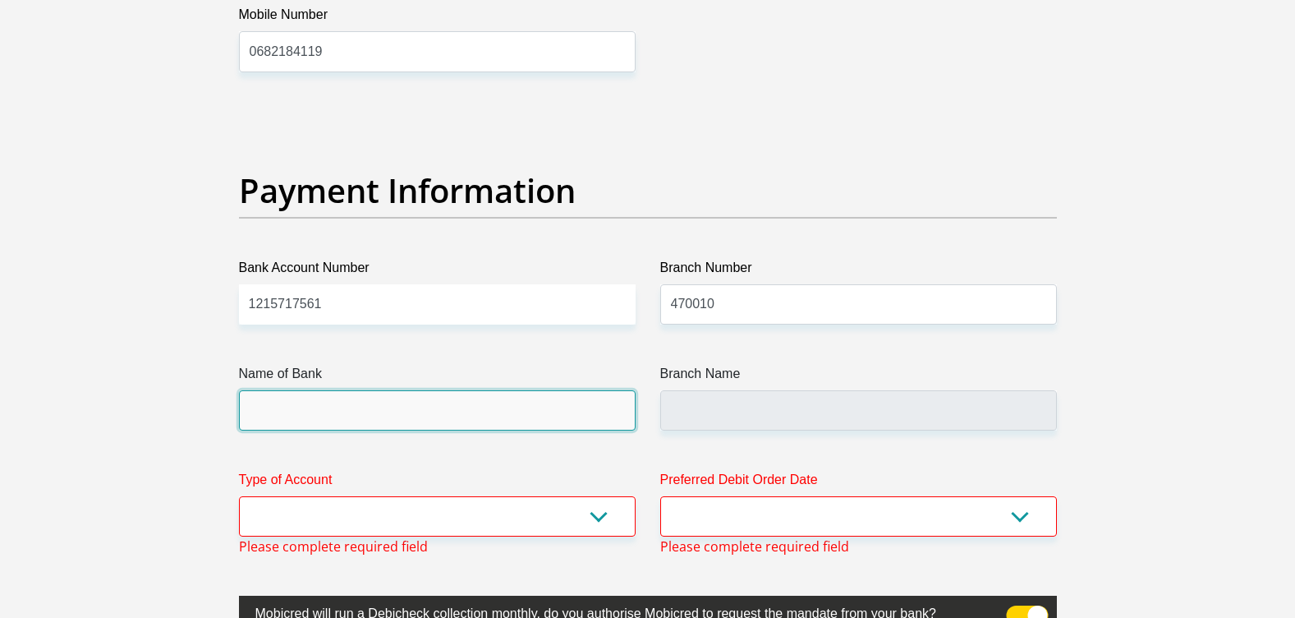
click at [317, 406] on input "Name of Bank" at bounding box center [437, 410] width 397 height 40
type input "CAPITEC BANK LIMITED"
type input "CAPITEC BANK CPC"
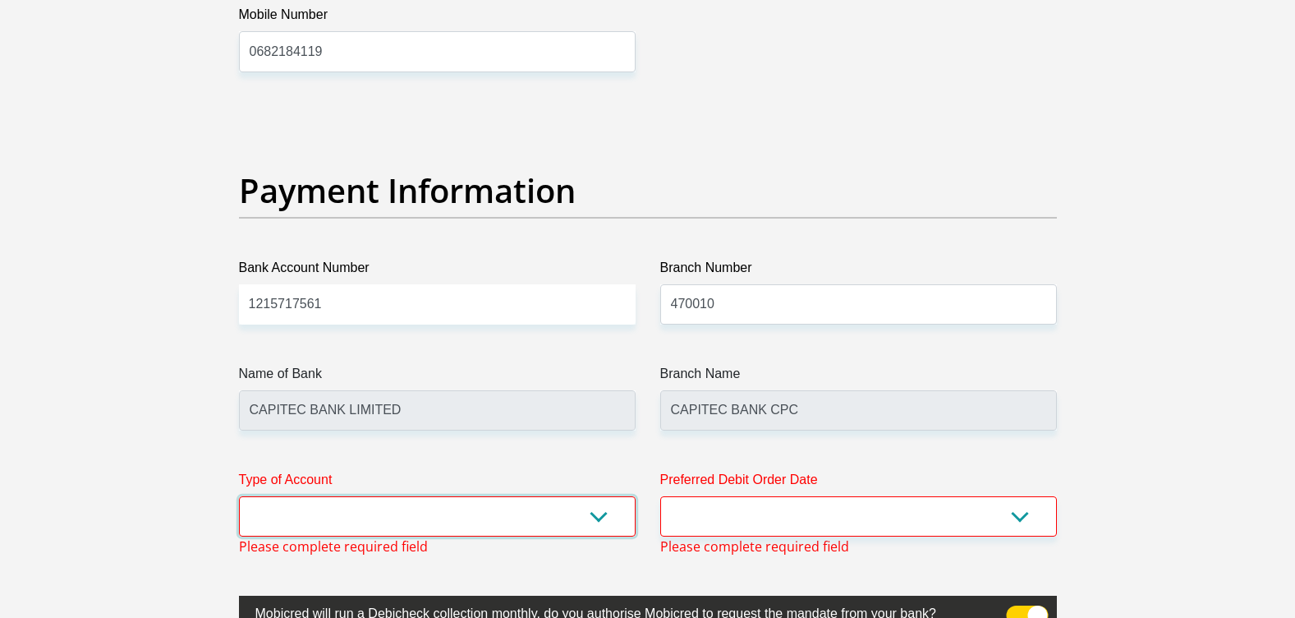
click at [517, 512] on select "Cheque Savings" at bounding box center [437, 516] width 397 height 40
select select "SAV"
click at [239, 496] on select "Cheque Savings" at bounding box center [437, 516] width 397 height 40
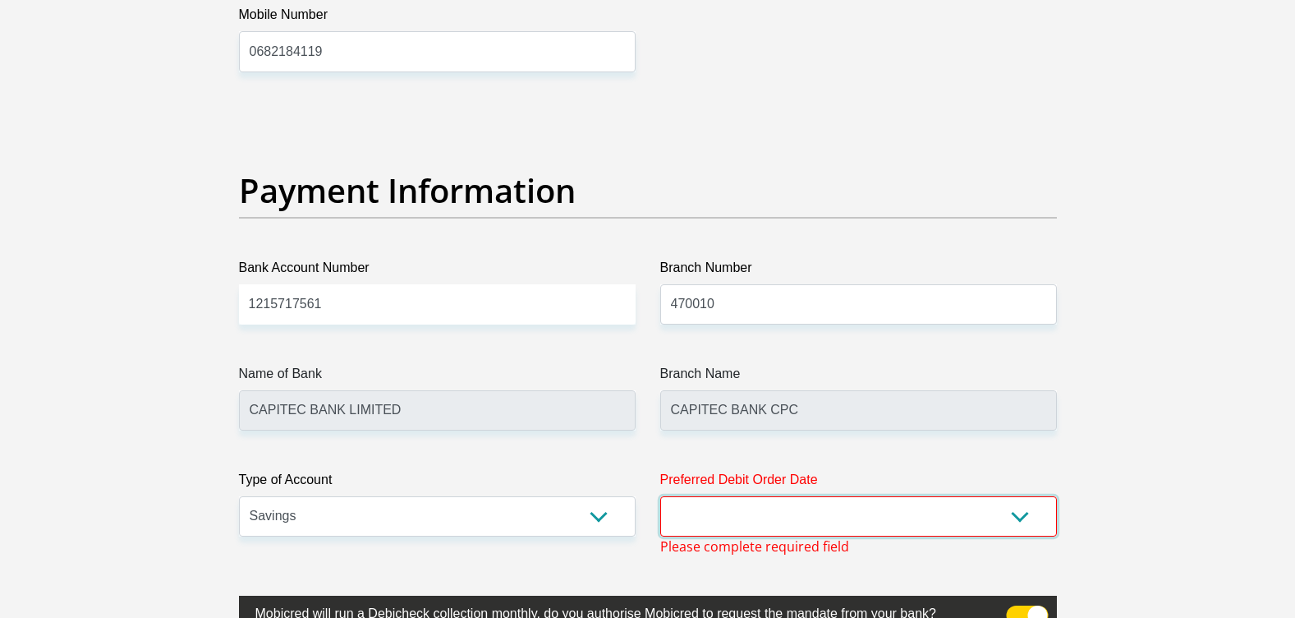
click at [771, 503] on select "1st 2nd 3rd 4th 5th 7th 18th 19th 20th 21st 22nd 23rd 24th 25th 26th 27th 28th …" at bounding box center [858, 516] width 397 height 40
click at [660, 496] on select "1st 2nd 3rd 4th 5th 7th 18th 19th 20th 21st 22nd 23rd 24th 25th 26th 27th 28th …" at bounding box center [858, 516] width 397 height 40
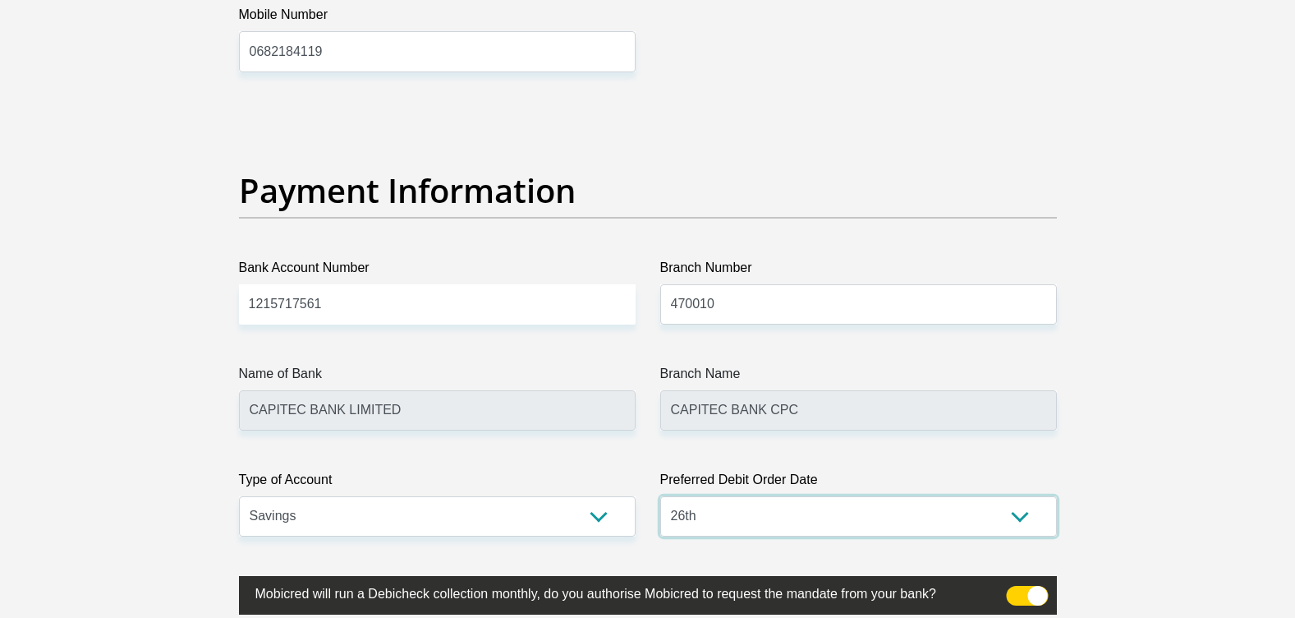
click at [1022, 507] on select "1st 2nd 3rd 4th 5th 7th 18th 19th 20th 21st 22nd 23rd 24th 25th 26th 27th 28th …" at bounding box center [858, 516] width 397 height 40
select select "25"
click at [660, 496] on select "1st 2nd 3rd 4th 5th 7th 18th 19th 20th 21st 22nd 23rd 24th 25th 26th 27th 28th …" at bounding box center [858, 516] width 397 height 40
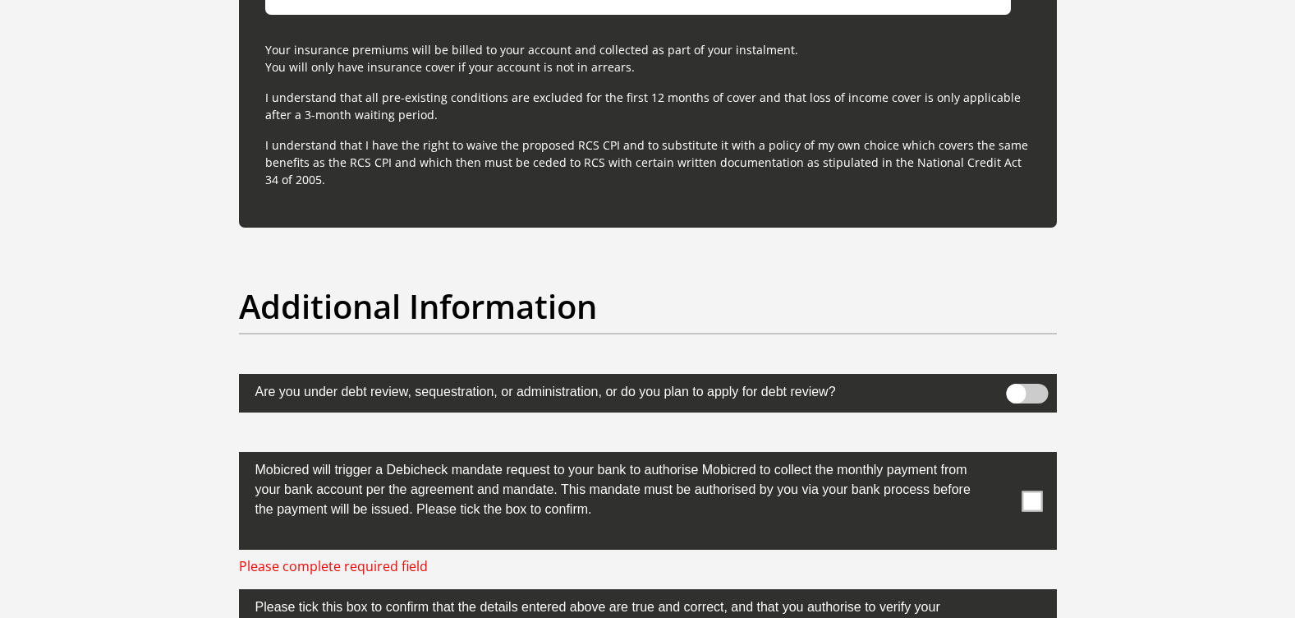
scroll to position [5064, 0]
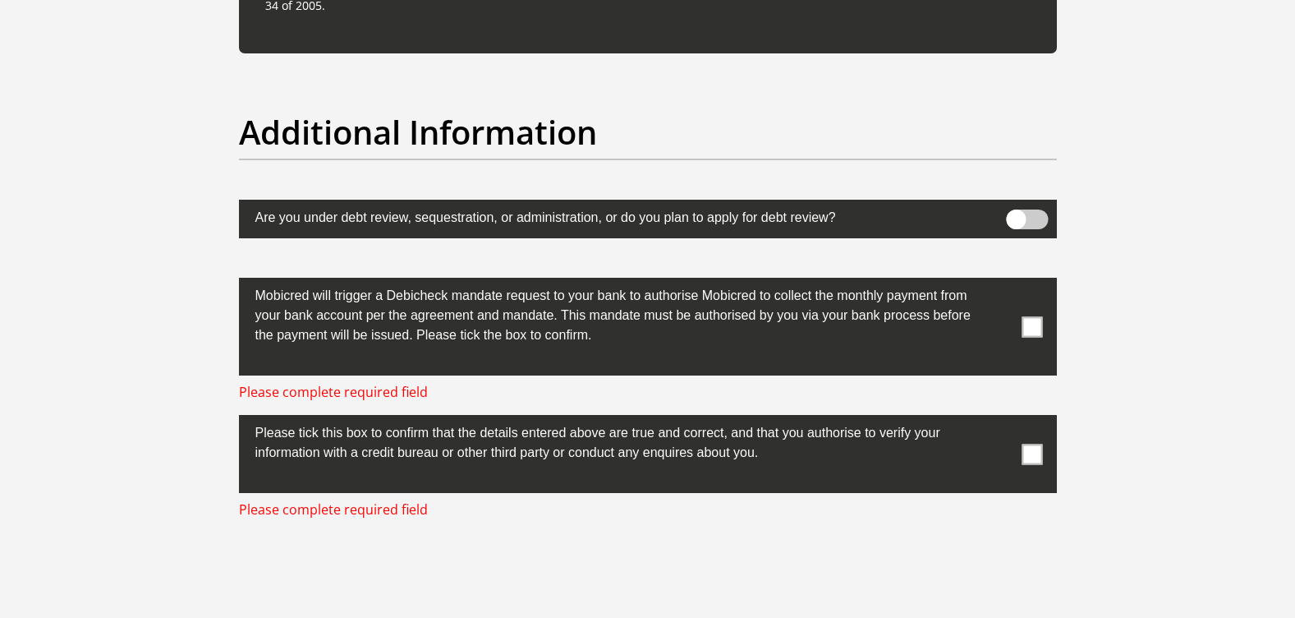
click at [1027, 333] on span at bounding box center [1032, 326] width 21 height 21
click at [999, 282] on input "checkbox" at bounding box center [999, 282] width 0 height 0
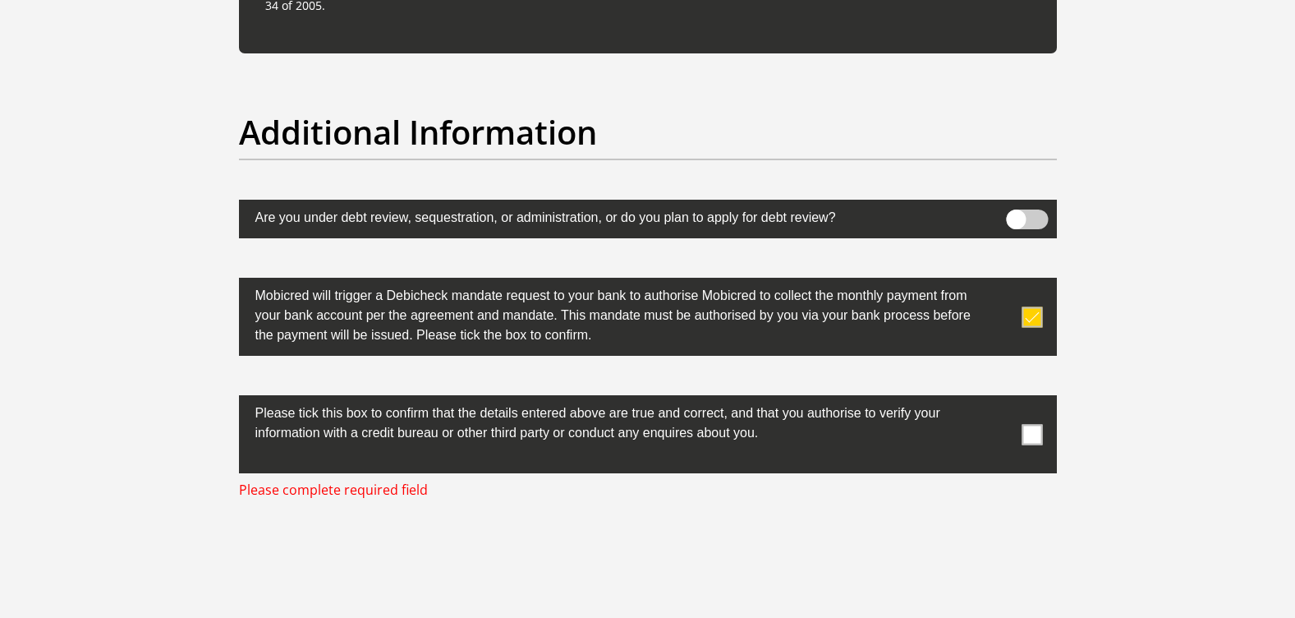
click at [1034, 434] on span at bounding box center [1032, 434] width 21 height 21
click at [999, 399] on input "checkbox" at bounding box center [999, 399] width 0 height 0
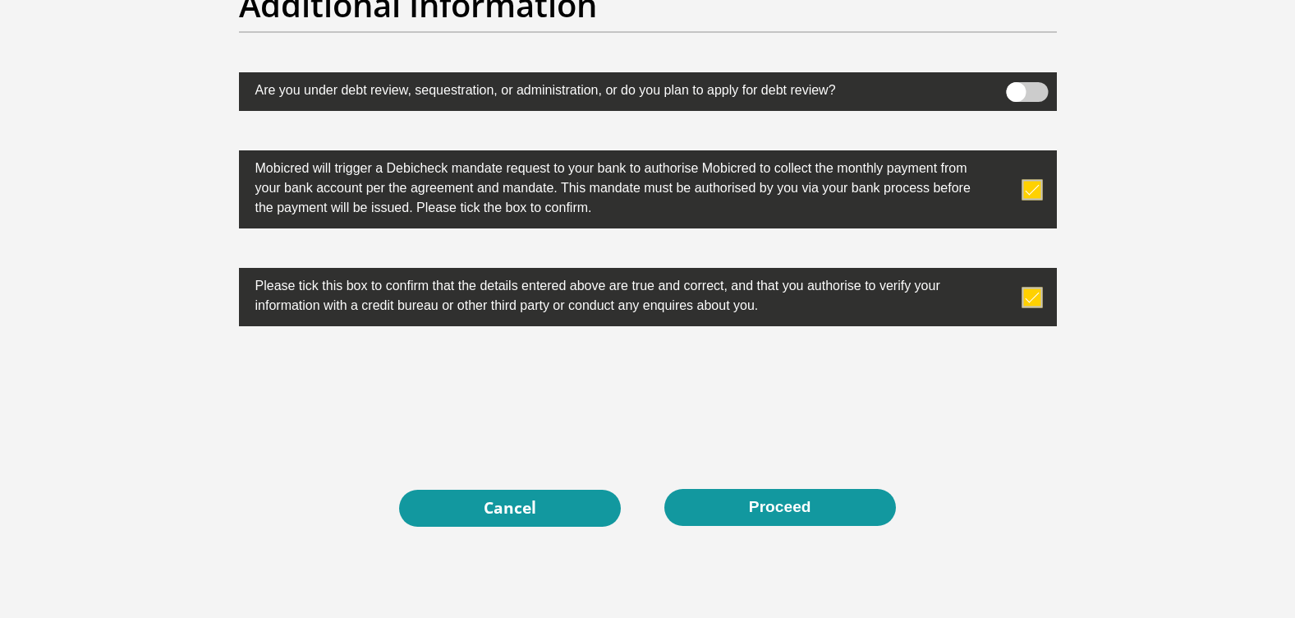
scroll to position [5294, 0]
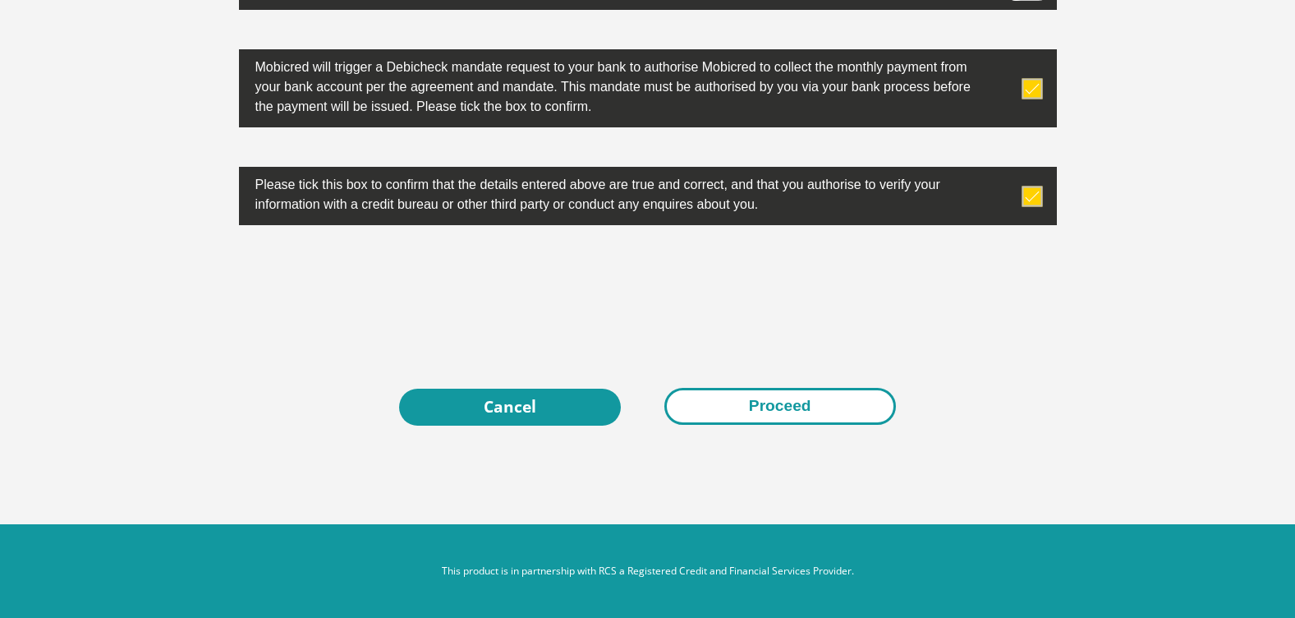
click at [769, 404] on button "Proceed" at bounding box center [780, 406] width 232 height 37
click at [815, 405] on button "Proceed" at bounding box center [780, 406] width 232 height 37
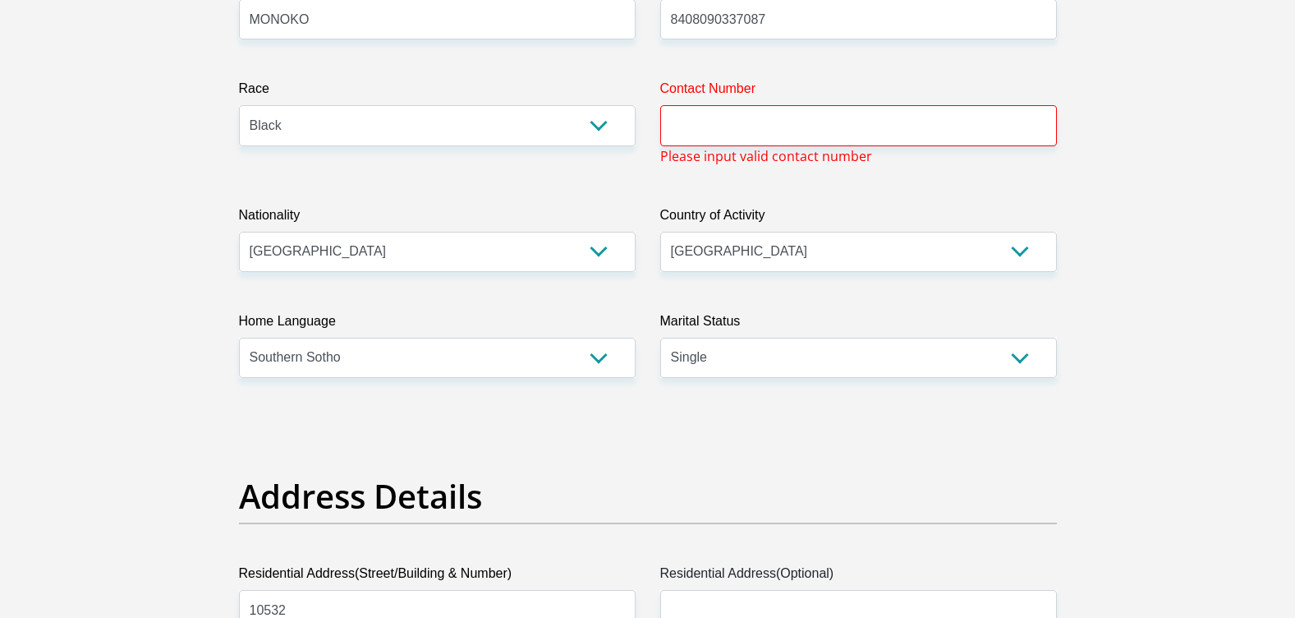
scroll to position [360, 0]
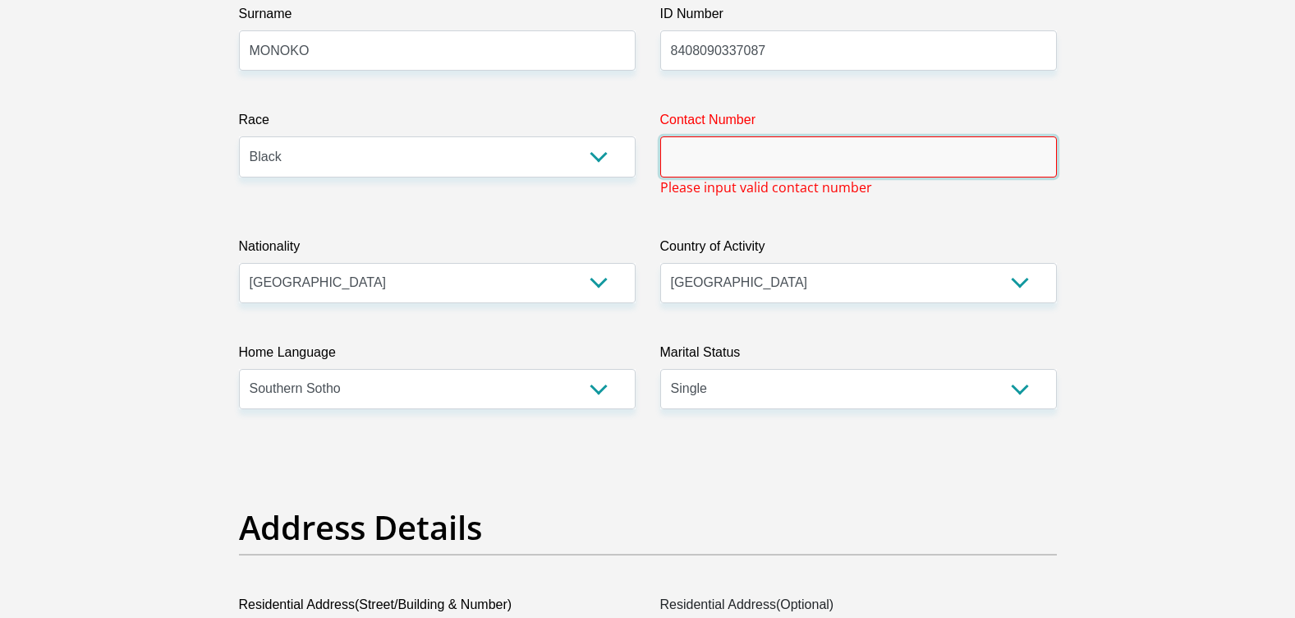
click at [723, 154] on input "Contact Number" at bounding box center [858, 156] width 397 height 40
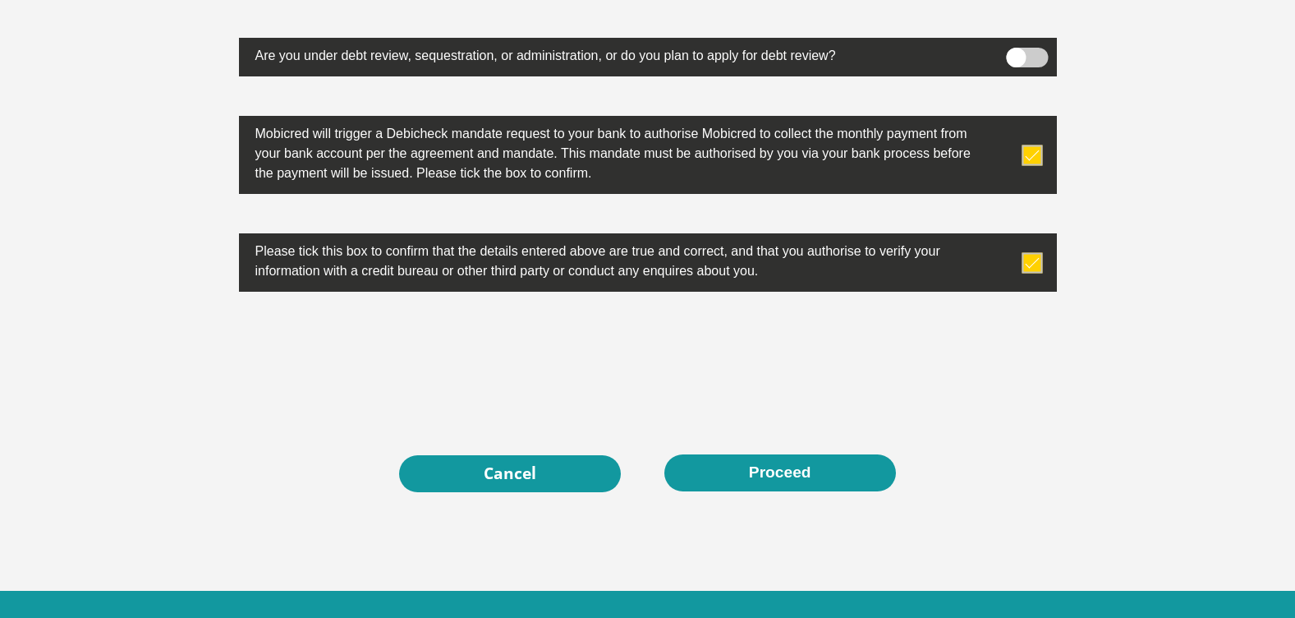
scroll to position [5274, 0]
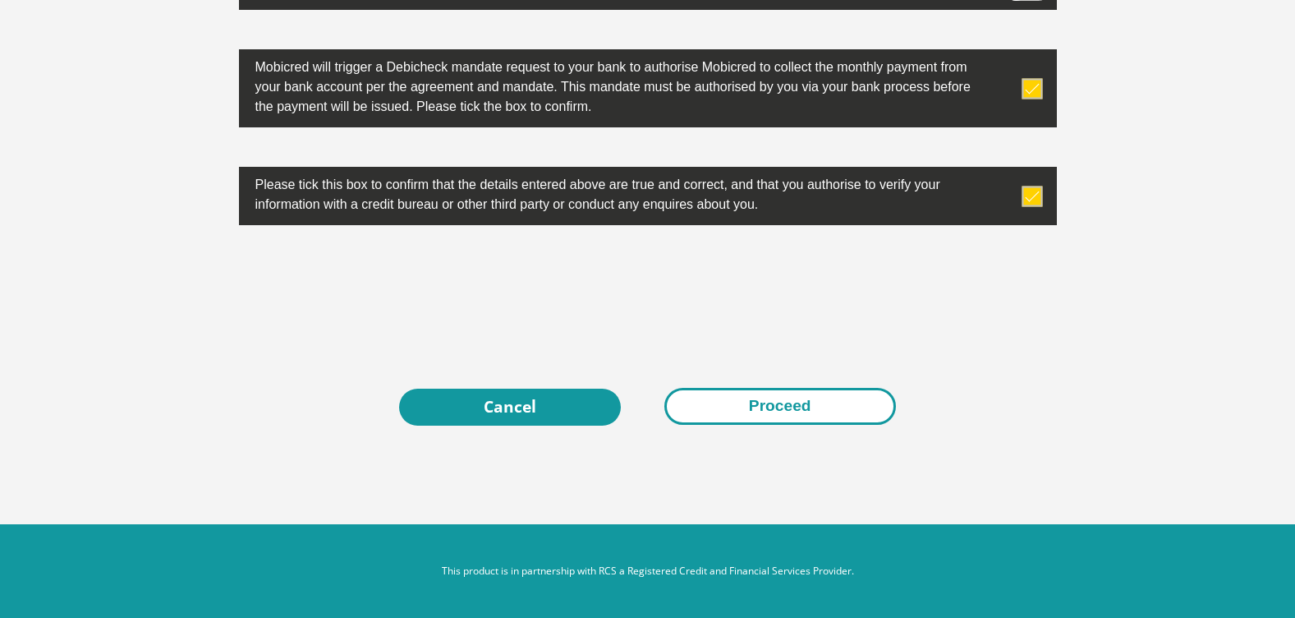
type input "0670202989"
click at [801, 405] on button "Proceed" at bounding box center [780, 406] width 232 height 37
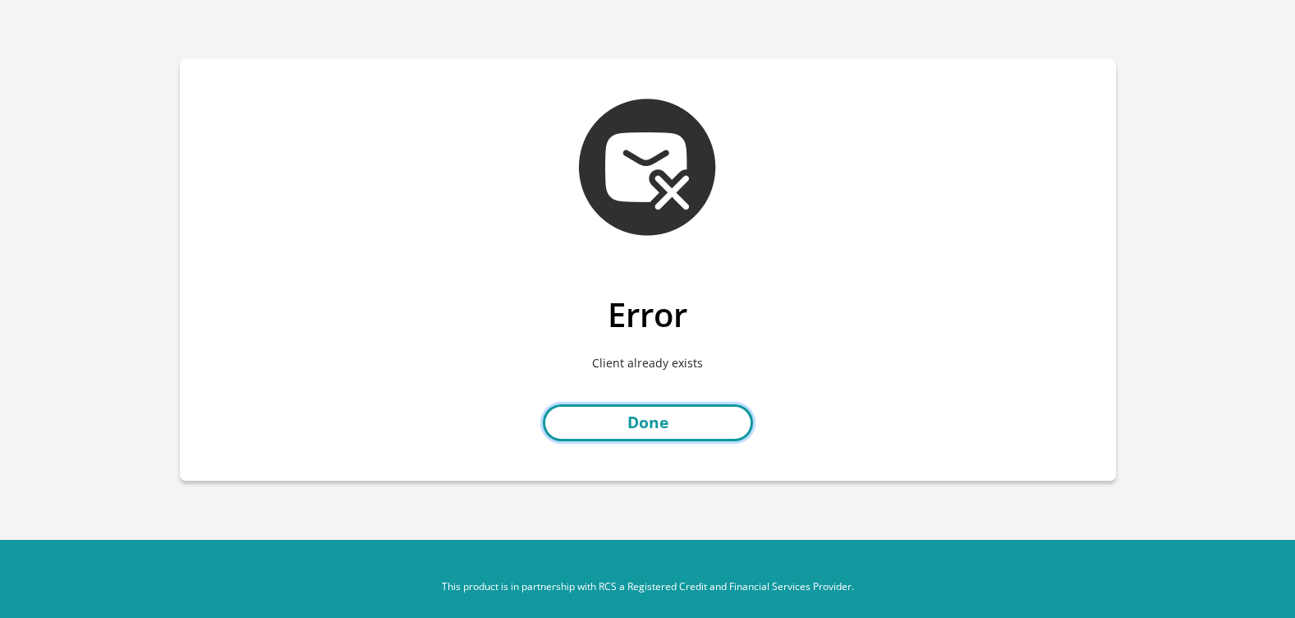
click at [668, 421] on link "Done" at bounding box center [648, 422] width 210 height 37
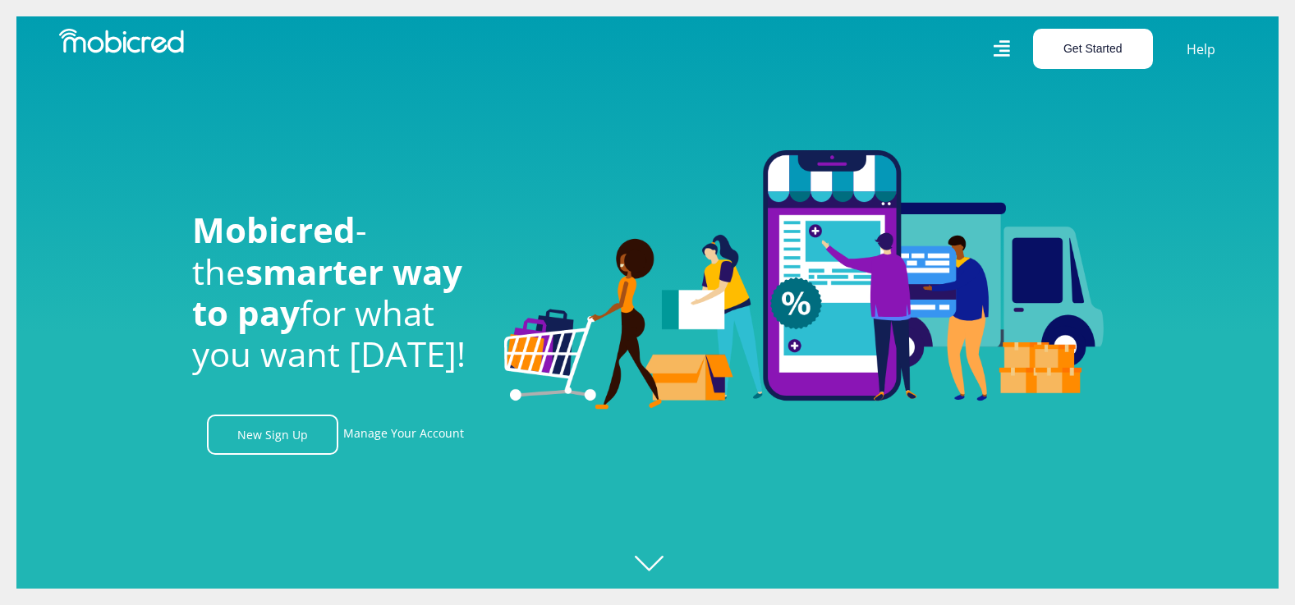
scroll to position [0, 1170]
drag, startPoint x: 957, startPoint y: 114, endPoint x: 205, endPoint y: 603, distance: 896.3
drag, startPoint x: 205, startPoint y: 603, endPoint x: 746, endPoint y: 504, distance: 550.1
click at [746, 504] on div at bounding box center [663, 302] width 1295 height 605
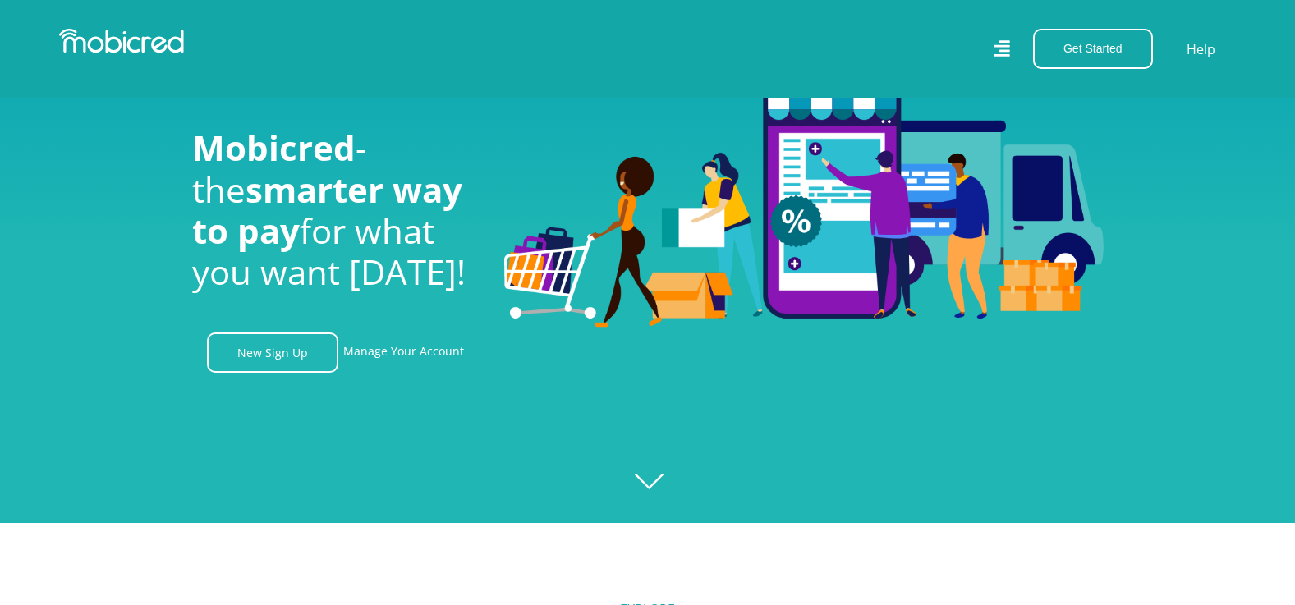
scroll to position [0, 3745]
click at [1100, 51] on button "Get Started" at bounding box center [1093, 49] width 120 height 40
click at [1085, 107] on link "Account Holder Login" at bounding box center [1102, 109] width 137 height 21
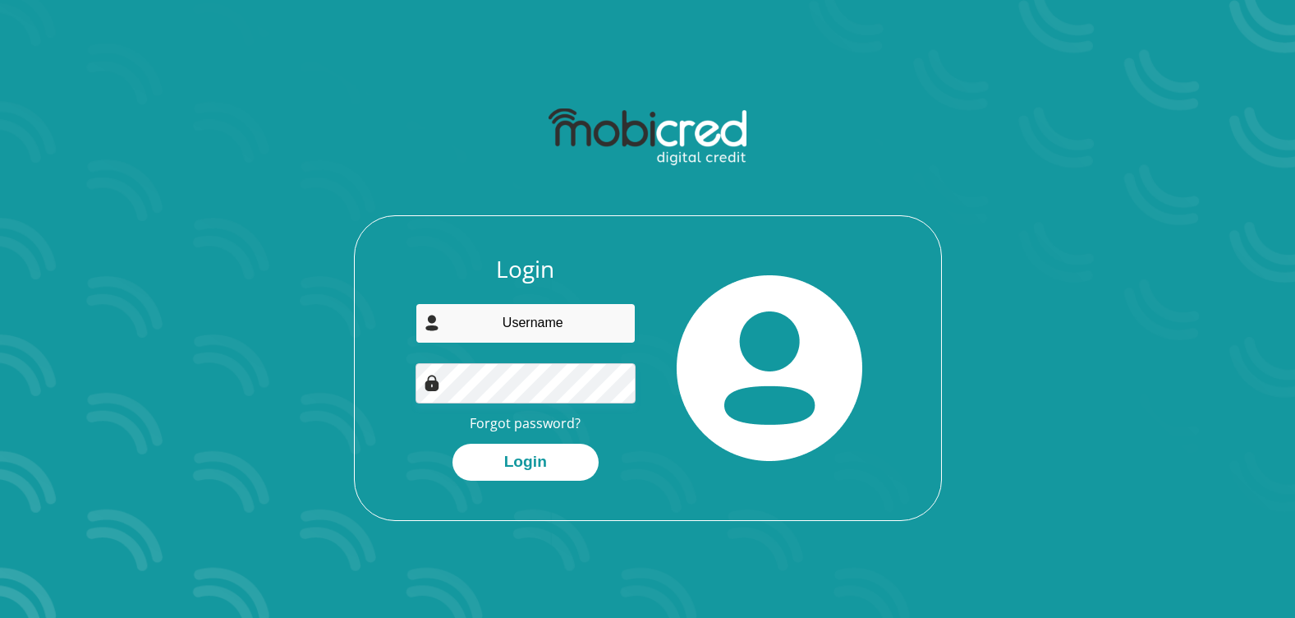
click at [544, 319] on input "email" at bounding box center [526, 323] width 220 height 40
type input "[EMAIL_ADDRESS][DOMAIN_NAME]"
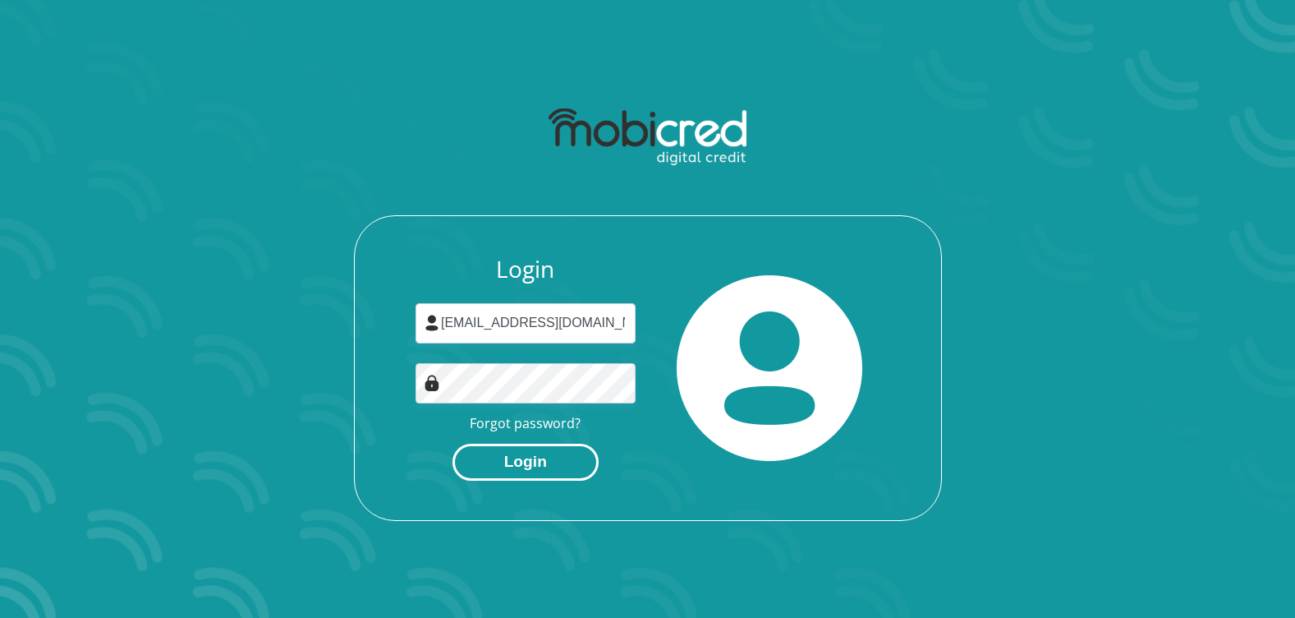
click at [512, 460] on button "Login" at bounding box center [525, 461] width 146 height 37
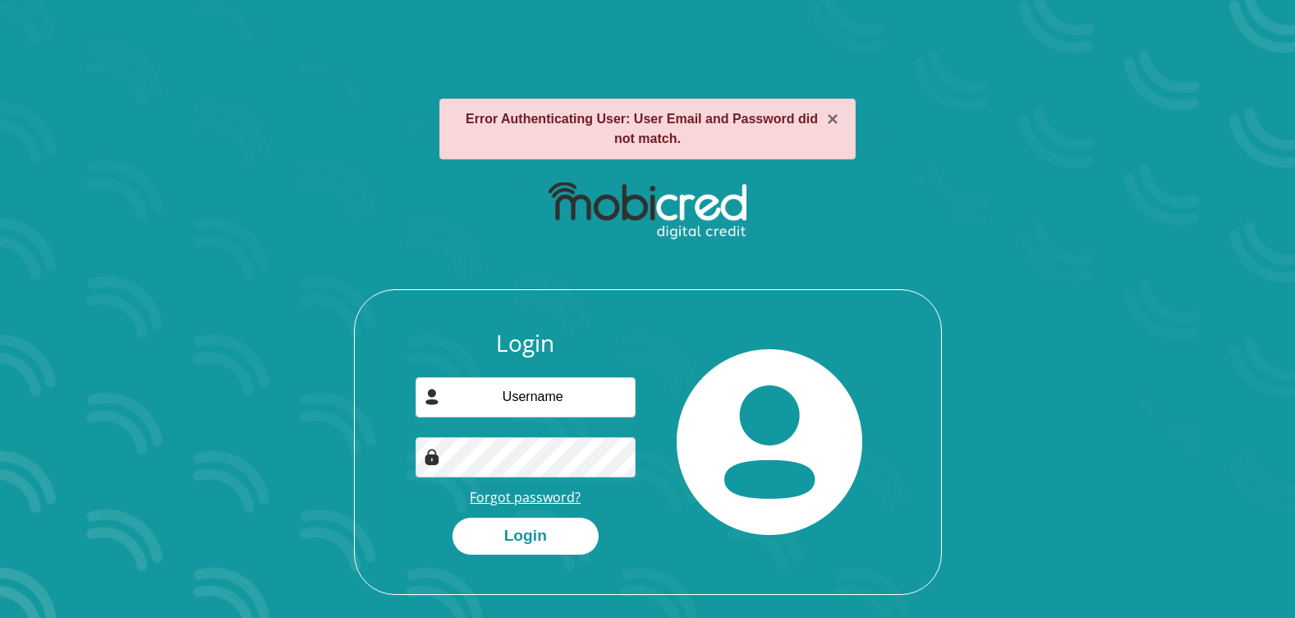
click at [527, 494] on link "Forgot password?" at bounding box center [525, 497] width 111 height 18
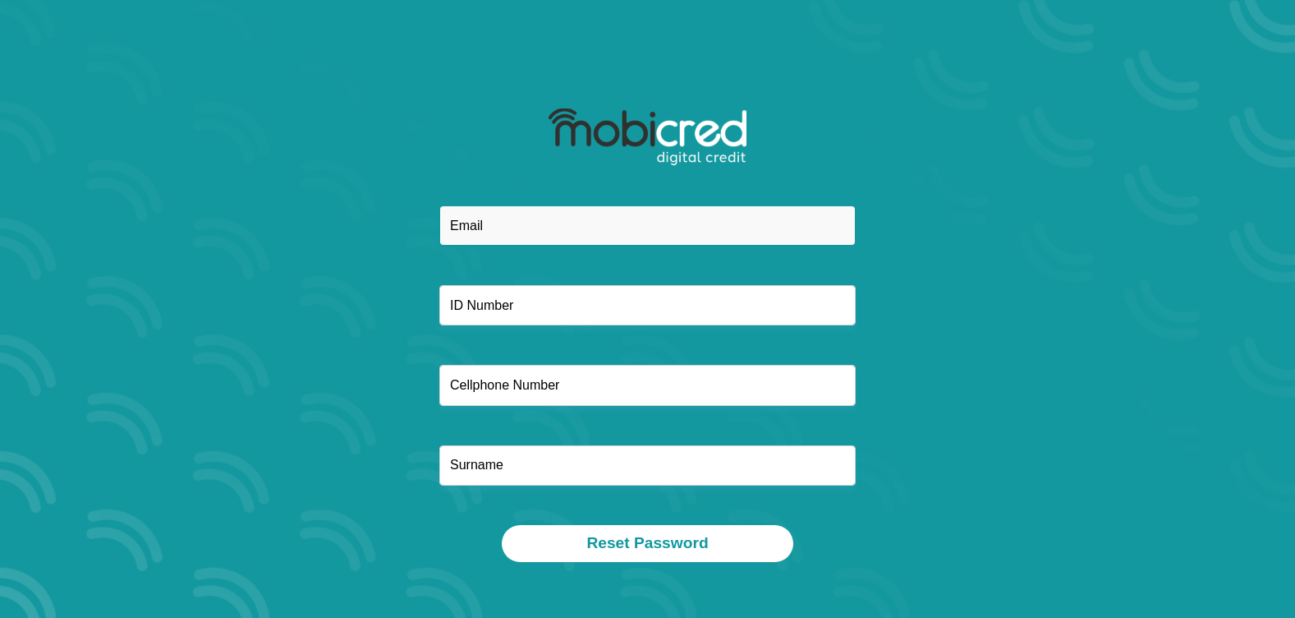
click at [522, 222] on input "email" at bounding box center [647, 225] width 416 height 40
type input "[EMAIL_ADDRESS][DOMAIN_NAME]"
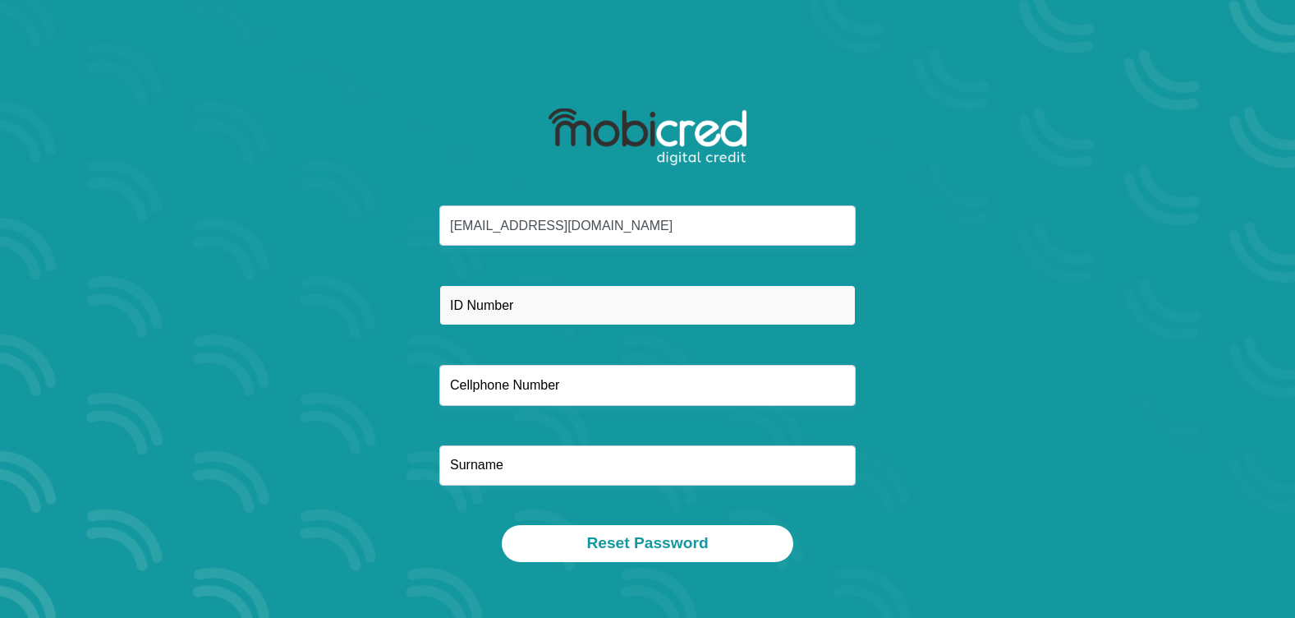
click at [541, 297] on input "text" at bounding box center [647, 305] width 416 height 40
type input "8408090337087"
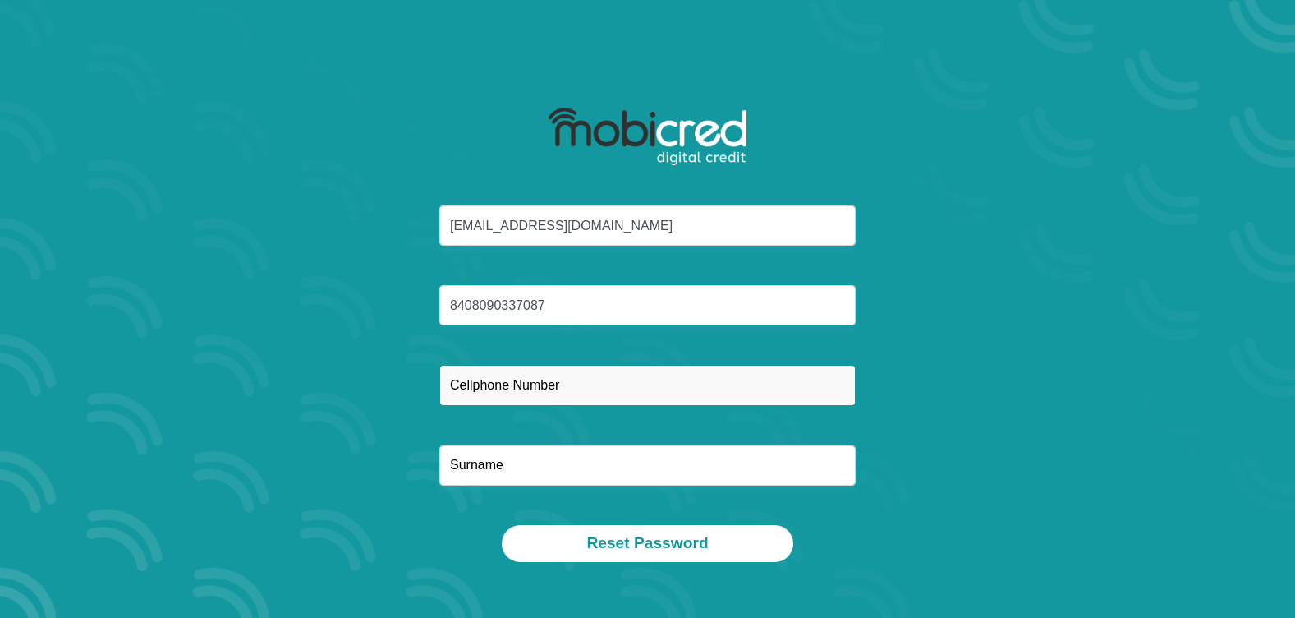
click at [545, 395] on input "text" at bounding box center [647, 385] width 416 height 40
type input "0848349275"
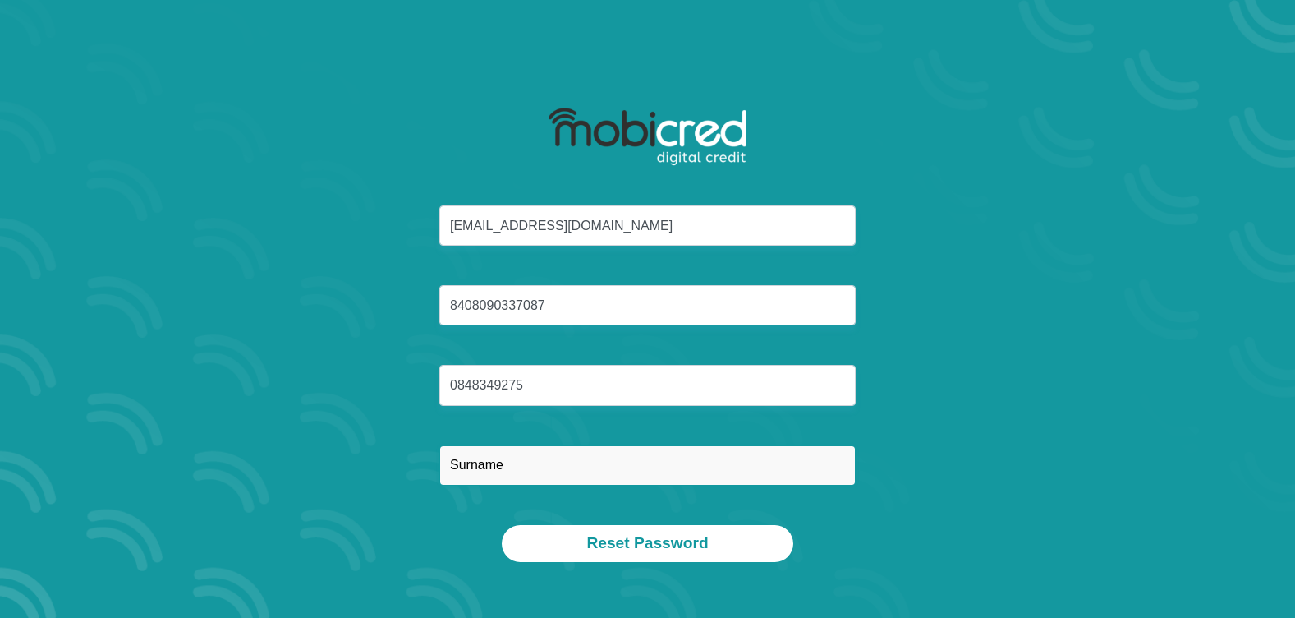
click at [551, 458] on input "text" at bounding box center [647, 465] width 416 height 40
type input "MONOKO"
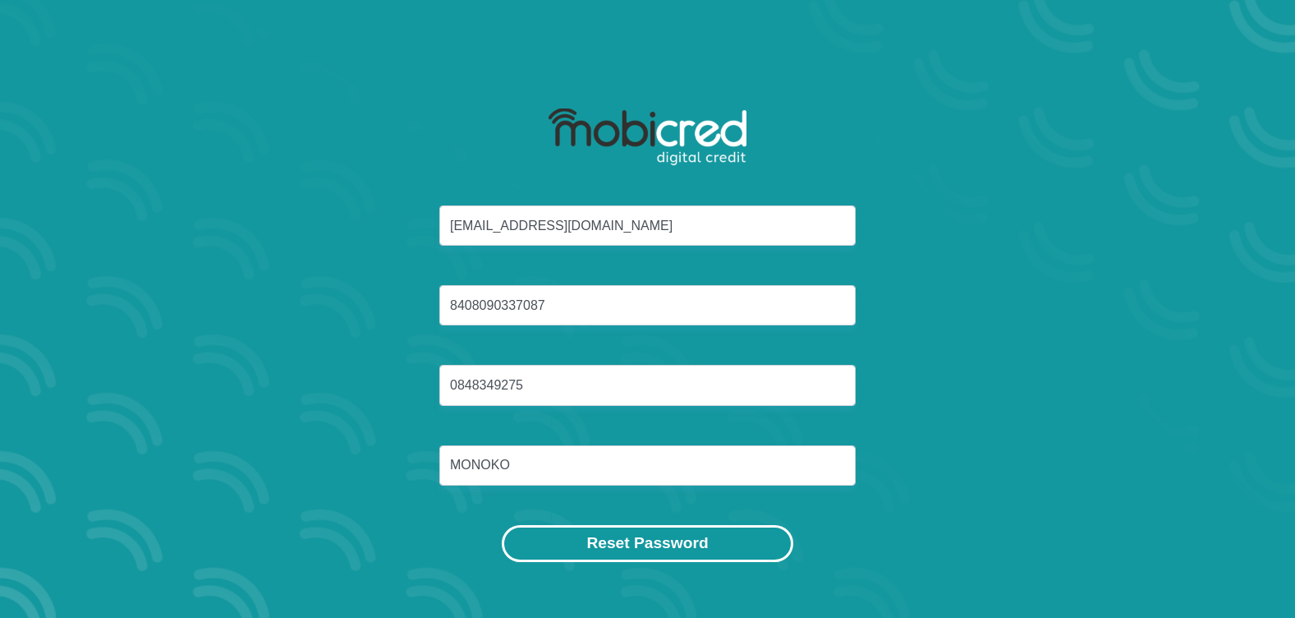
click at [616, 549] on button "Reset Password" at bounding box center [647, 543] width 291 height 37
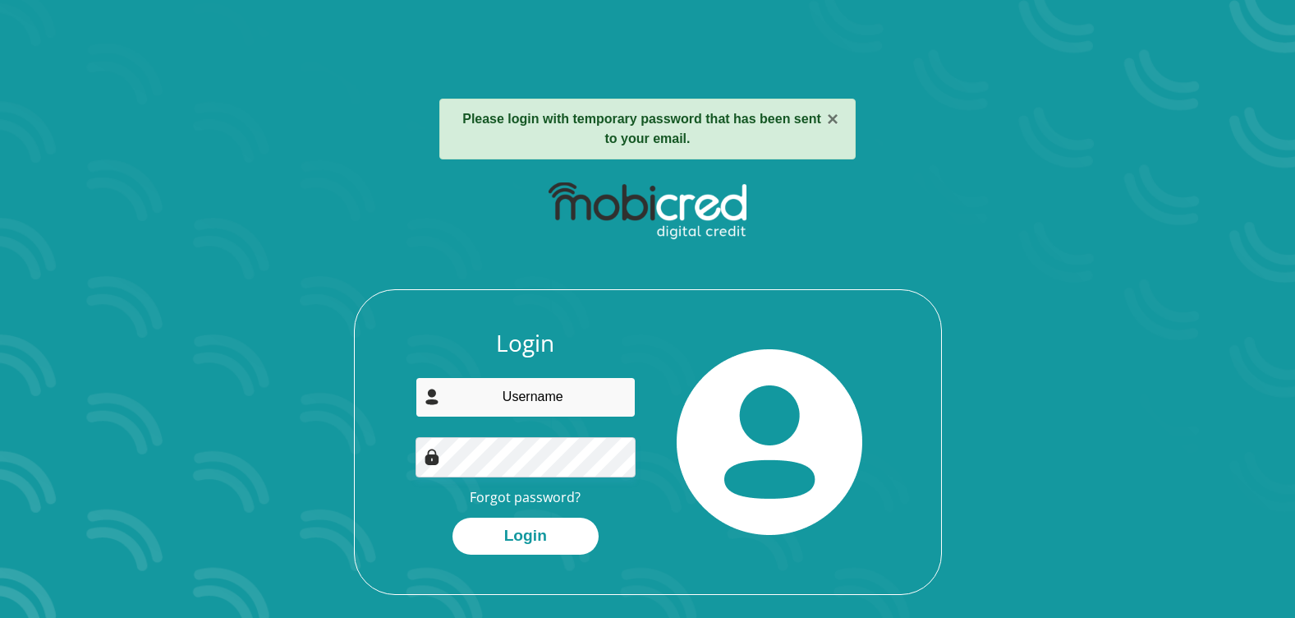
click at [560, 401] on input "email" at bounding box center [526, 397] width 220 height 40
type input "[EMAIL_ADDRESS][DOMAIN_NAME]"
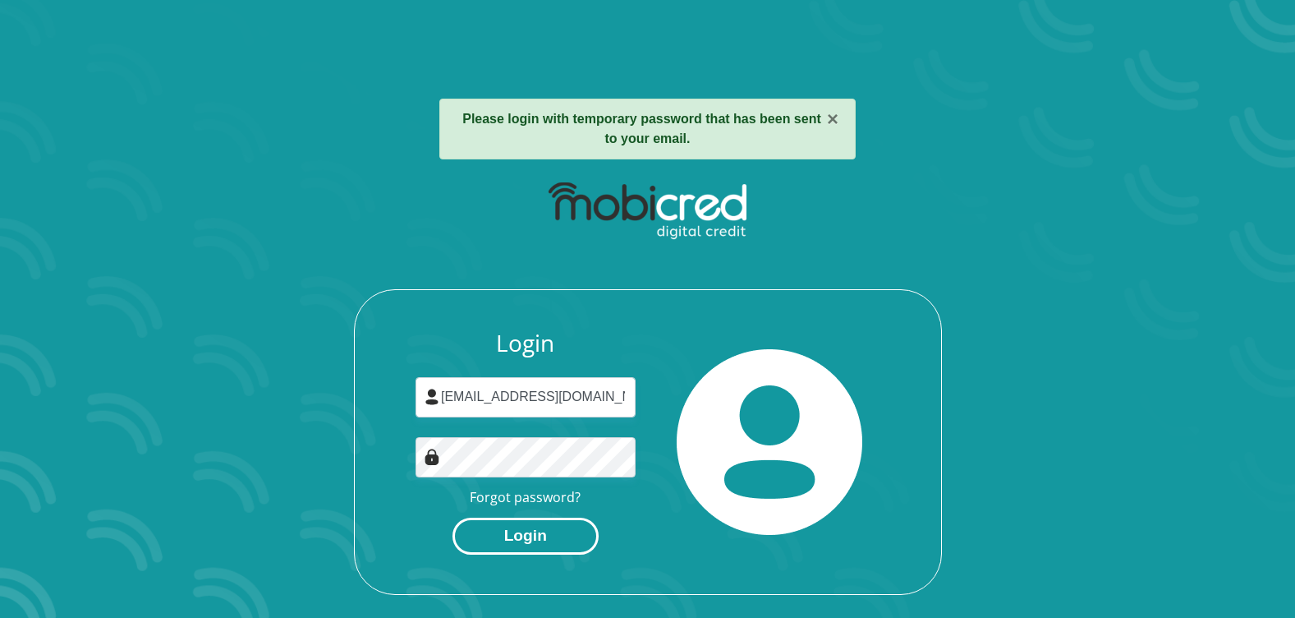
click at [558, 529] on button "Login" at bounding box center [525, 535] width 146 height 37
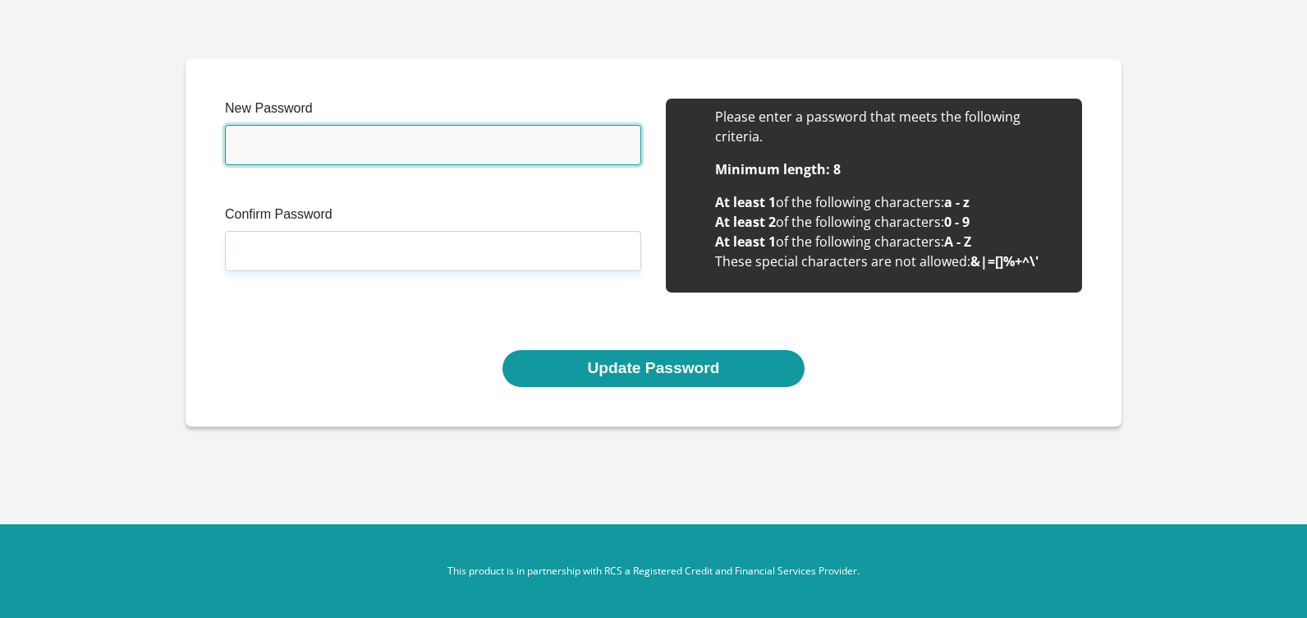
click at [327, 140] on input "New Password" at bounding box center [433, 145] width 416 height 40
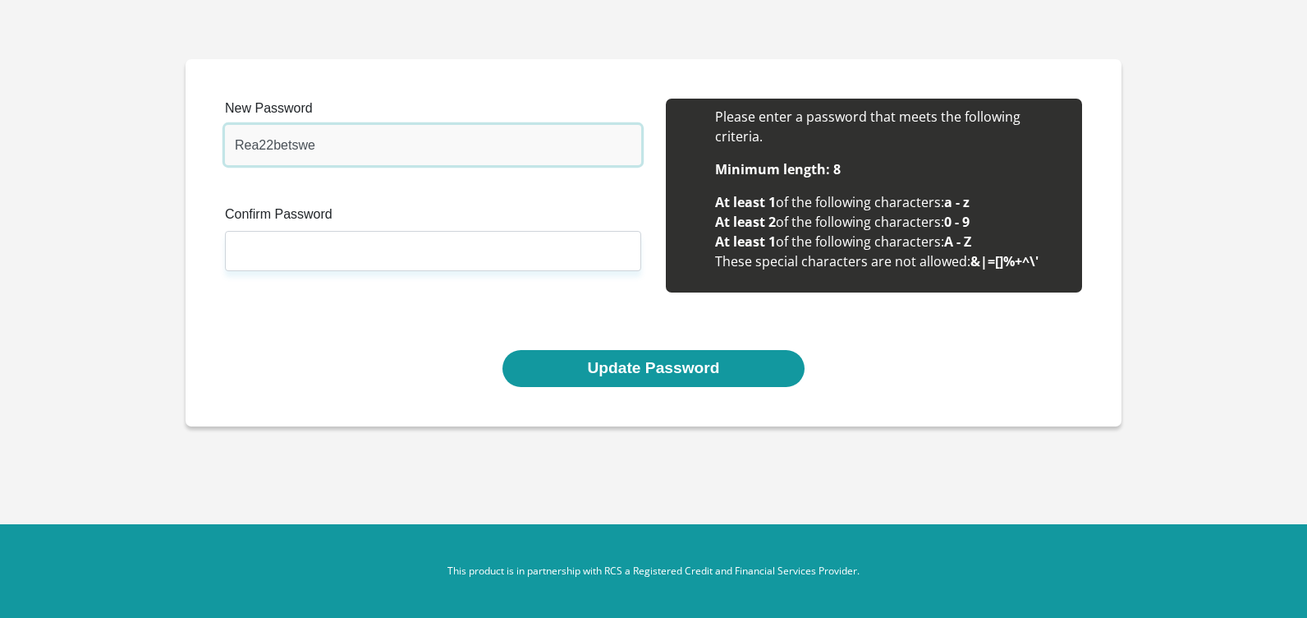
type input "Rea22betswe"
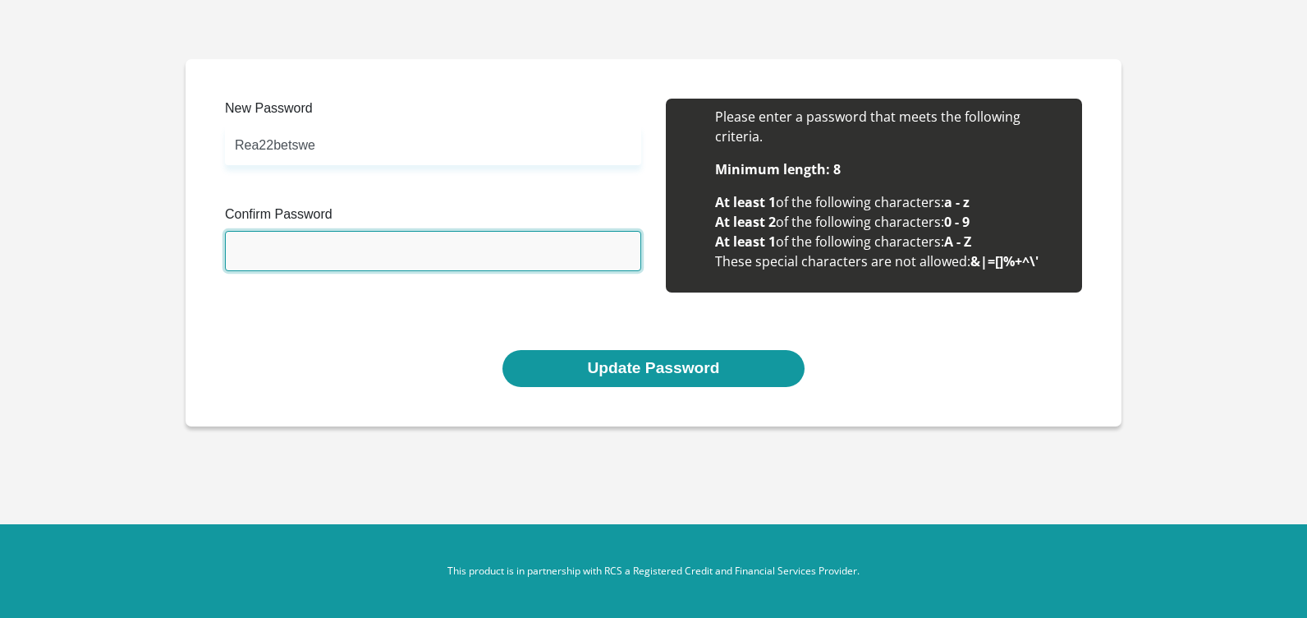
click at [258, 243] on input "Confirm Password" at bounding box center [433, 251] width 416 height 40
click at [314, 254] on input "Rea22" at bounding box center [433, 251] width 416 height 40
type input "Rea22betswe"
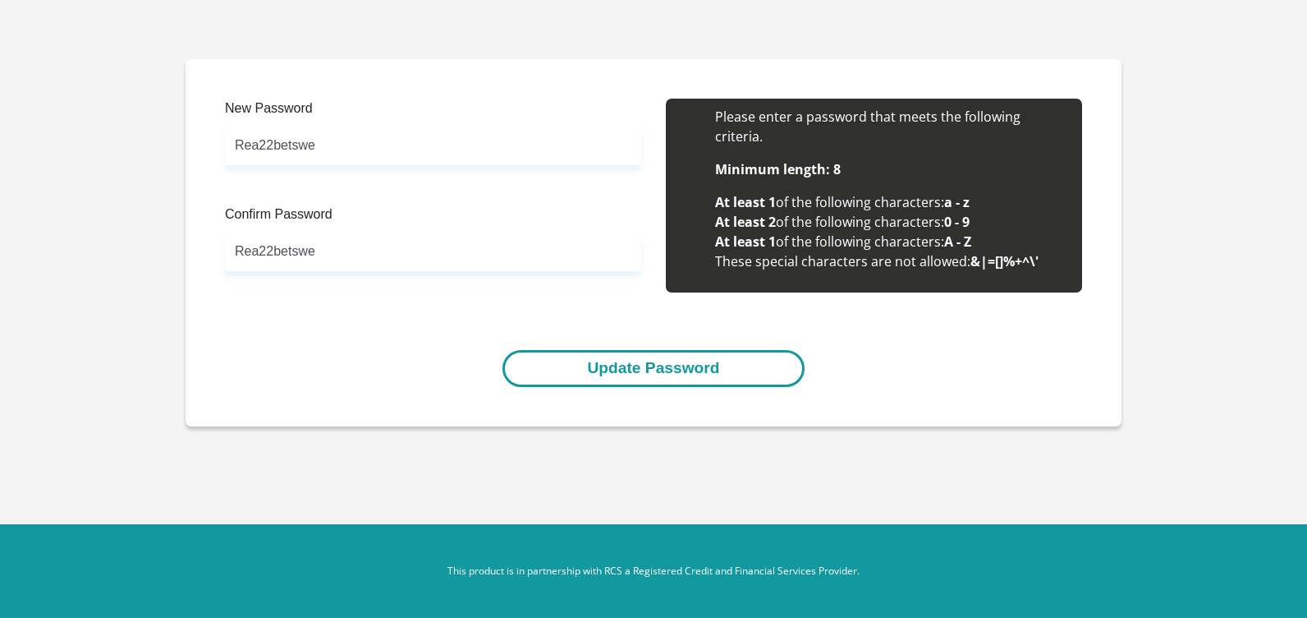
click at [625, 372] on button "Update Password" at bounding box center [653, 368] width 301 height 37
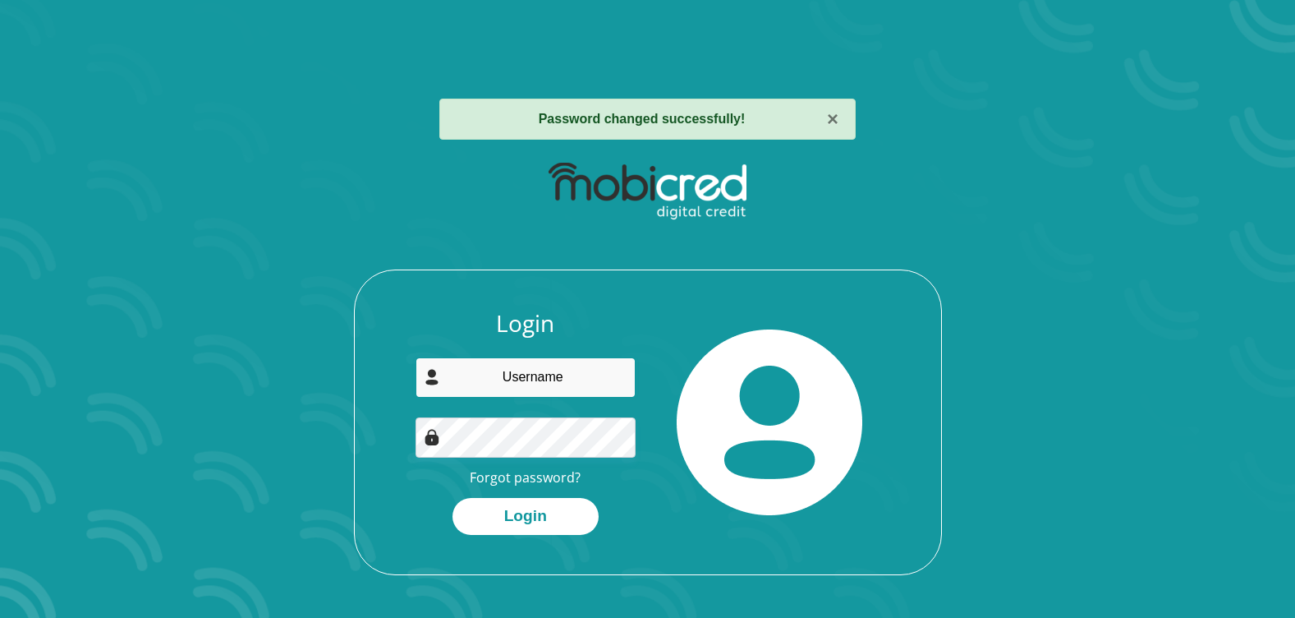
click at [578, 390] on input "email" at bounding box center [526, 377] width 220 height 40
type input "[EMAIL_ADDRESS][DOMAIN_NAME]"
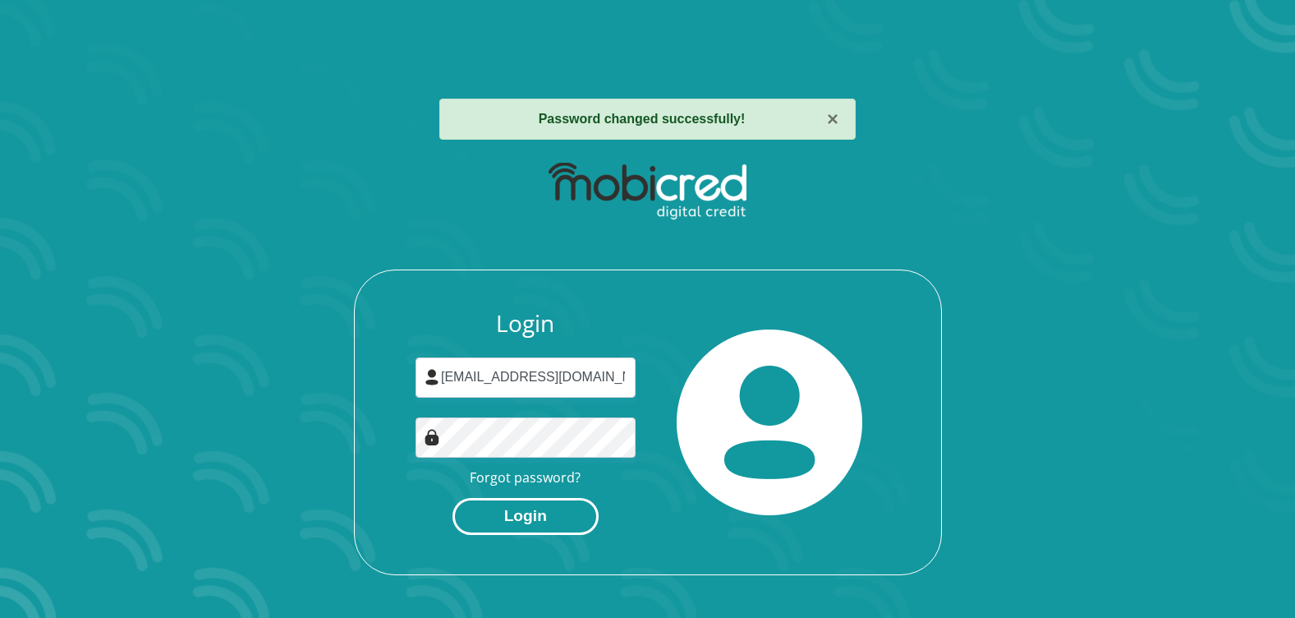
click at [553, 522] on button "Login" at bounding box center [525, 516] width 146 height 37
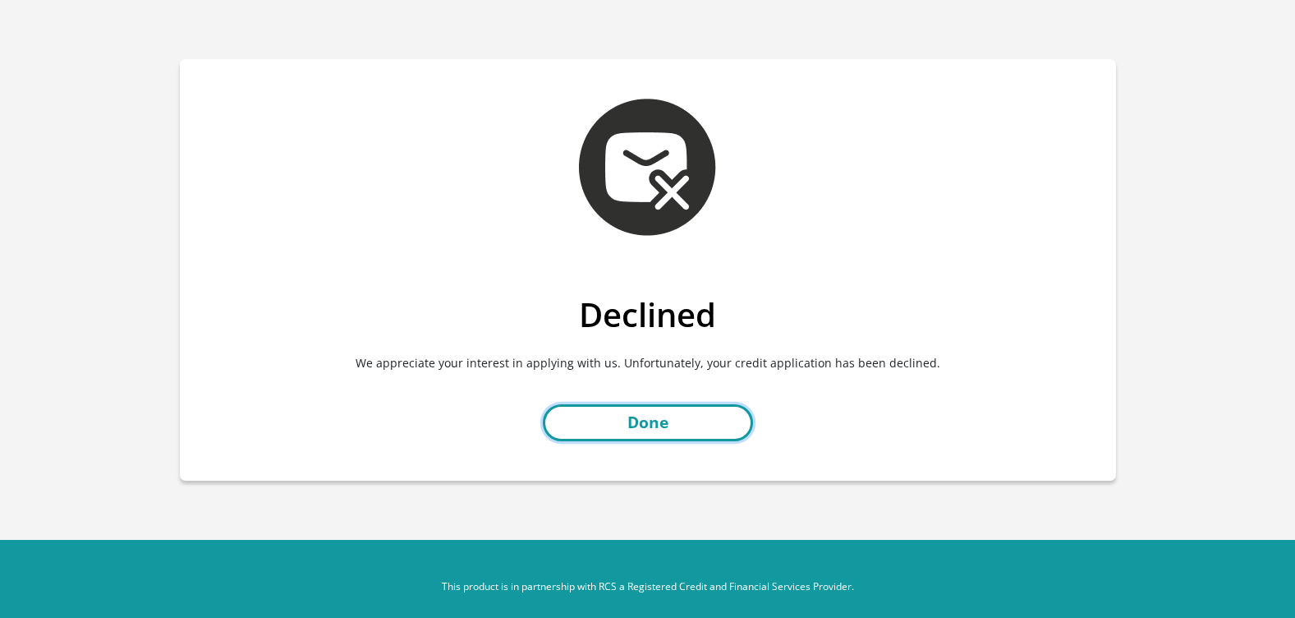
click at [700, 421] on link "Done" at bounding box center [648, 422] width 210 height 37
